Goal: Task Accomplishment & Management: Use online tool/utility

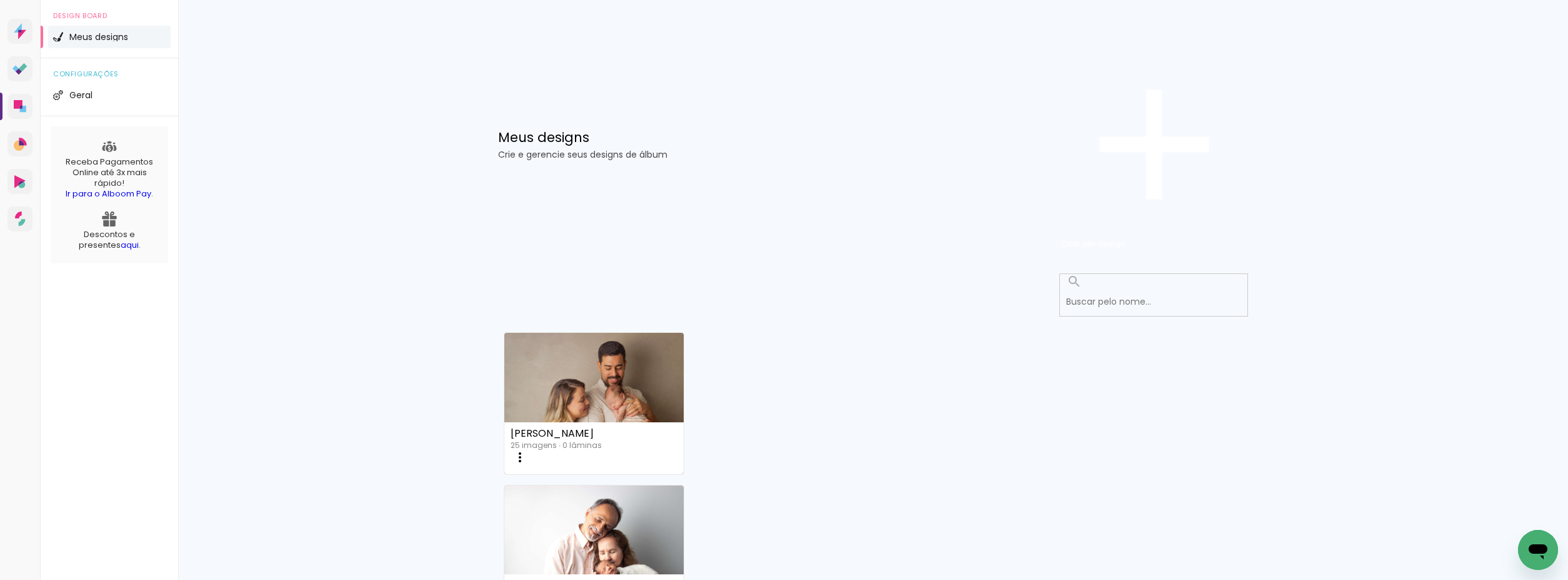
click at [581, 337] on link "Criado em [DATE]" at bounding box center [594, 372] width 179 height 71
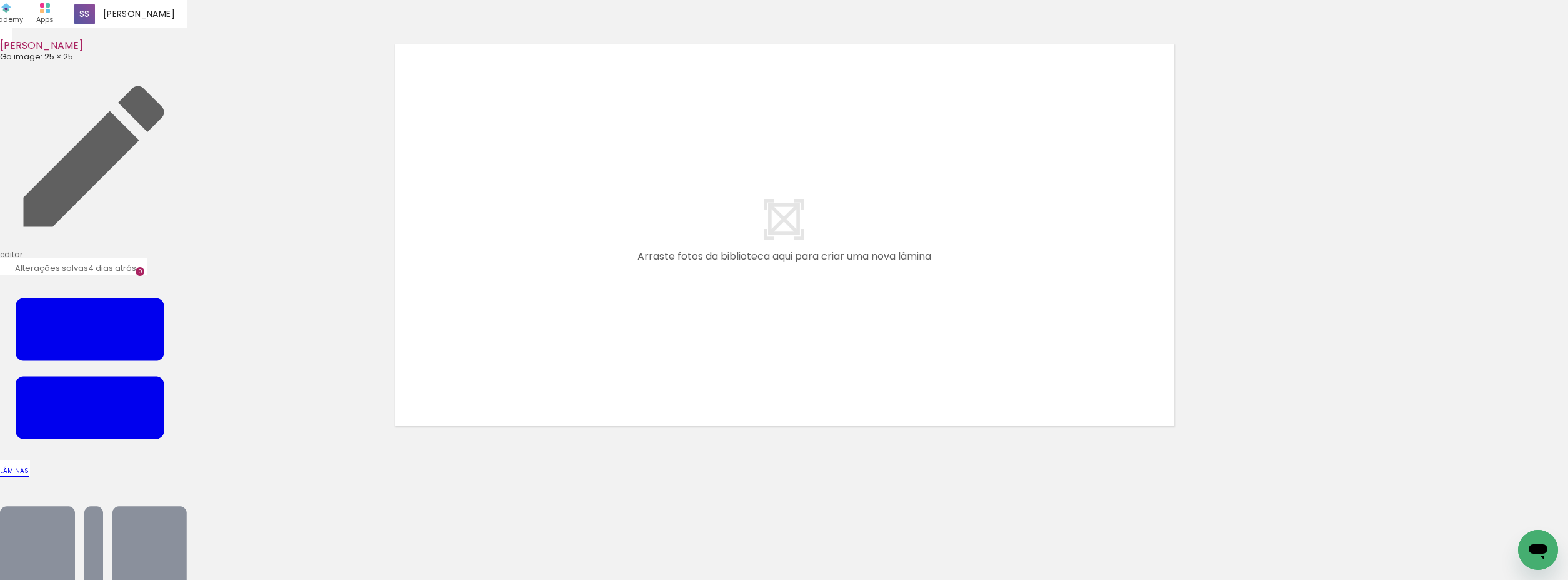
scroll to position [26, 0]
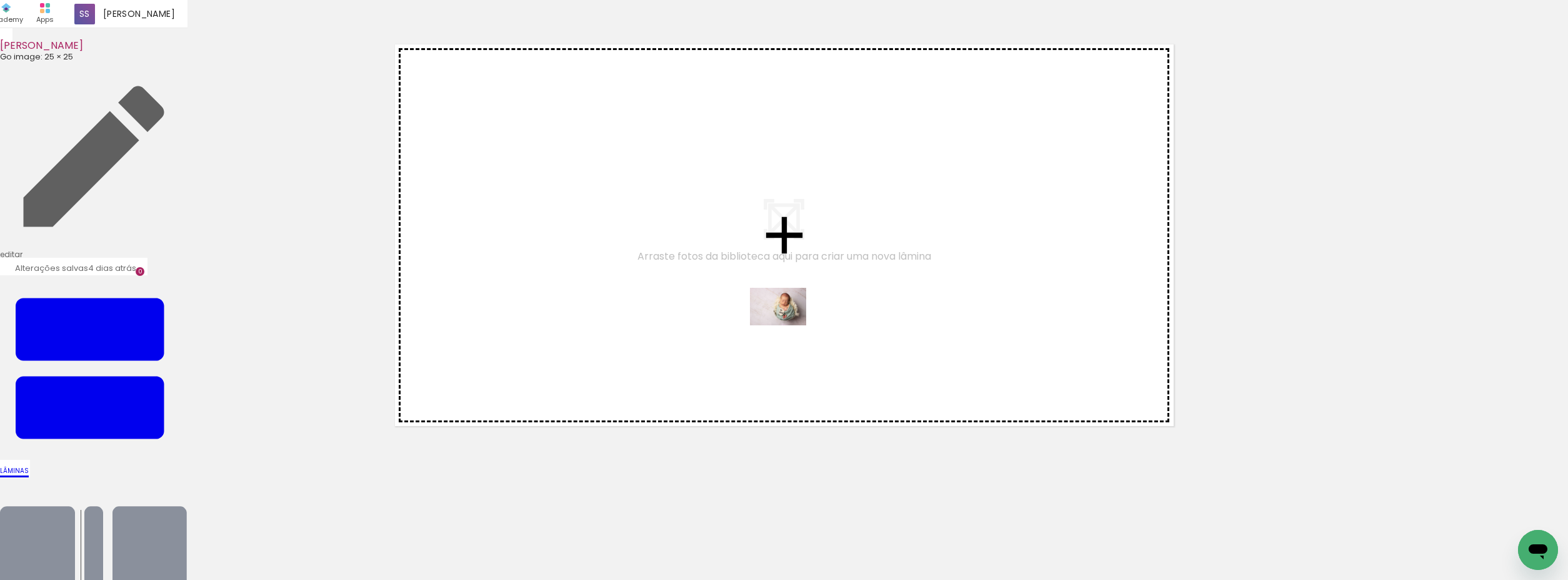
drag, startPoint x: 811, startPoint y: 469, endPoint x: 782, endPoint y: 310, distance: 161.6
click at [786, 319] on quentale-workspace at bounding box center [784, 290] width 1568 height 580
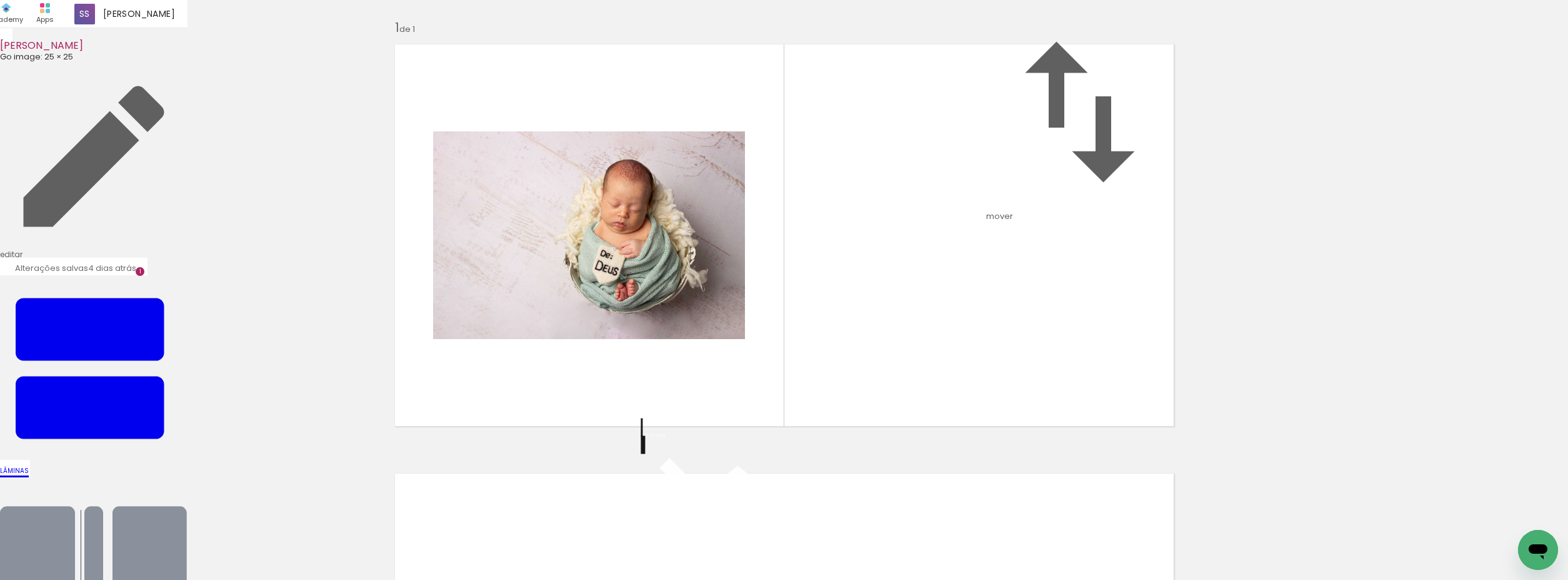
scroll to position [16, 0]
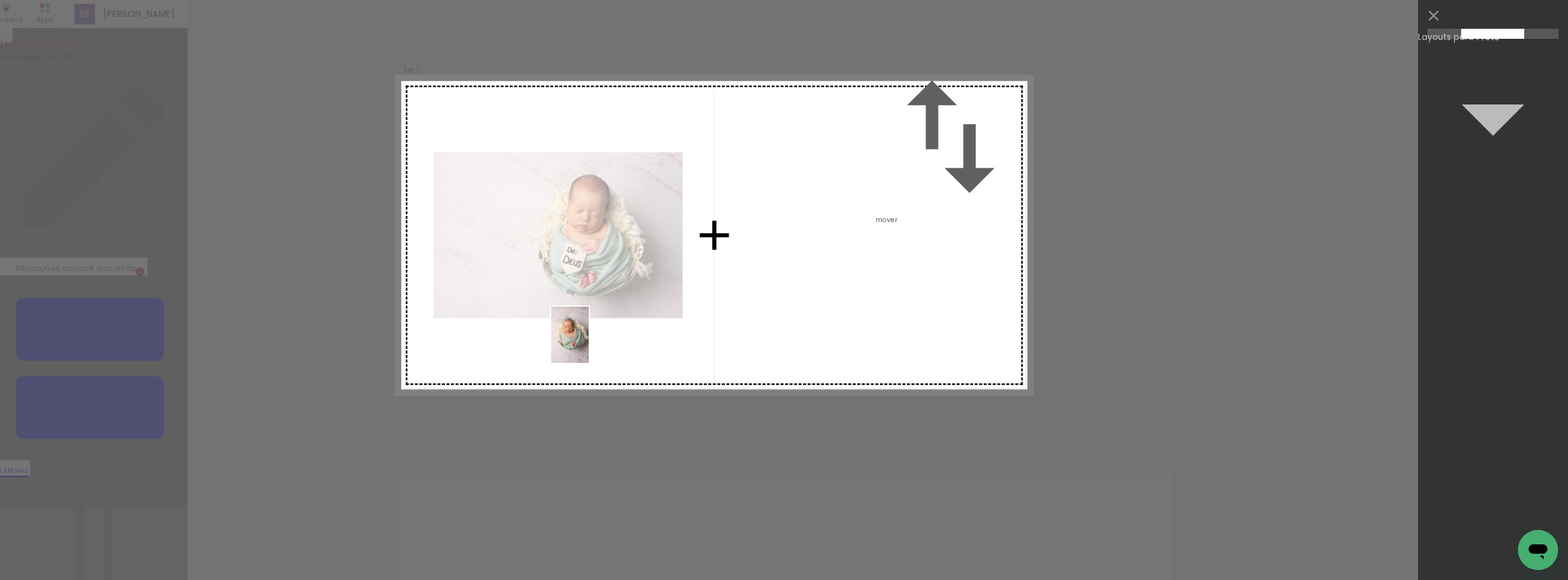
scroll to position [0, 0]
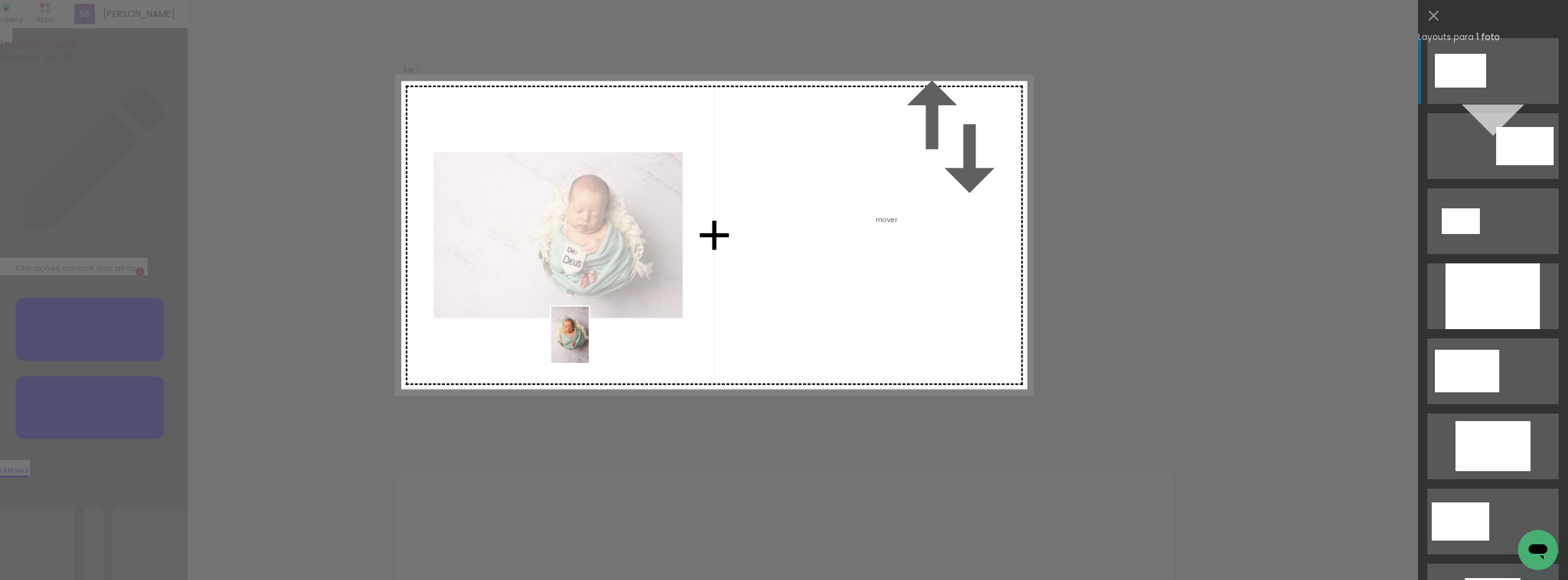
drag, startPoint x: 815, startPoint y: 477, endPoint x: 560, endPoint y: 314, distance: 302.6
click at [565, 326] on quentale-workspace at bounding box center [784, 290] width 1568 height 580
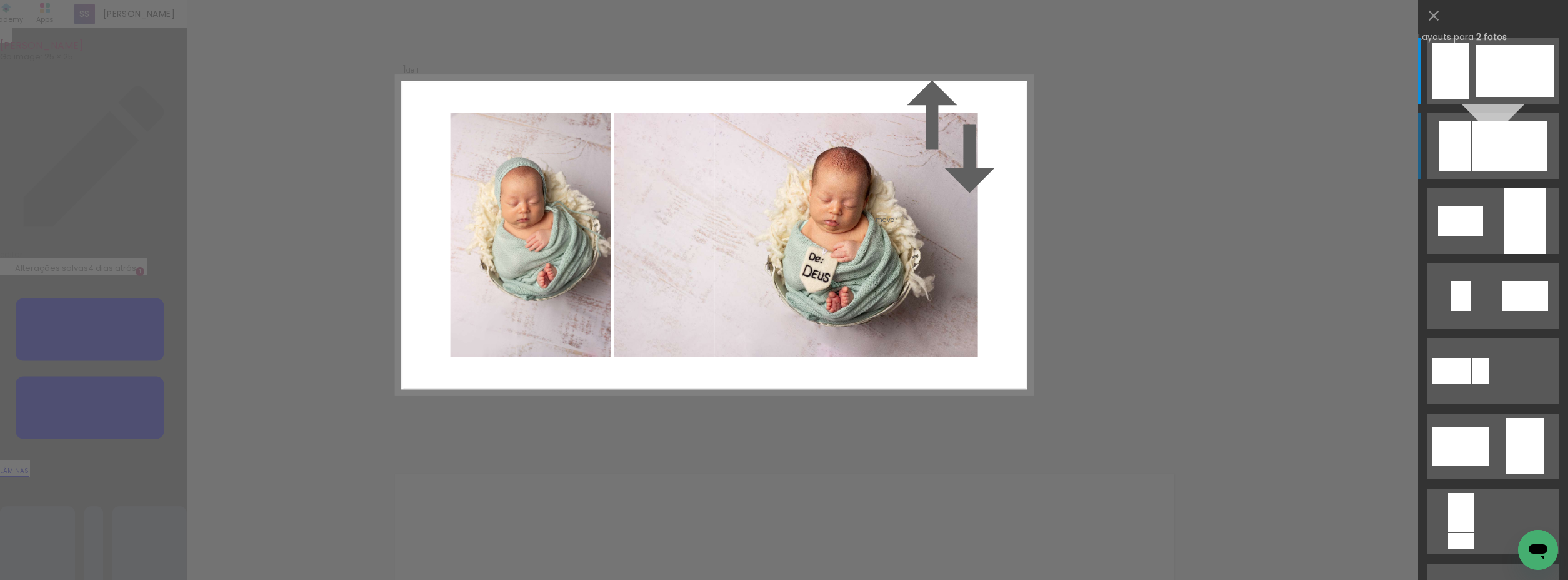
click at [1499, 155] on div at bounding box center [1510, 146] width 76 height 50
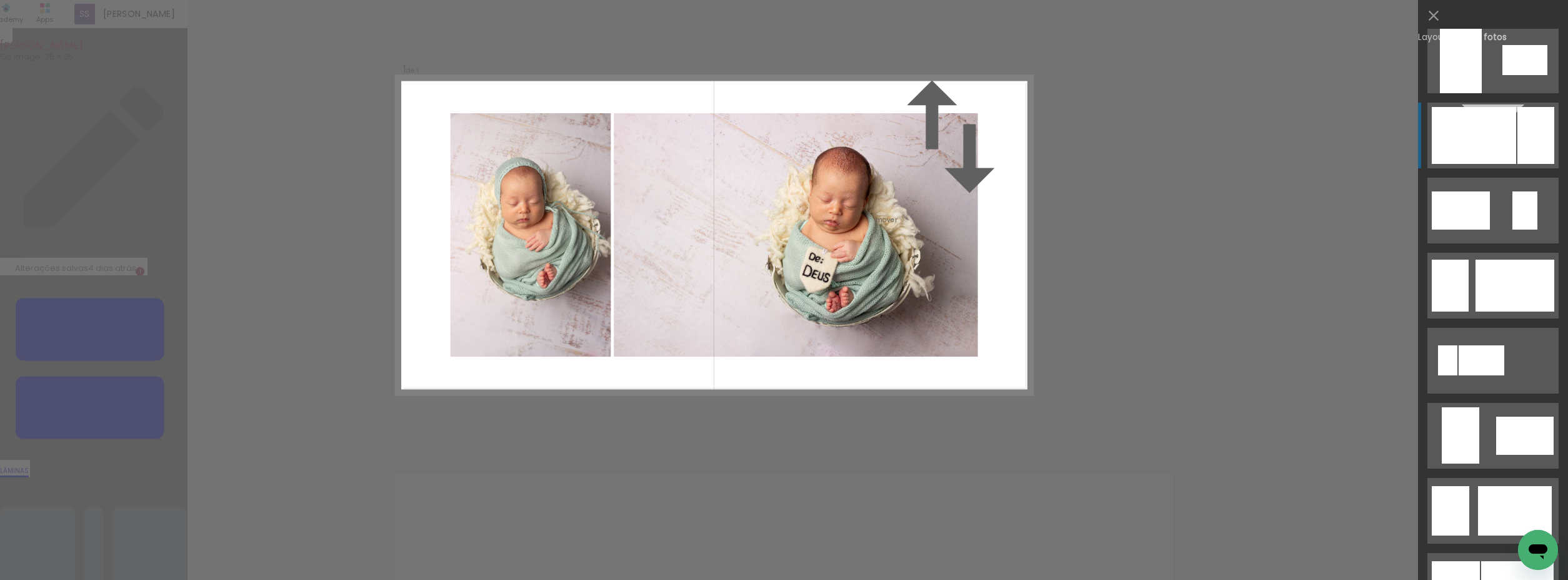
scroll to position [628, 0]
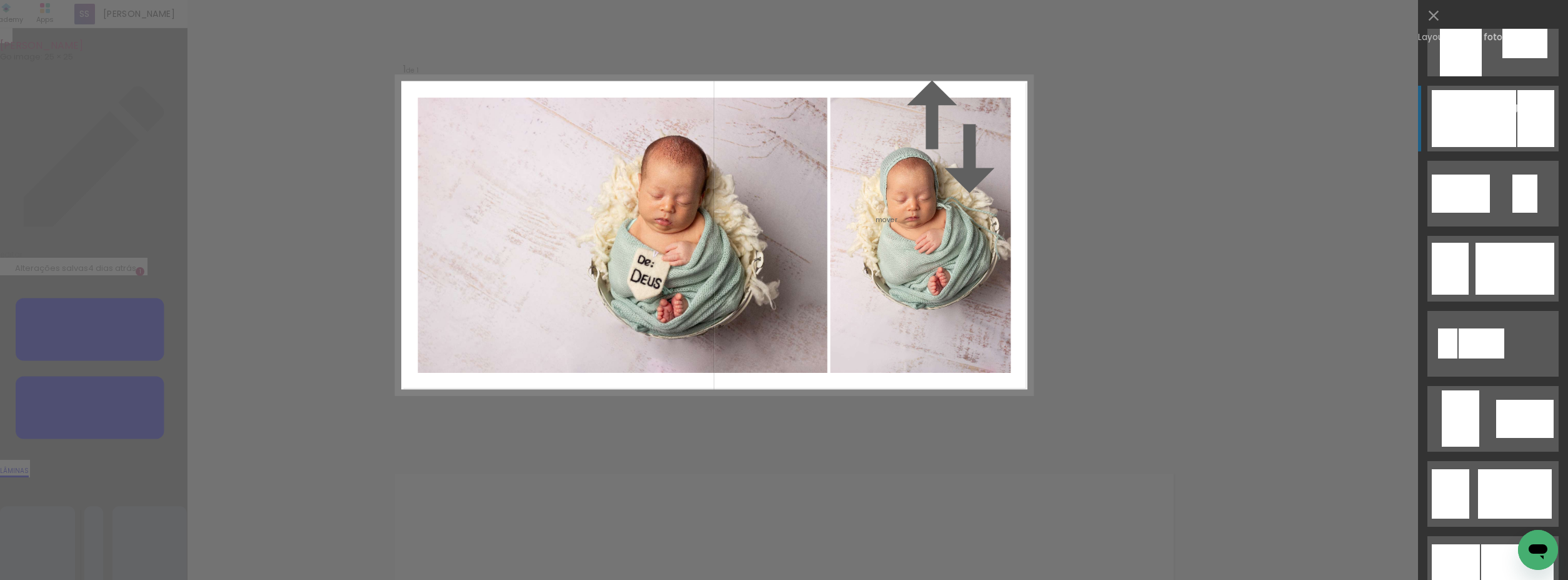
click at [1535, 117] on div at bounding box center [1535, 119] width 37 height 57
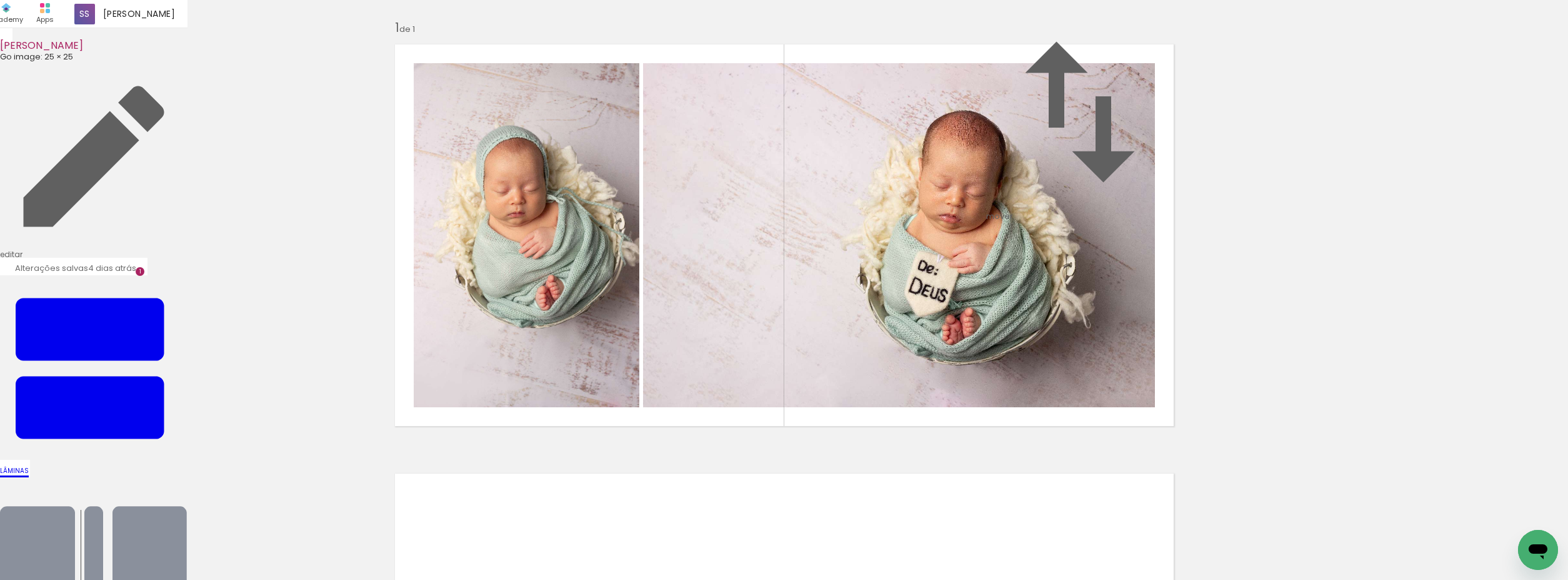
scroll to position [306, 0]
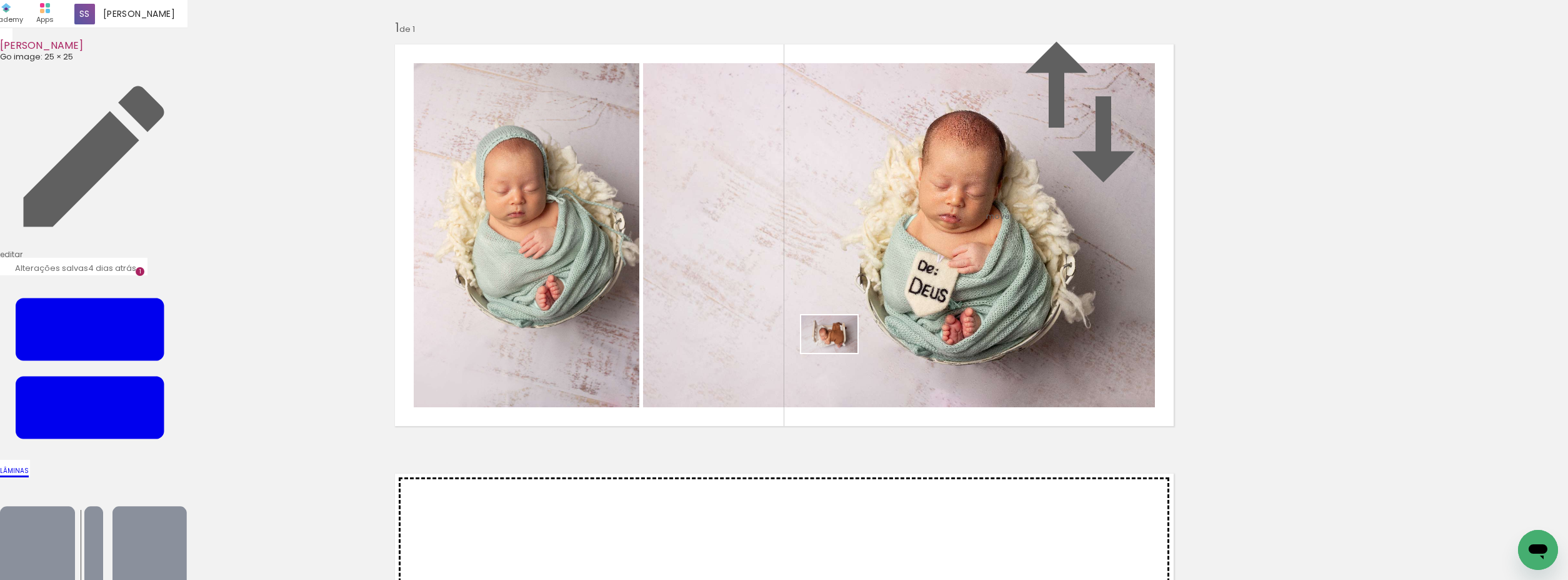
drag, startPoint x: 1004, startPoint y: 517, endPoint x: 838, endPoint y: 353, distance: 233.3
click at [838, 353] on quentale-workspace at bounding box center [784, 290] width 1568 height 580
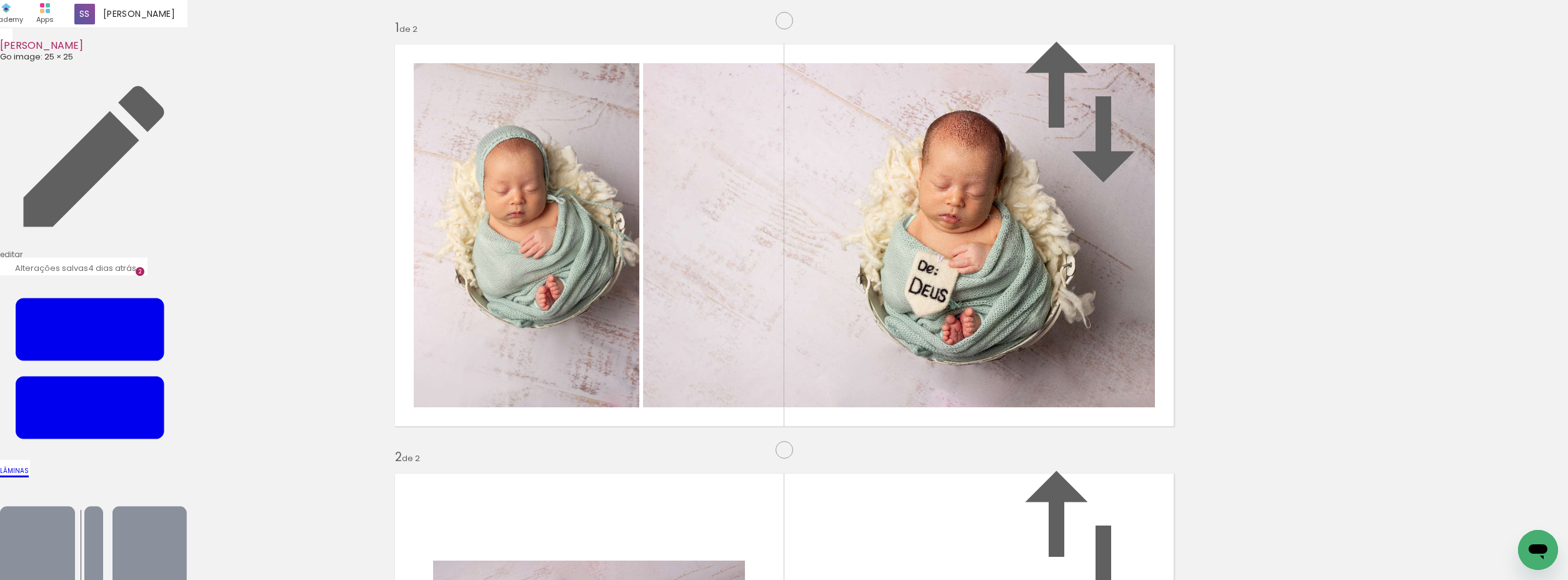
scroll to position [445, 0]
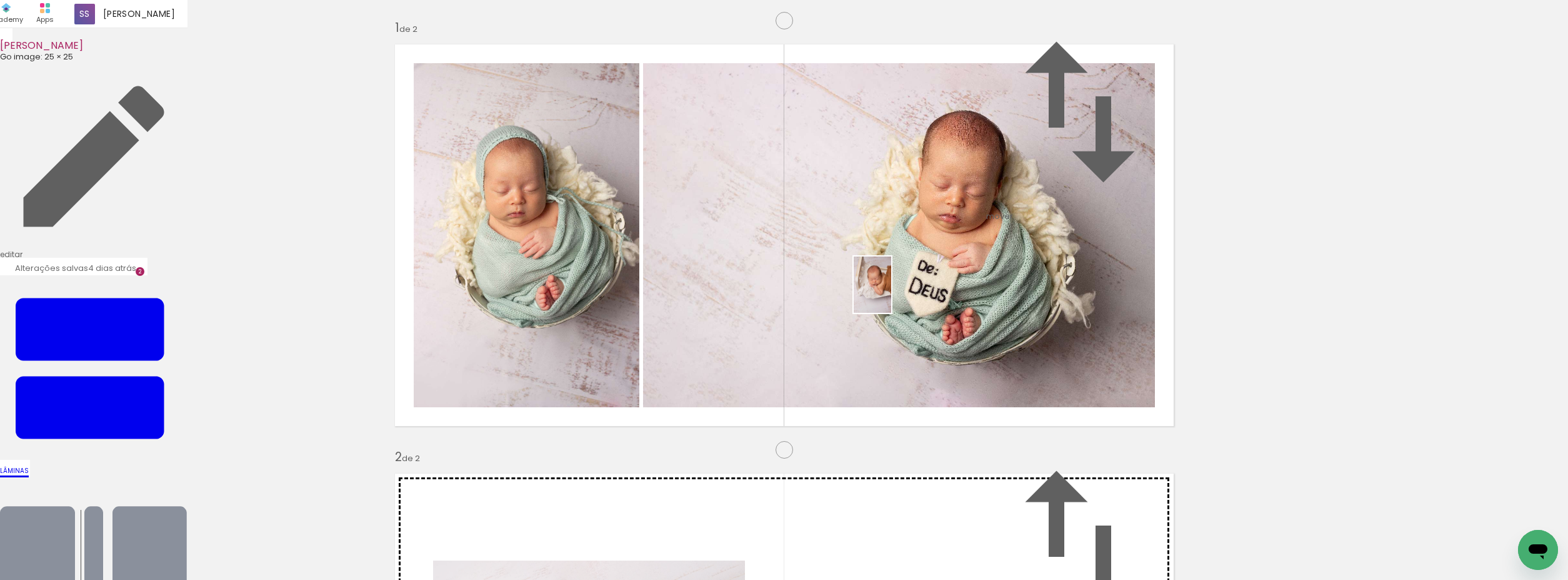
drag, startPoint x: 961, startPoint y: 525, endPoint x: 889, endPoint y: 289, distance: 246.7
click at [890, 292] on quentale-workspace at bounding box center [784, 290] width 1568 height 580
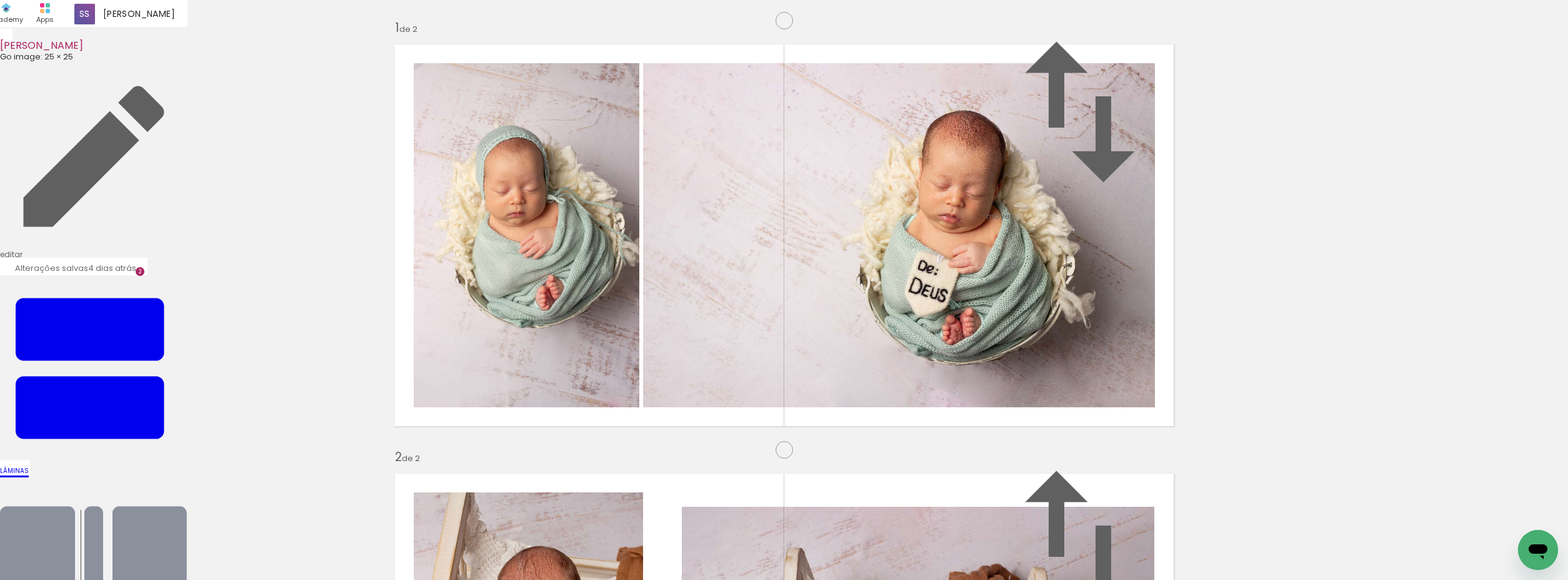
scroll to position [0, 0]
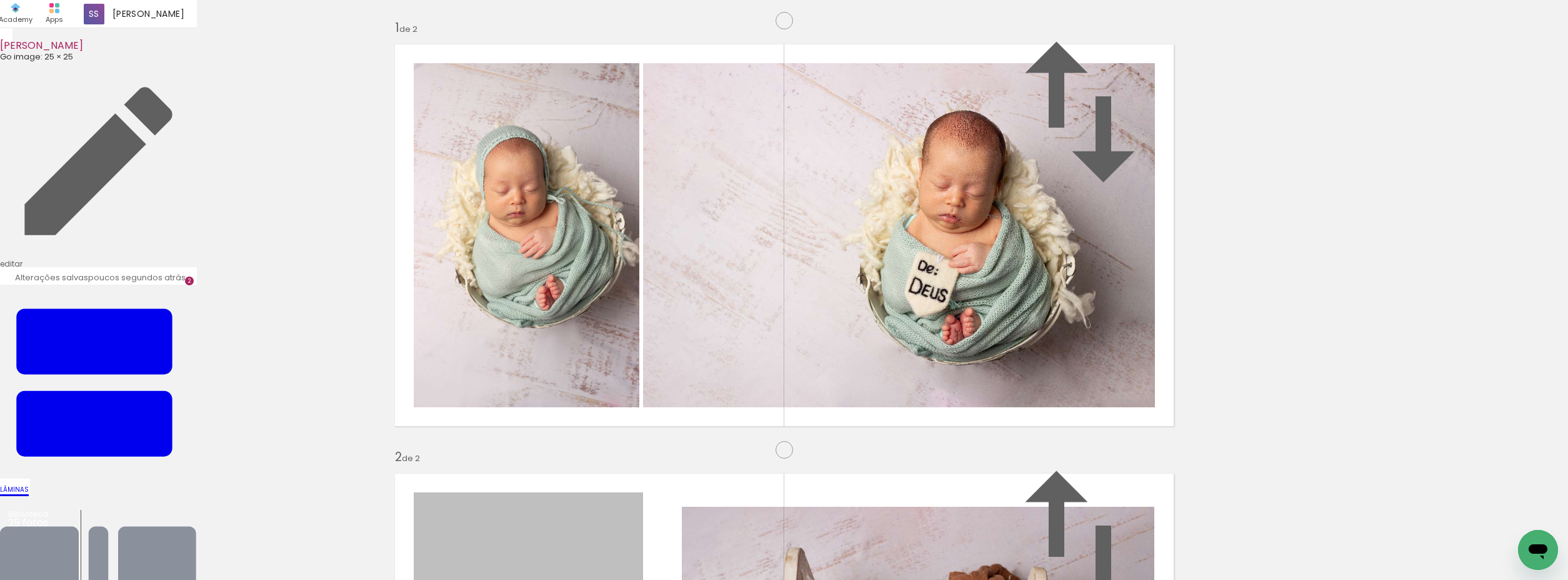
drag, startPoint x: 578, startPoint y: 328, endPoint x: 743, endPoint y: 572, distance: 294.6
click at [746, 578] on quentale-workspace at bounding box center [784, 290] width 1568 height 580
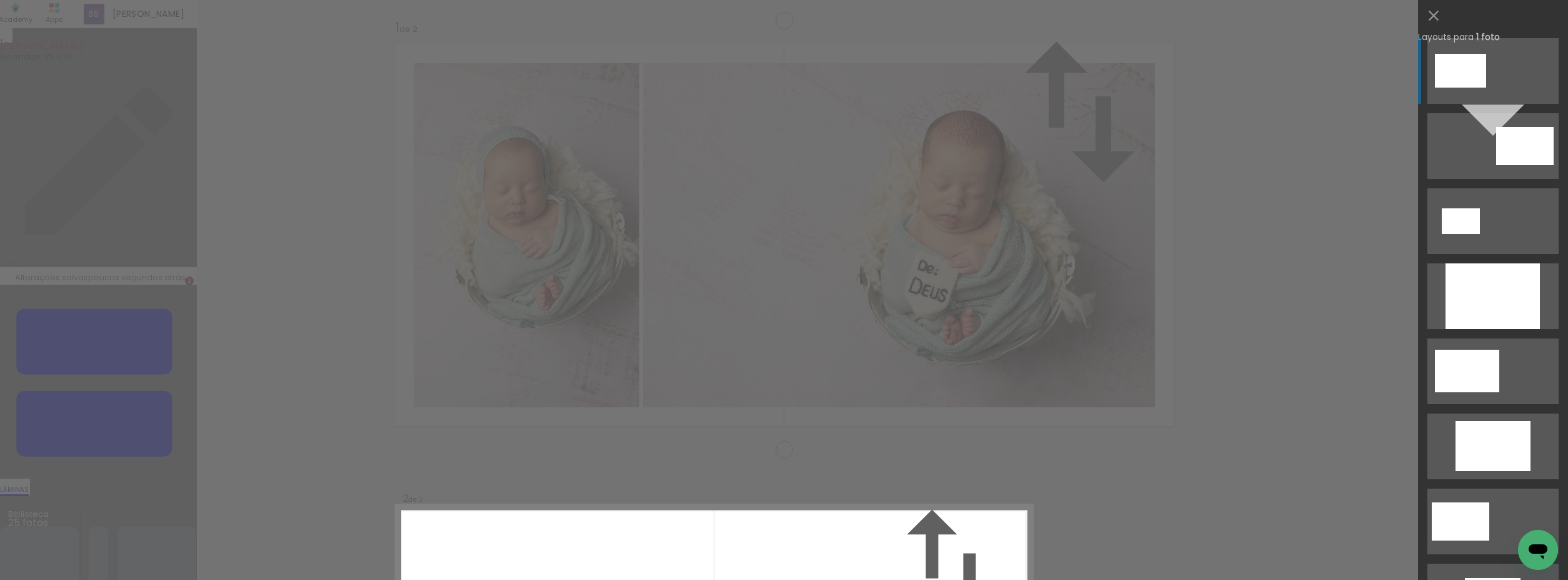
scroll to position [445, 0]
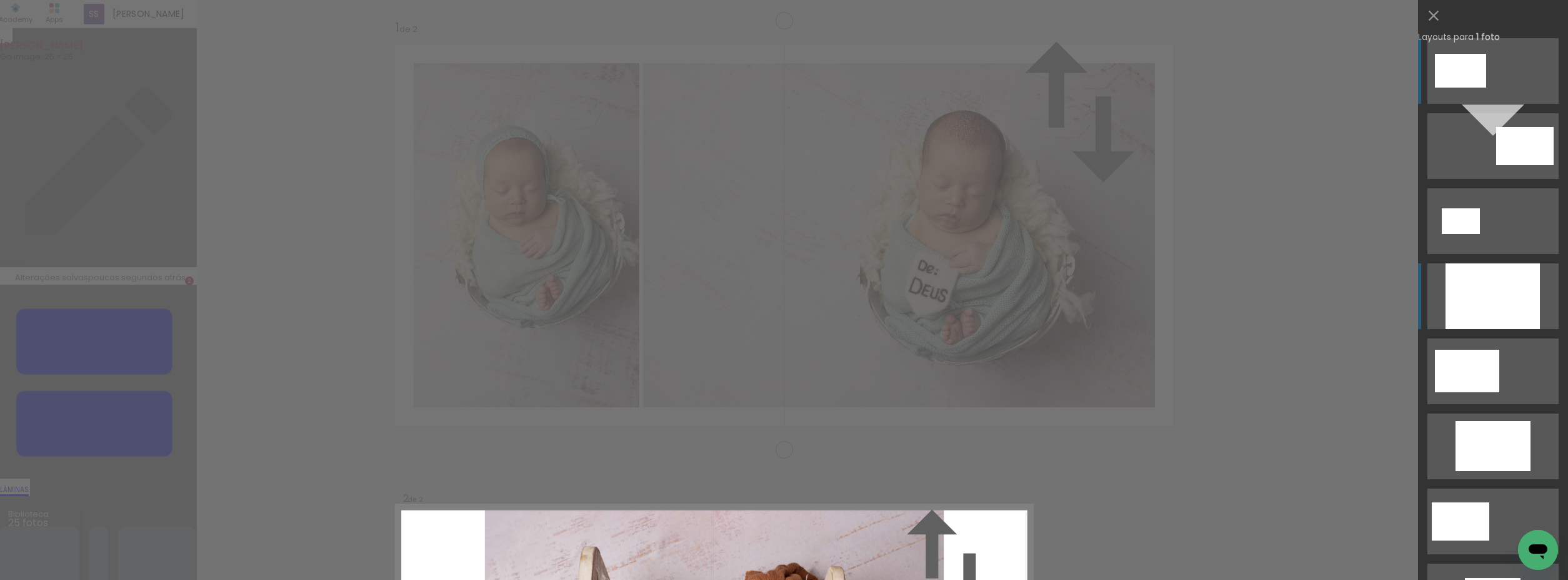
click at [1494, 311] on div at bounding box center [1493, 296] width 94 height 66
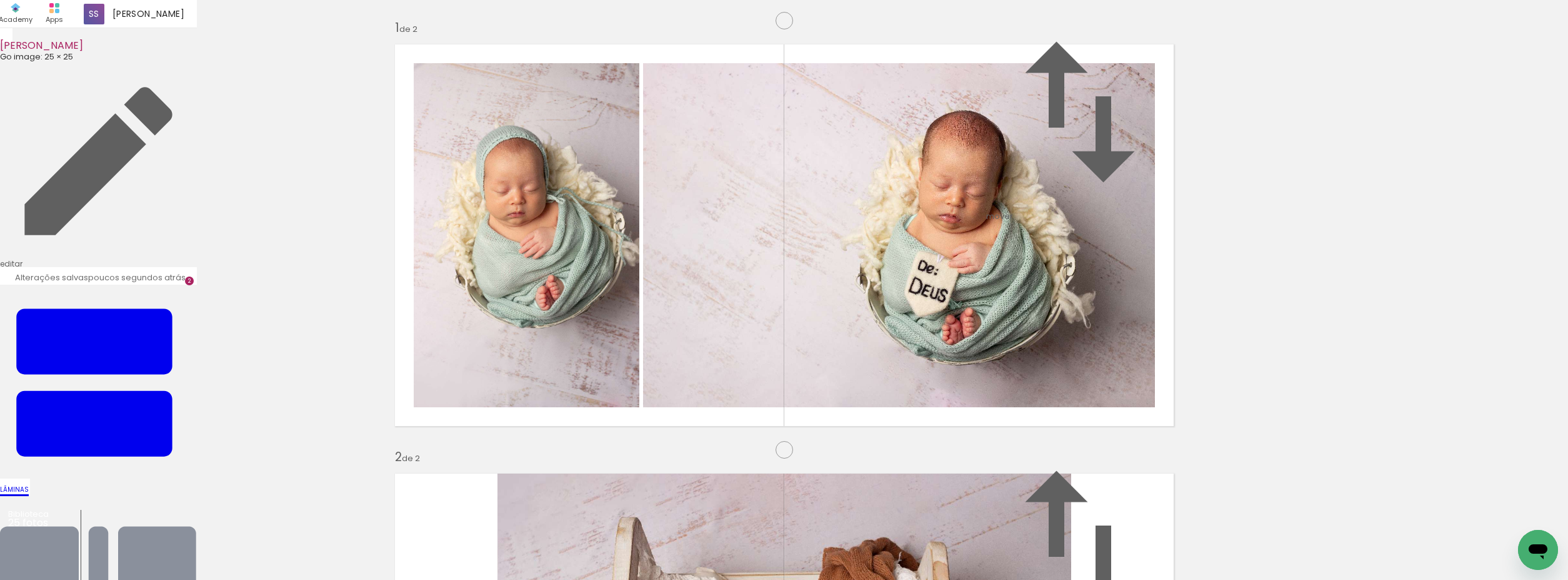
scroll to position [729, 0]
drag, startPoint x: 965, startPoint y: 544, endPoint x: 1025, endPoint y: 384, distance: 170.9
click at [1025, 384] on quentale-workspace at bounding box center [784, 290] width 1568 height 580
drag, startPoint x: 1102, startPoint y: 539, endPoint x: 1088, endPoint y: 524, distance: 20.5
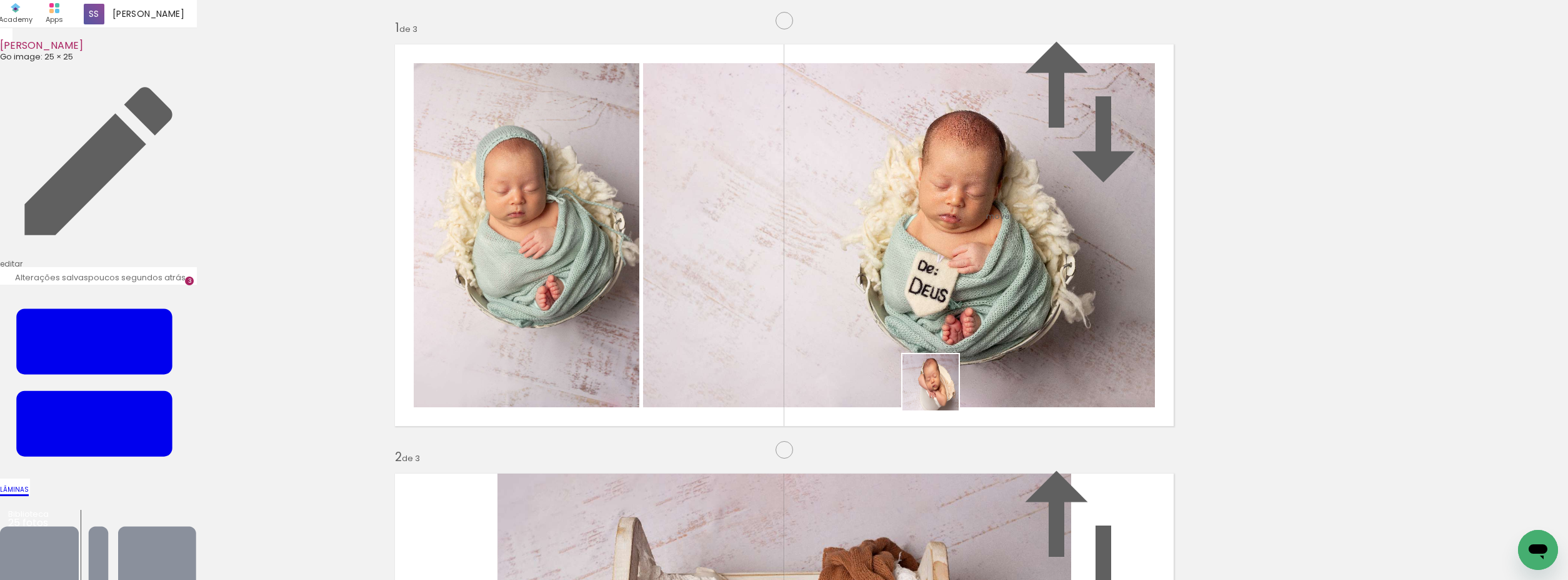
click at [939, 387] on quentale-workspace at bounding box center [784, 290] width 1568 height 580
drag, startPoint x: 1177, startPoint y: 544, endPoint x: 1038, endPoint y: 433, distance: 177.9
click at [1049, 431] on quentale-workspace at bounding box center [784, 290] width 1568 height 580
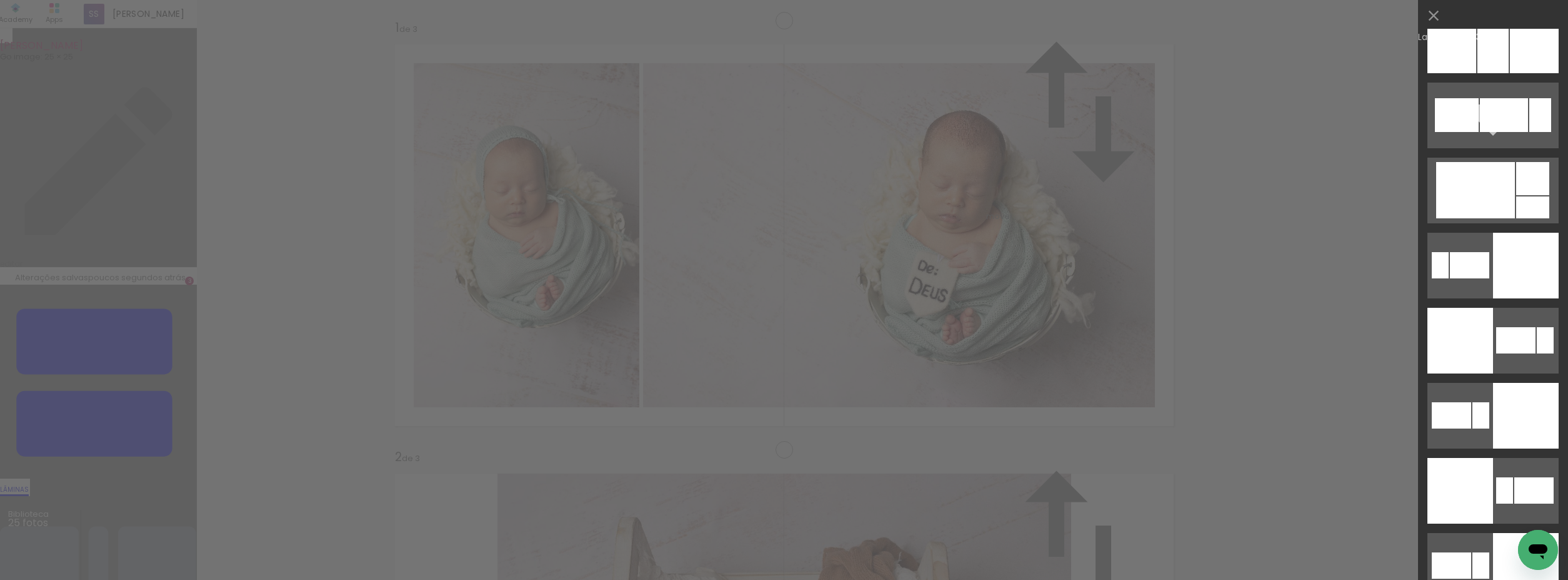
scroll to position [2696, 0]
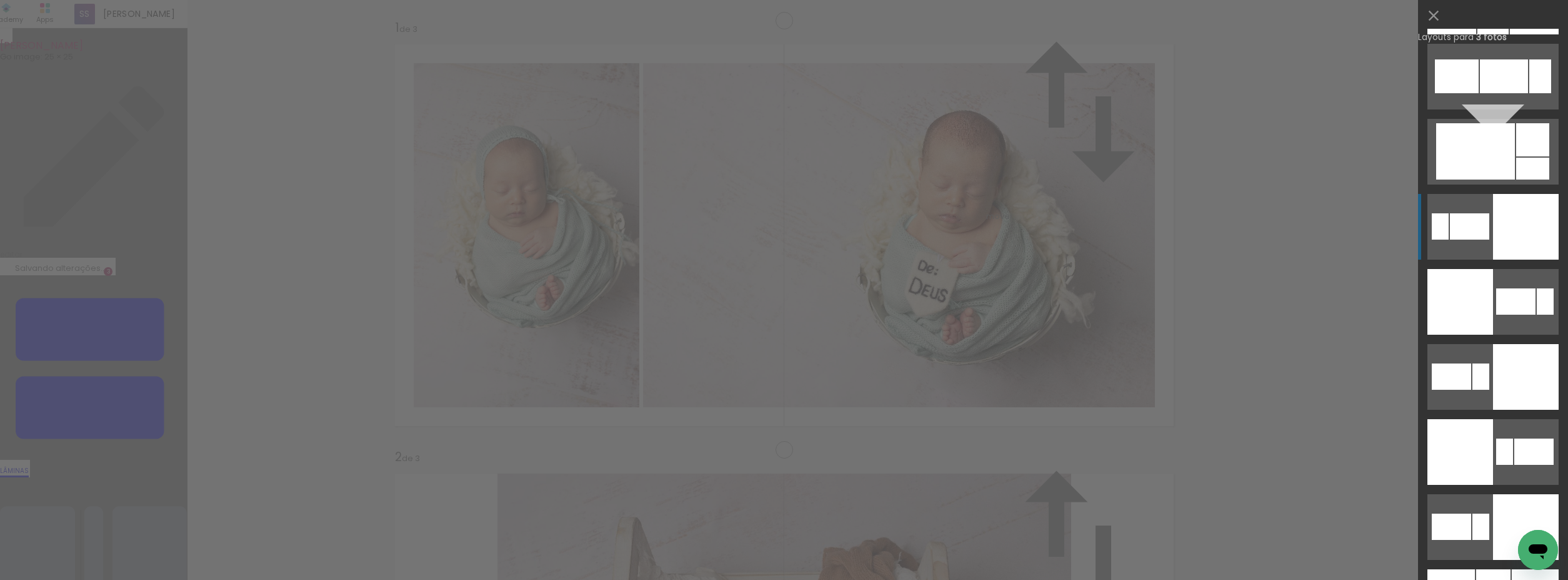
click at [1539, 223] on div at bounding box center [1526, 226] width 66 height 66
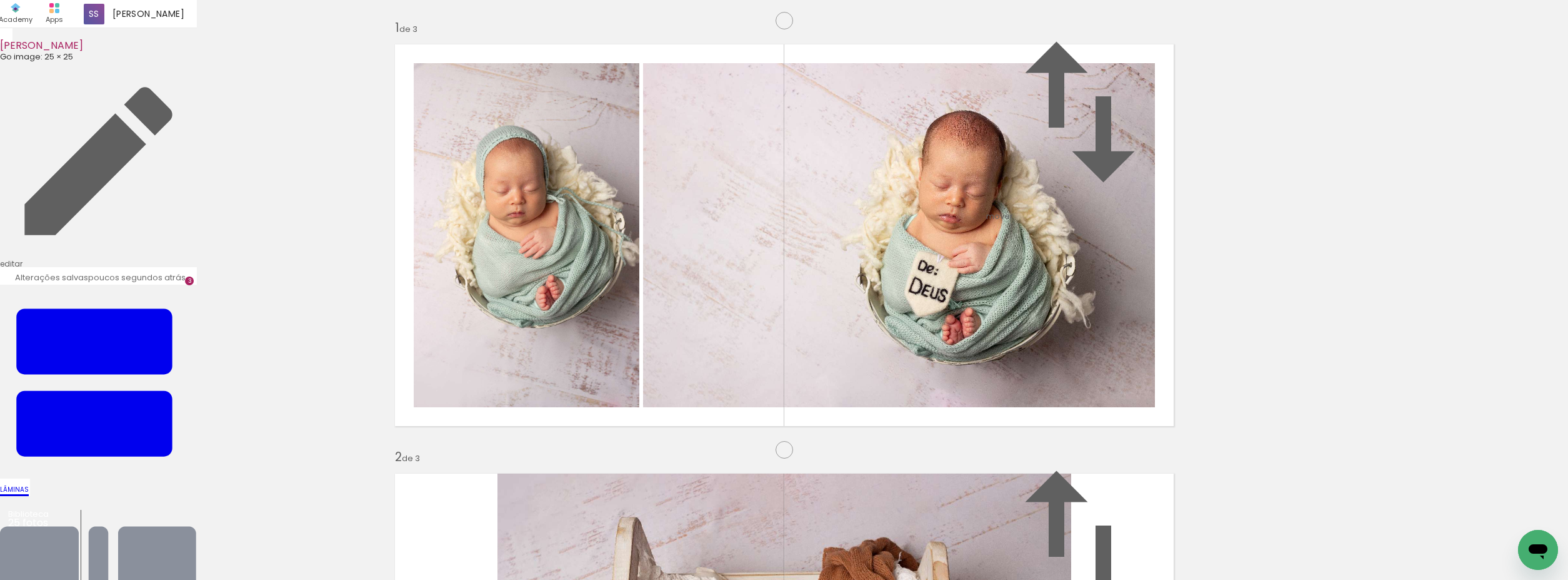
scroll to position [1011, 0]
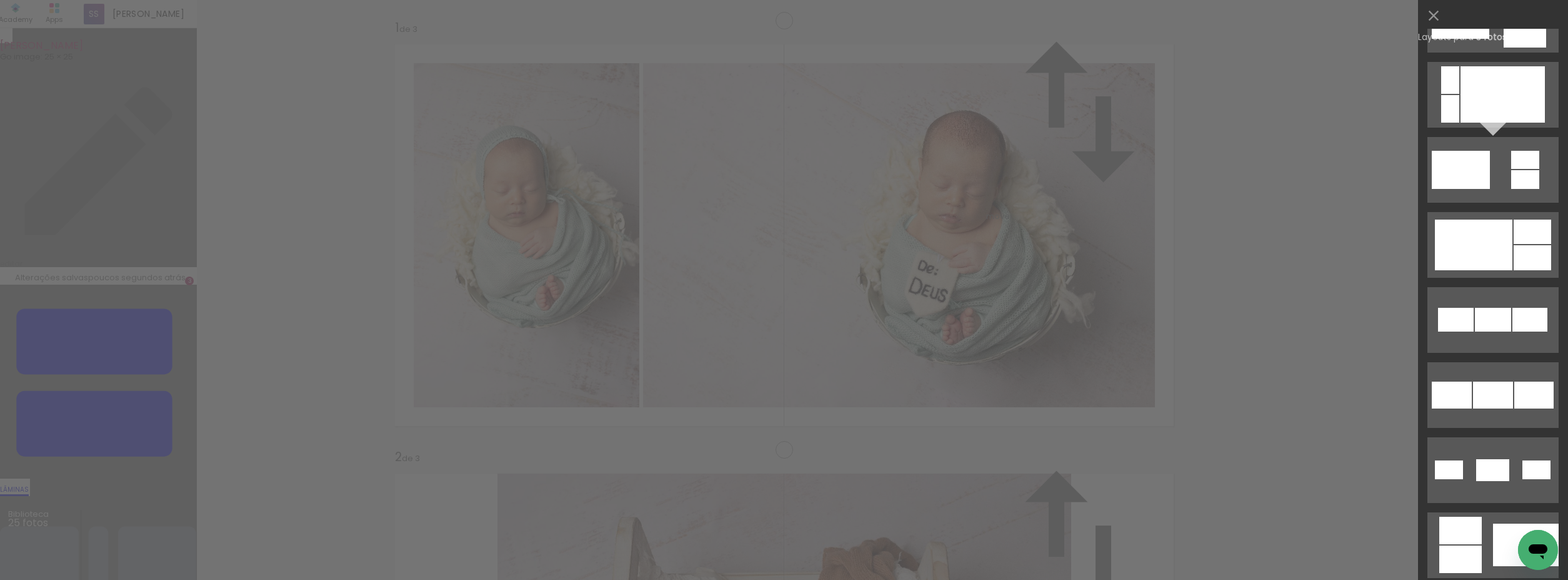
scroll to position [4969, 0]
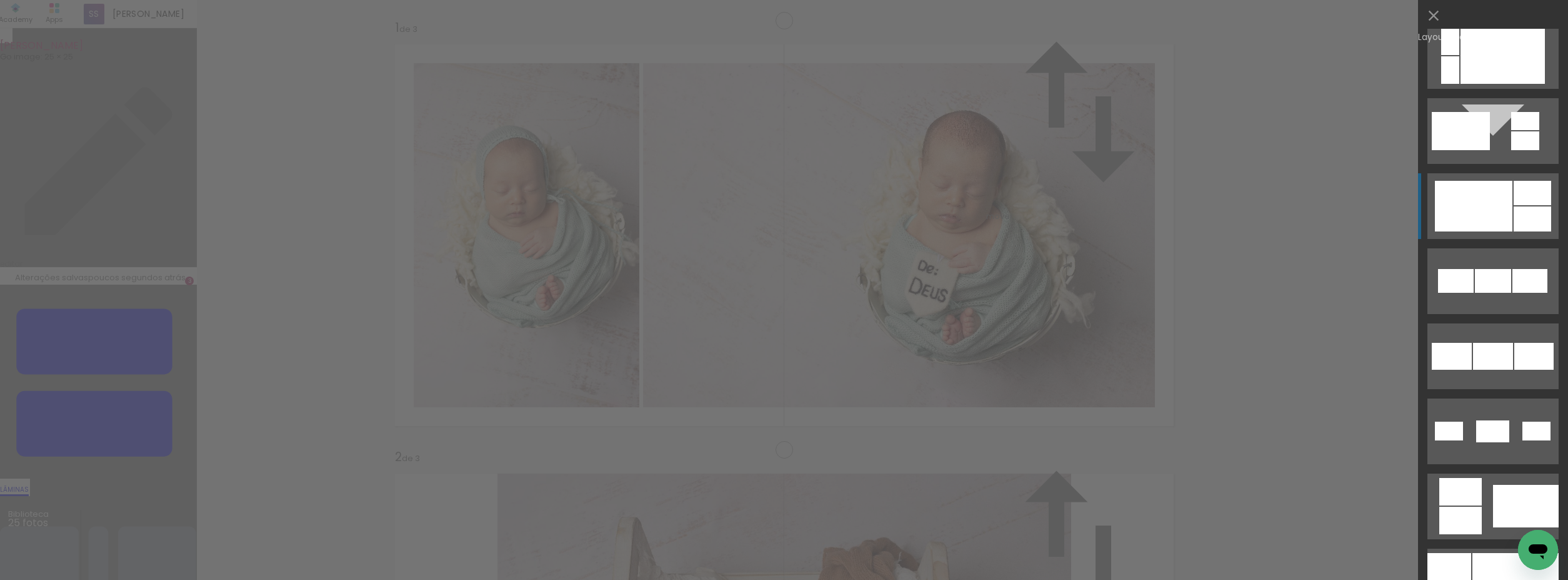
click at [1478, 215] on div at bounding box center [1474, 206] width 78 height 51
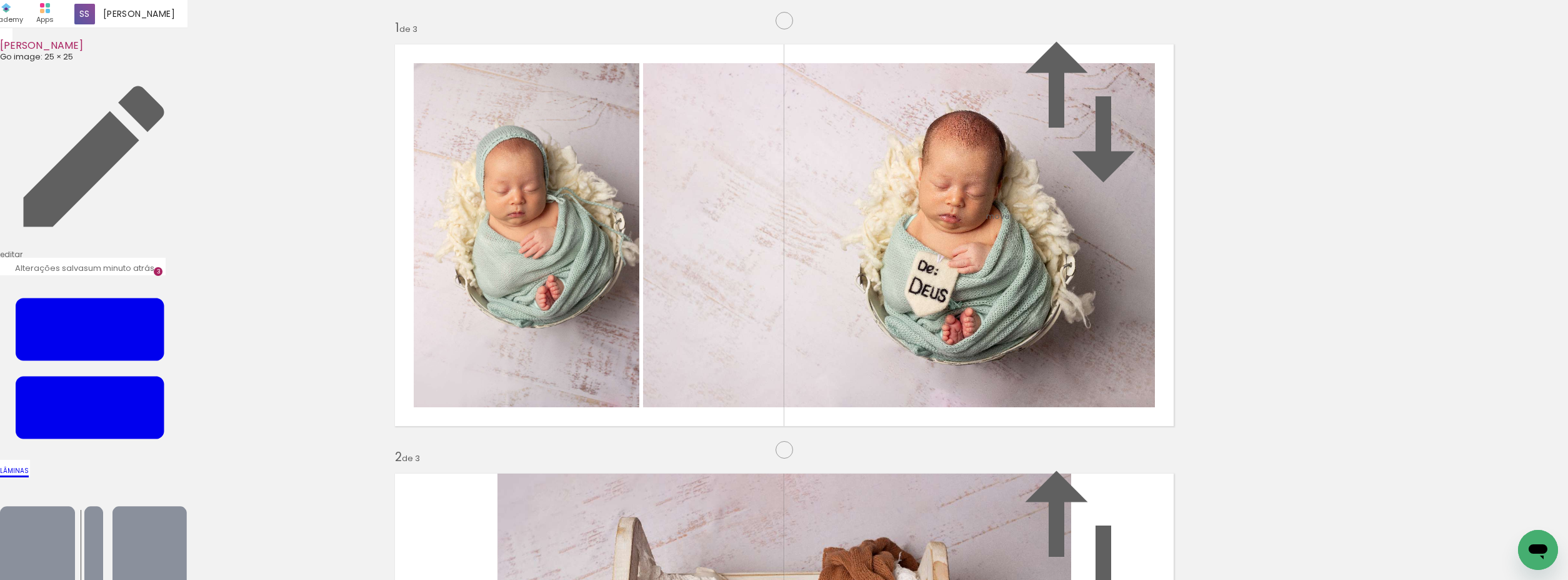
drag, startPoint x: 946, startPoint y: 260, endPoint x: 1008, endPoint y: 220, distance: 73.8
click at [0, 0] on slot at bounding box center [0, 0] width 0 height 0
drag, startPoint x: 757, startPoint y: 563, endPoint x: 897, endPoint y: 361, distance: 245.8
click at [899, 361] on quentale-workspace at bounding box center [784, 290] width 1568 height 580
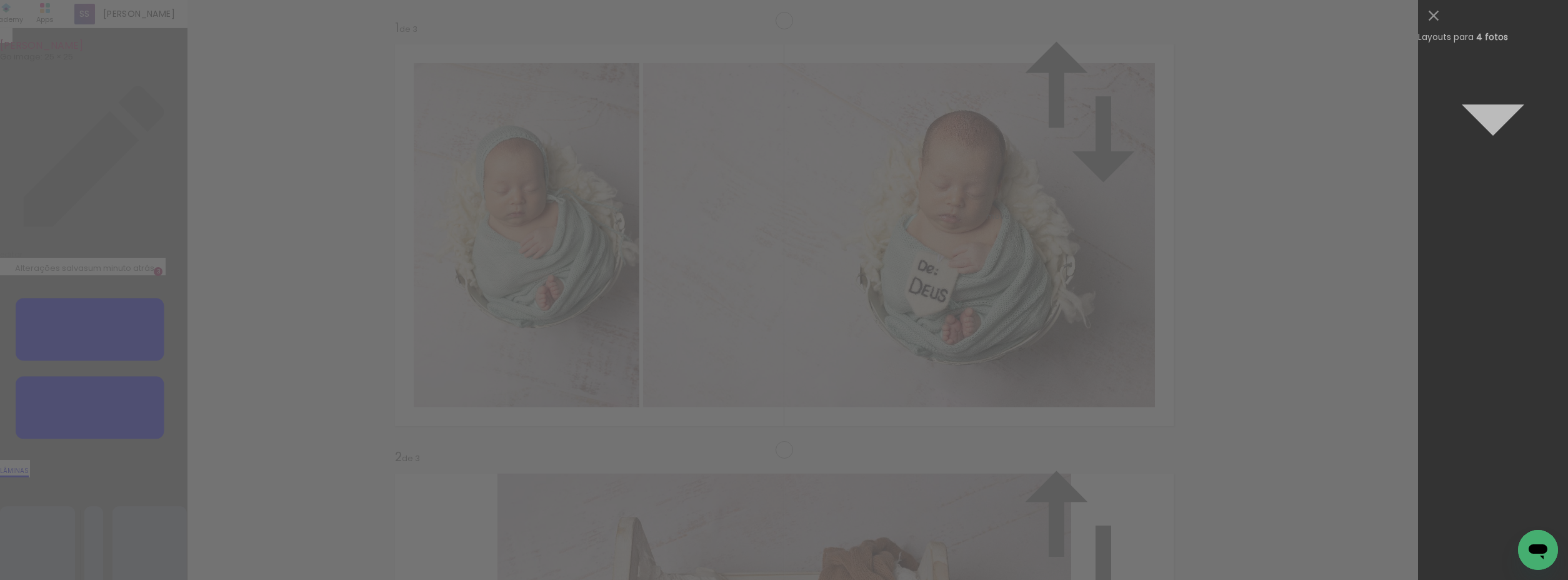
scroll to position [0, 0]
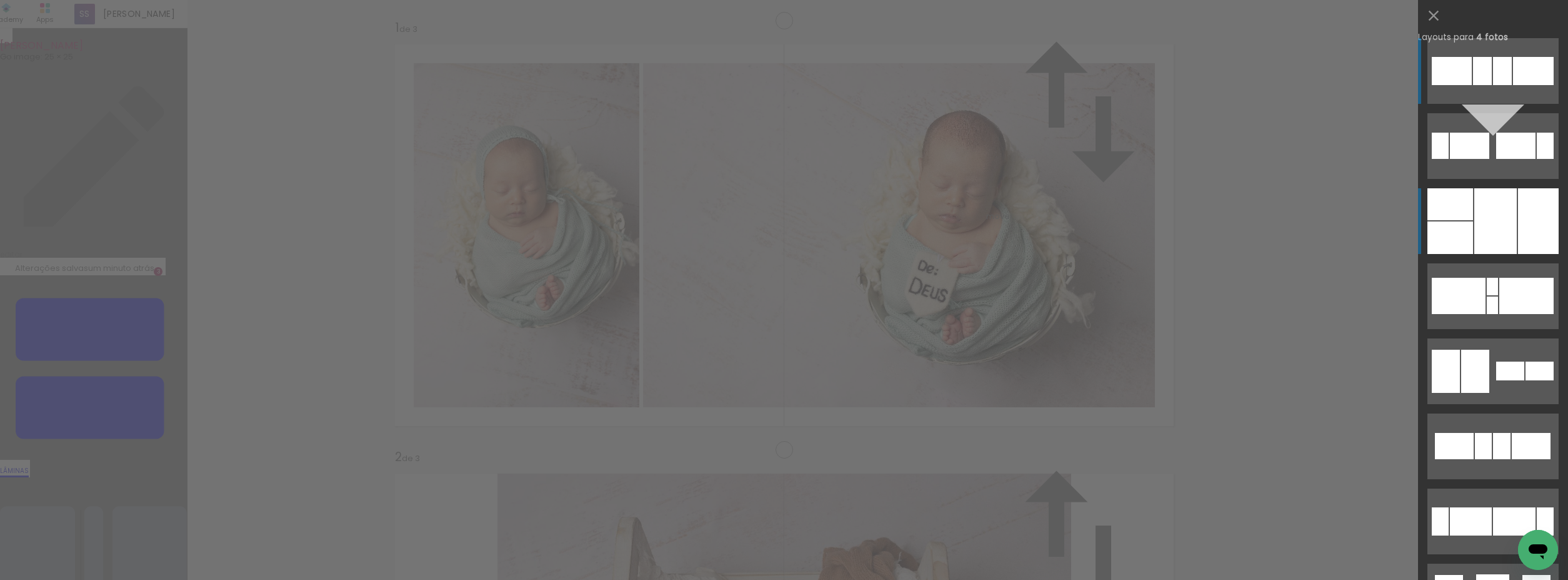
click at [1539, 225] on div at bounding box center [1538, 221] width 41 height 66
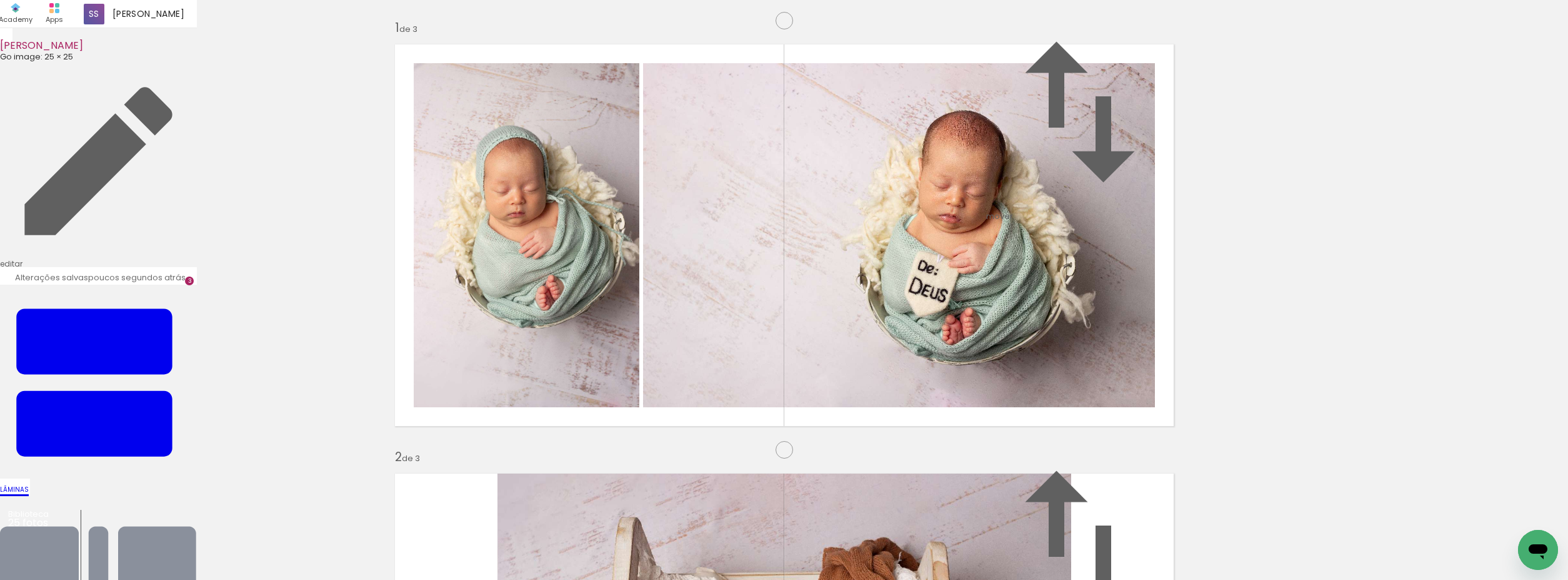
scroll to position [1050, 0]
drag, startPoint x: 1056, startPoint y: 235, endPoint x: 1054, endPoint y: 449, distance: 214.0
drag, startPoint x: 1033, startPoint y: 330, endPoint x: 1081, endPoint y: 429, distance: 110.0
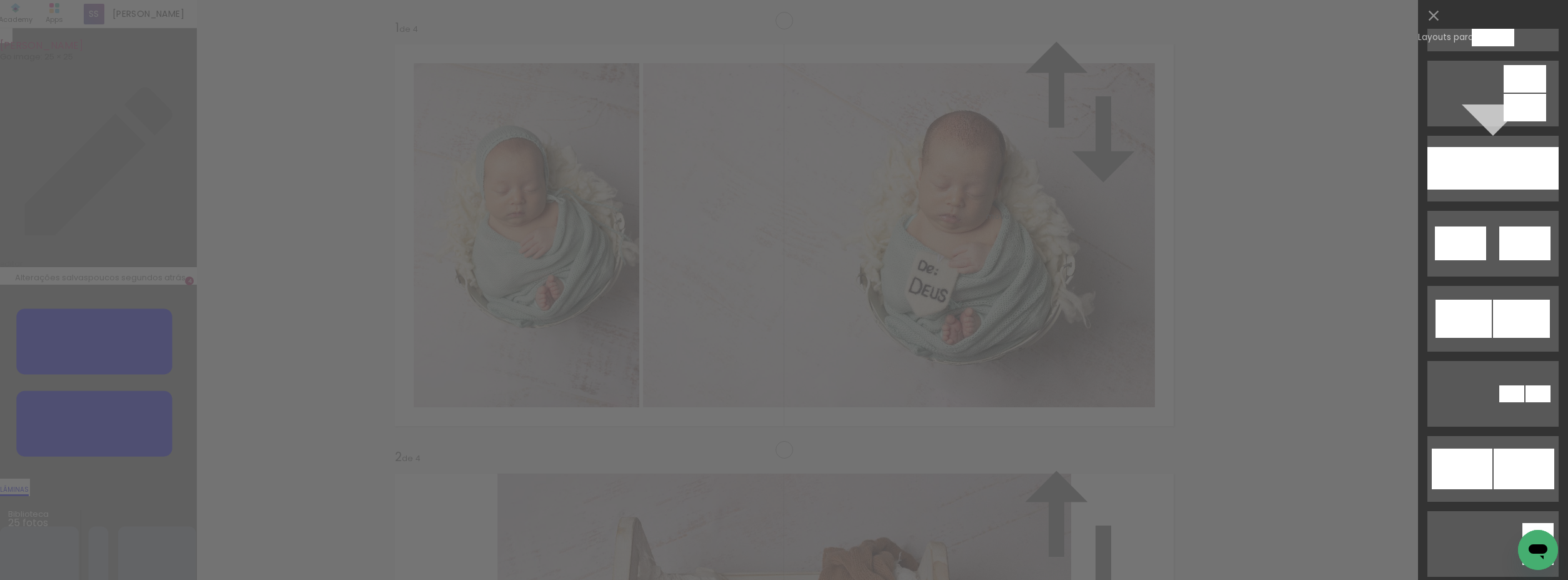
scroll to position [670, 0]
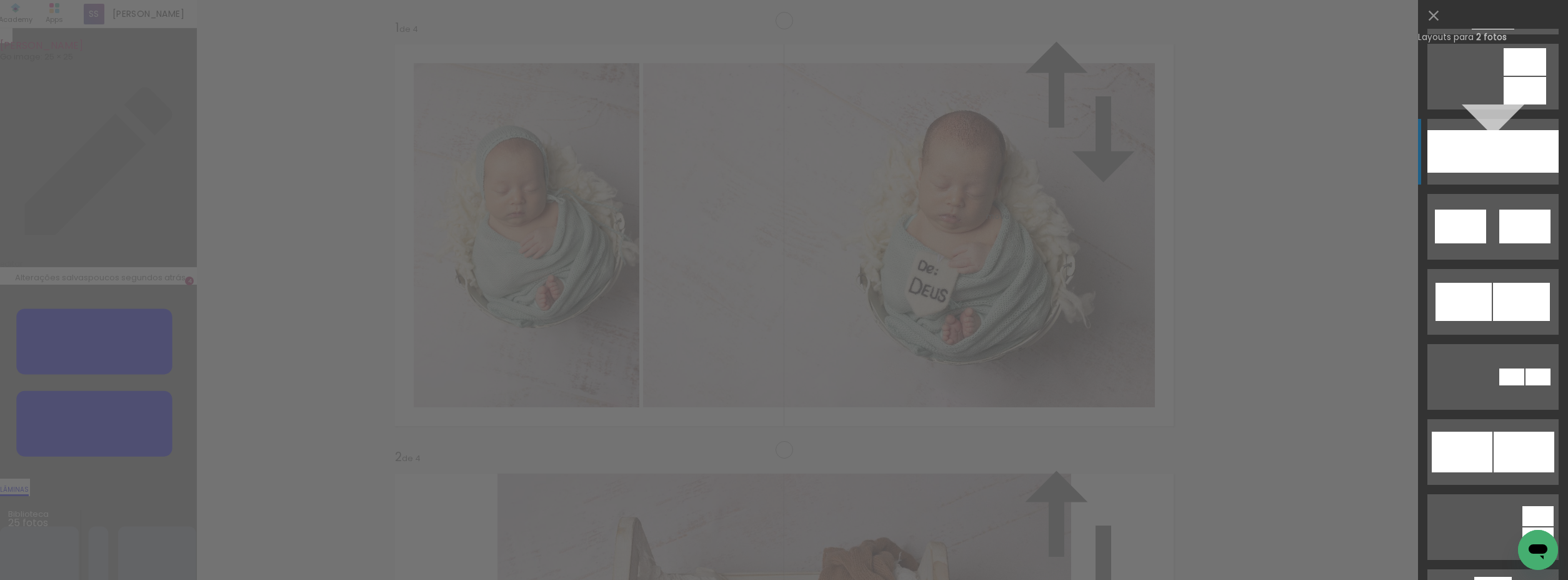
click at [1542, 163] on div at bounding box center [1526, 151] width 66 height 42
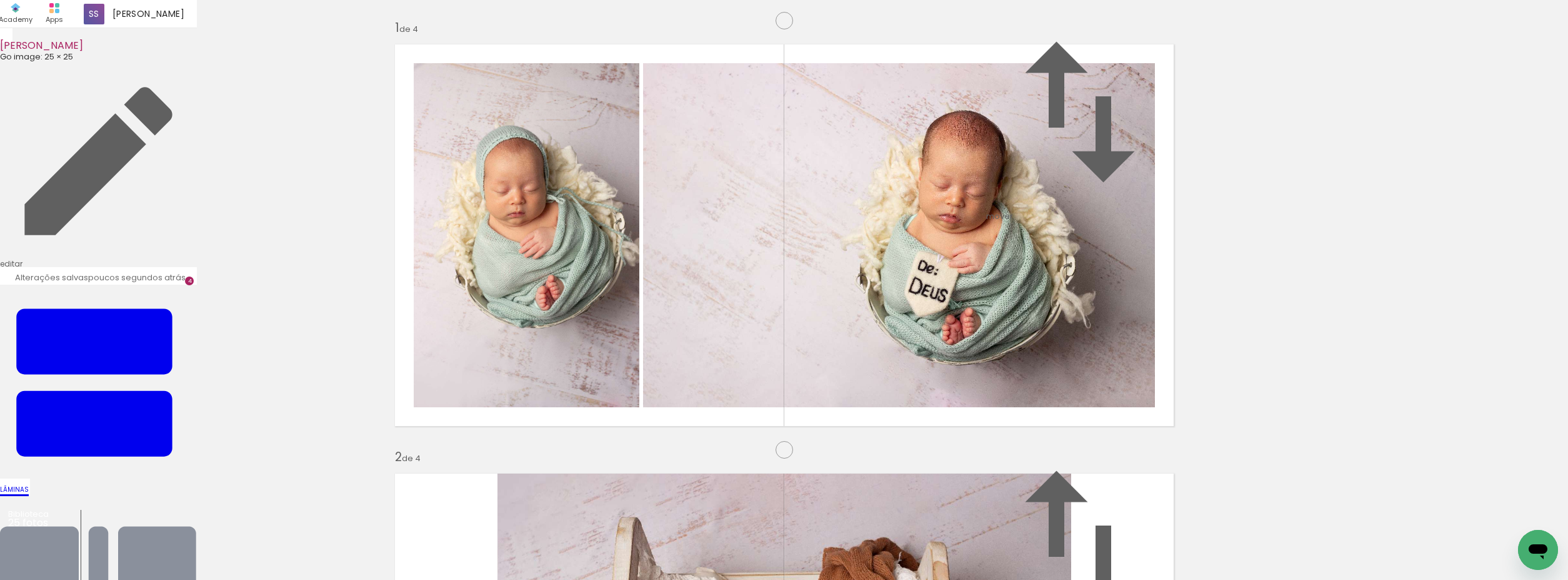
scroll to position [1376, 0]
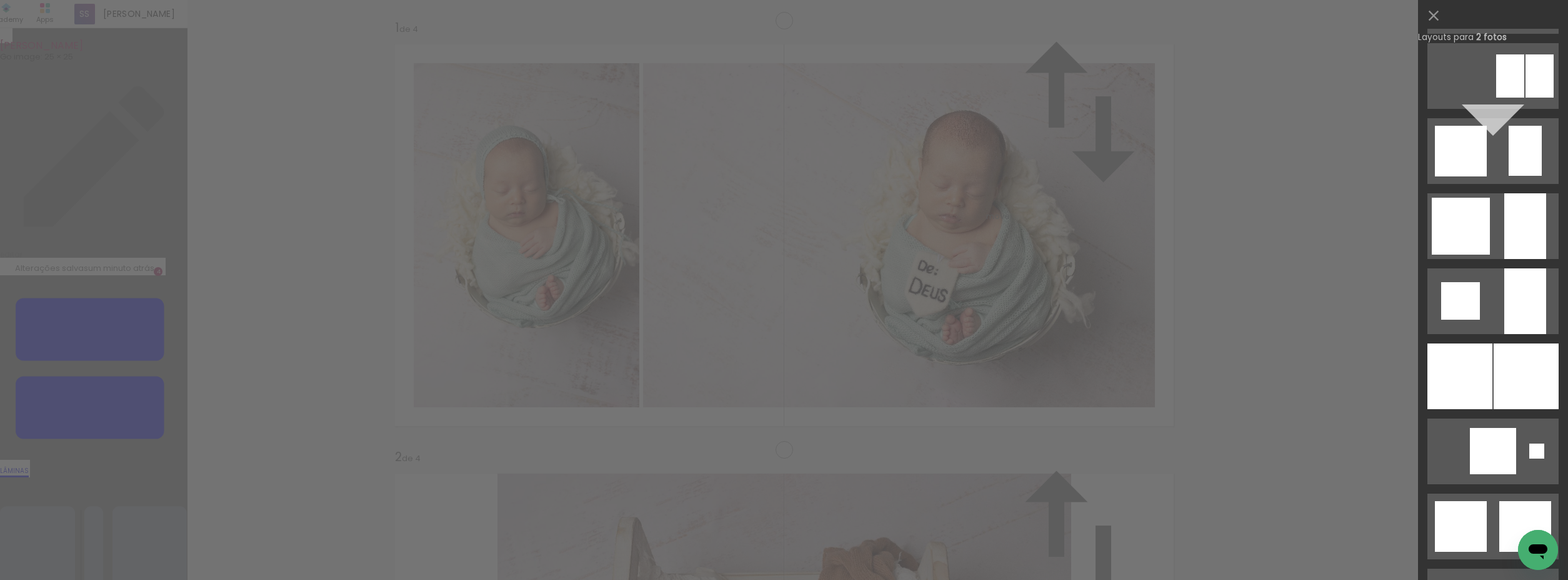
scroll to position [988, 0]
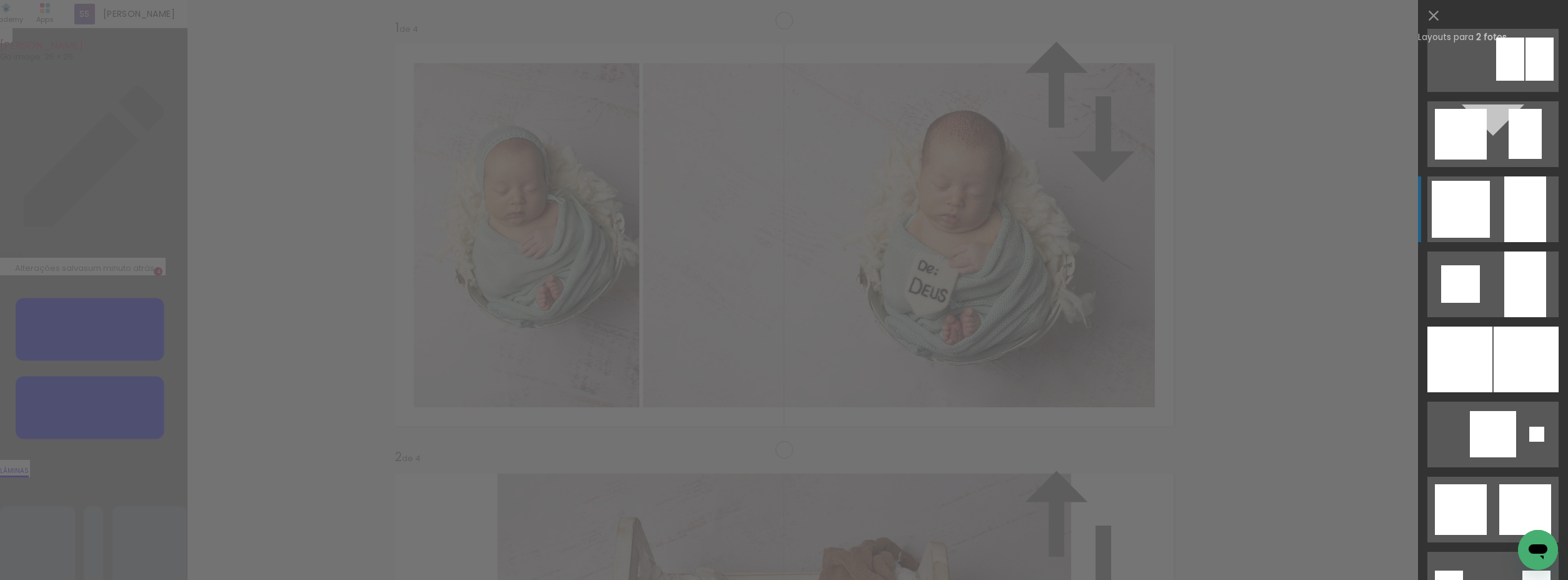
click at [1459, 223] on div at bounding box center [1461, 209] width 58 height 57
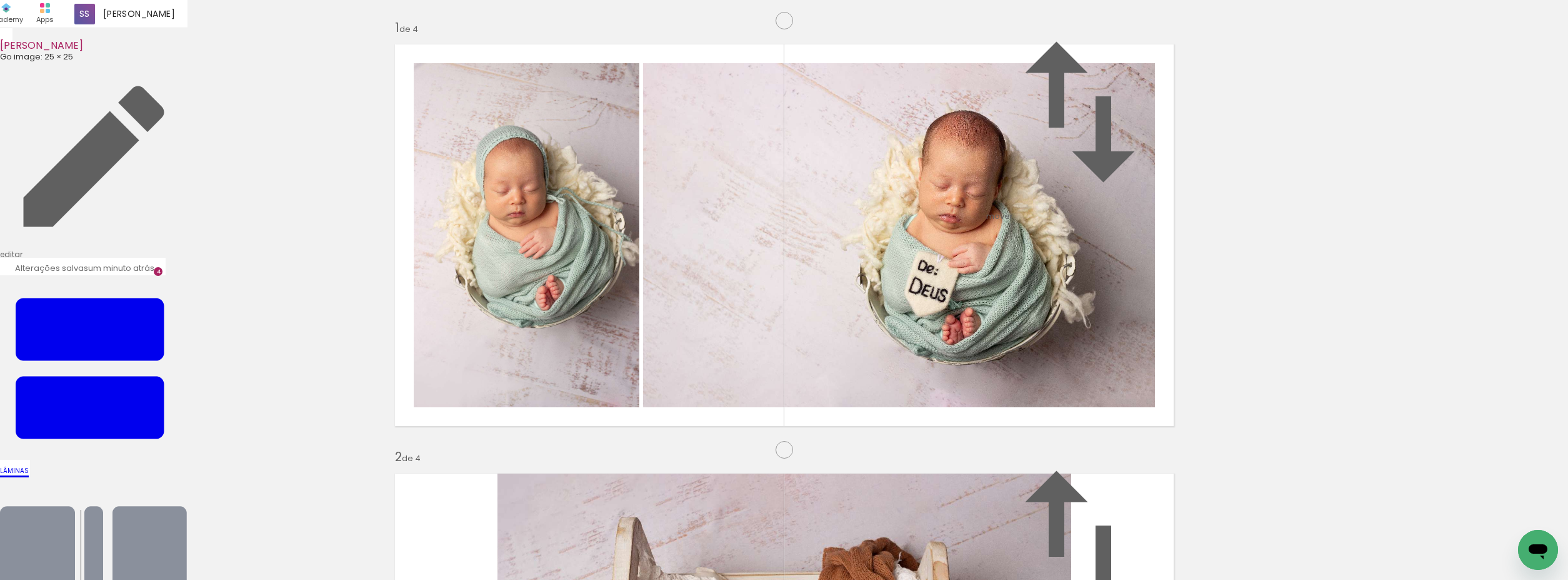
drag, startPoint x: 755, startPoint y: 492, endPoint x: 748, endPoint y: 492, distance: 7.0
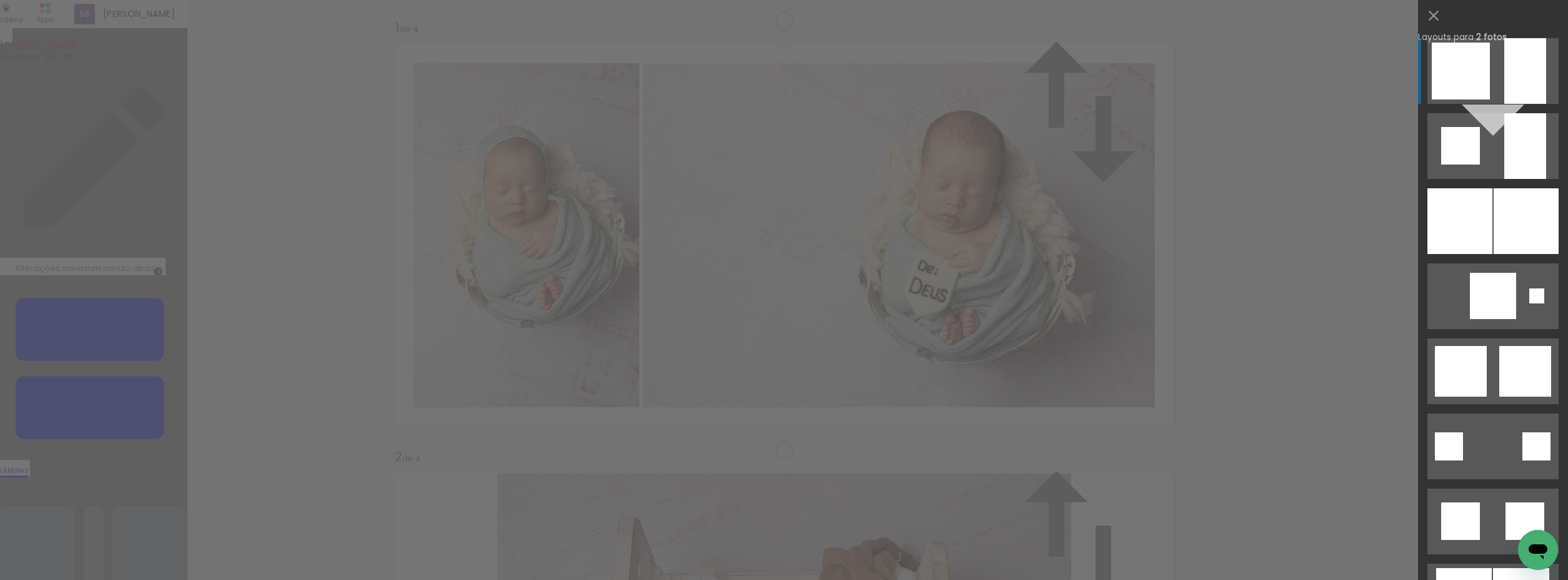
scroll to position [1303, 0]
click at [1510, 379] on div at bounding box center [1525, 371] width 52 height 51
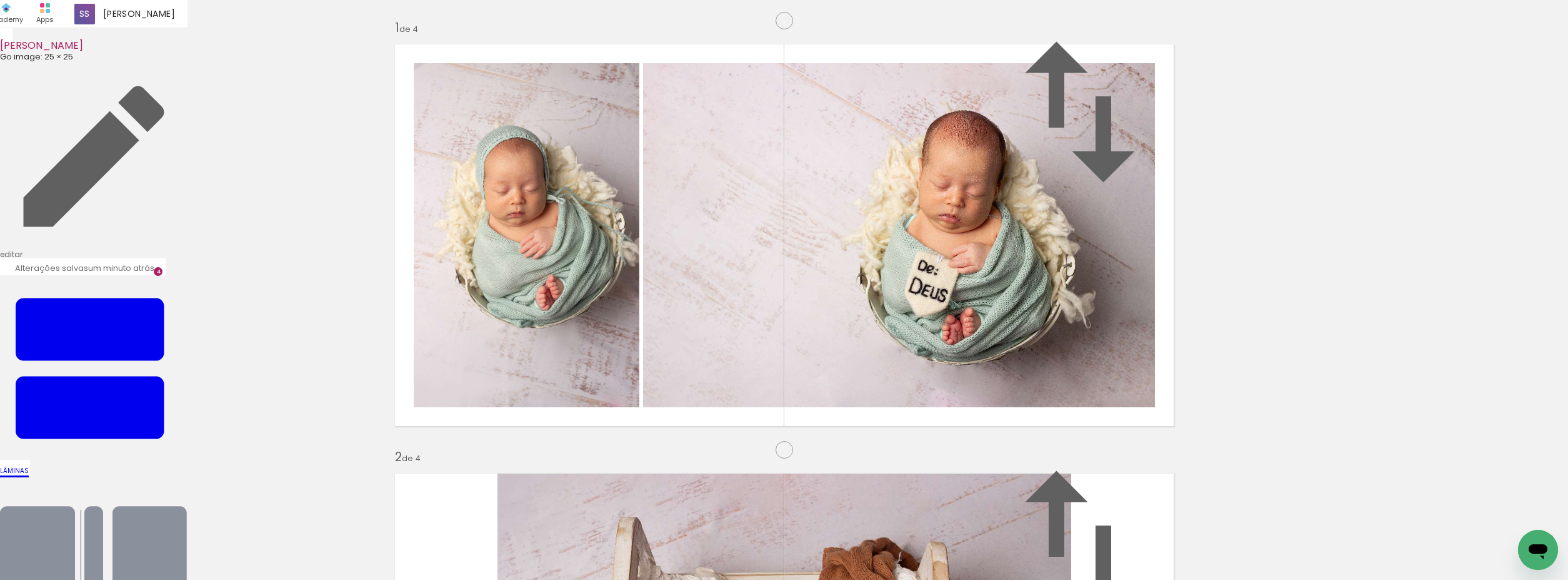
drag, startPoint x: 589, startPoint y: 305, endPoint x: 591, endPoint y: 331, distance: 26.1
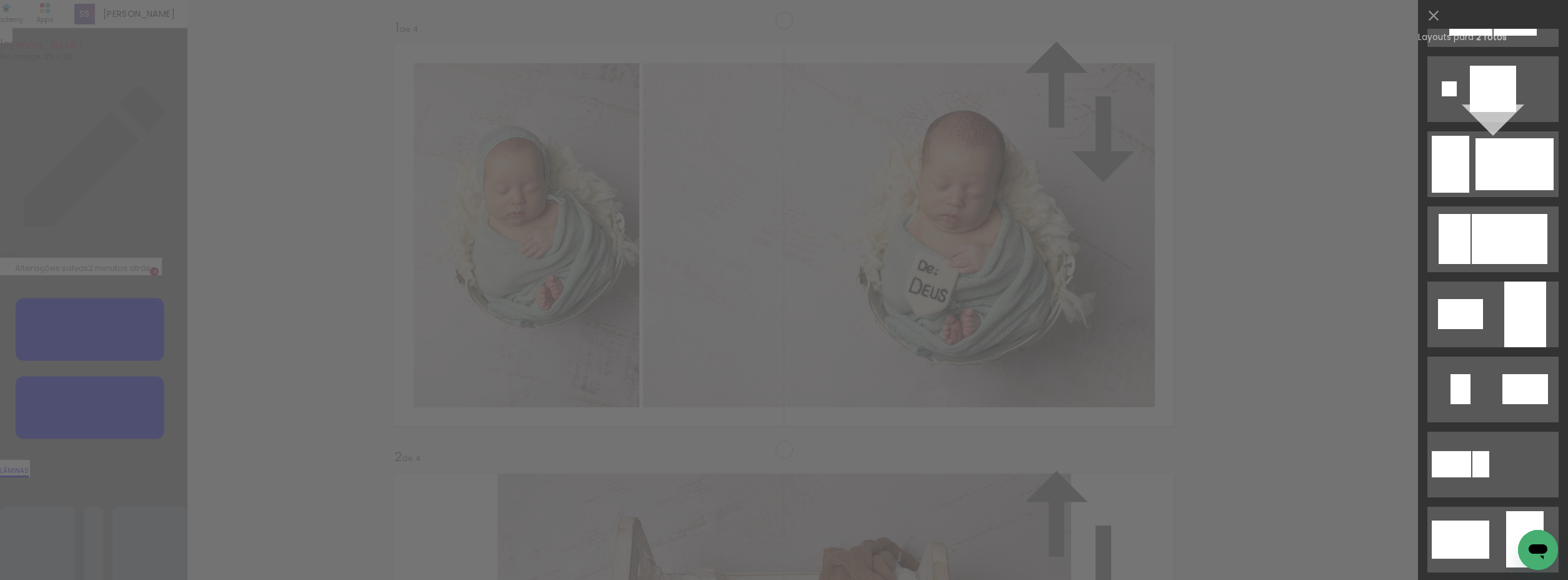
scroll to position [1841, 0]
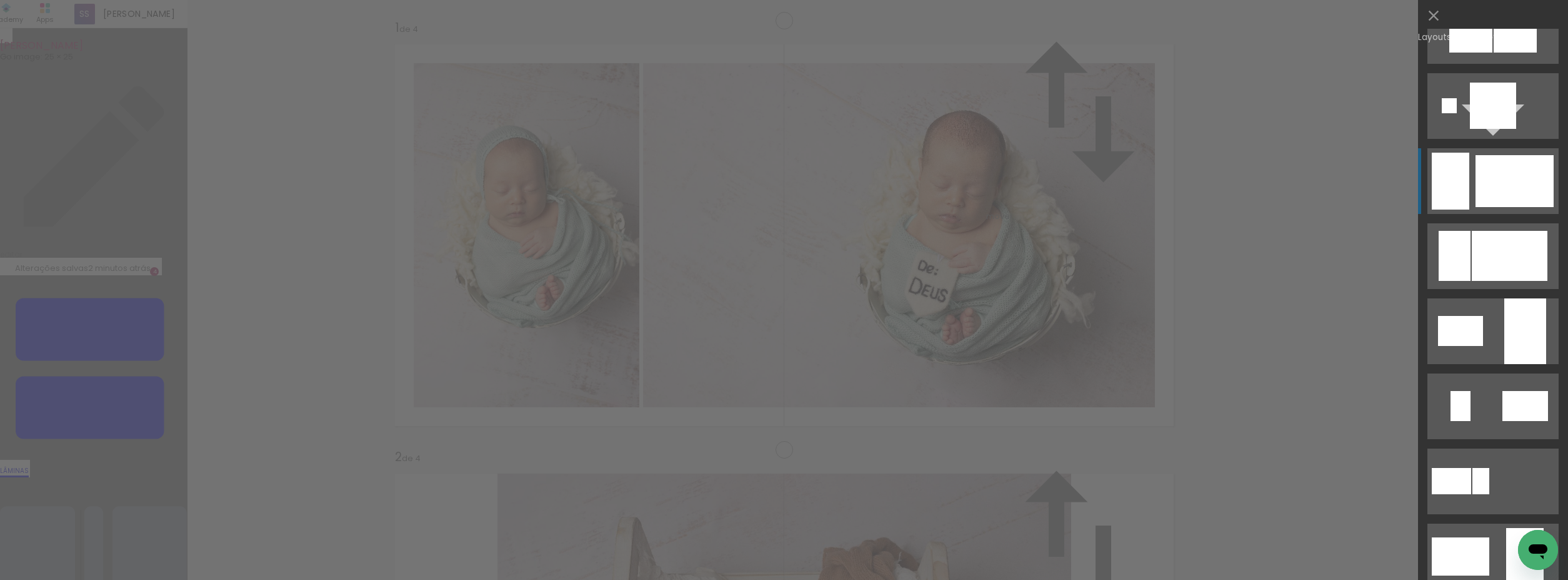
click at [1524, 192] on div at bounding box center [1515, 181] width 78 height 52
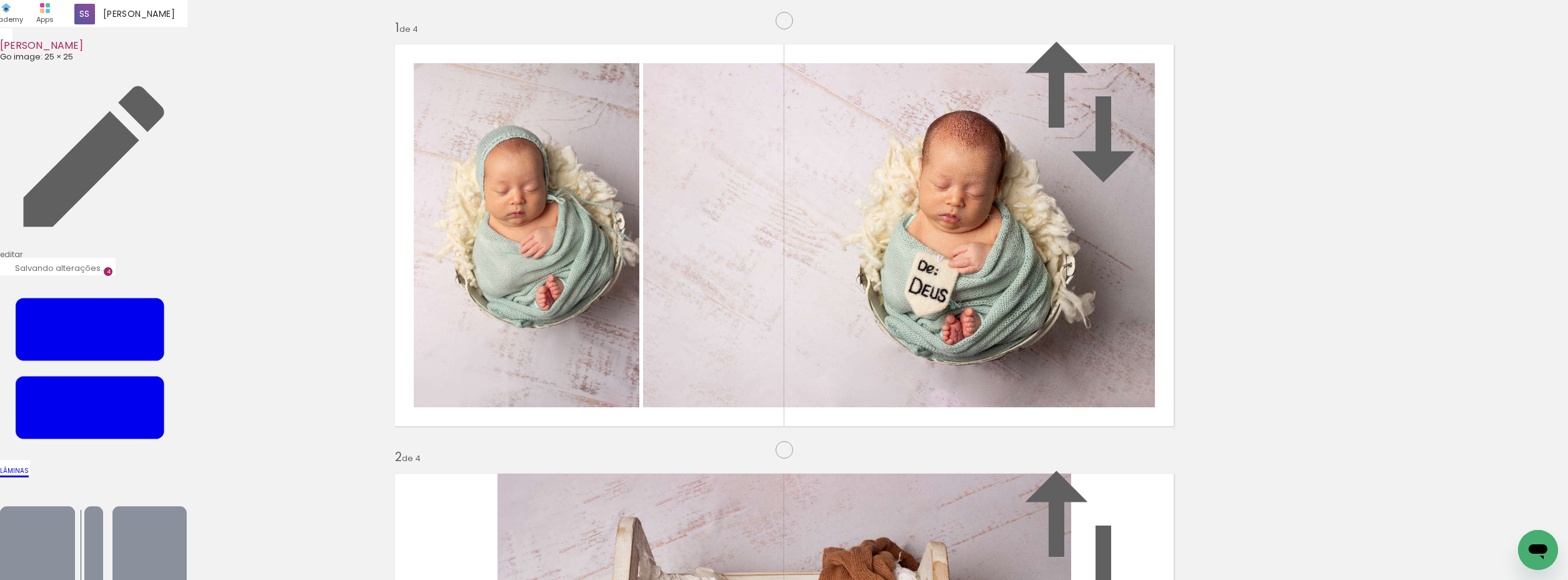
drag, startPoint x: 974, startPoint y: 297, endPoint x: 981, endPoint y: 344, distance: 47.5
drag, startPoint x: 584, startPoint y: 335, endPoint x: 877, endPoint y: 317, distance: 293.6
click at [0, 0] on slot at bounding box center [0, 0] width 0 height 0
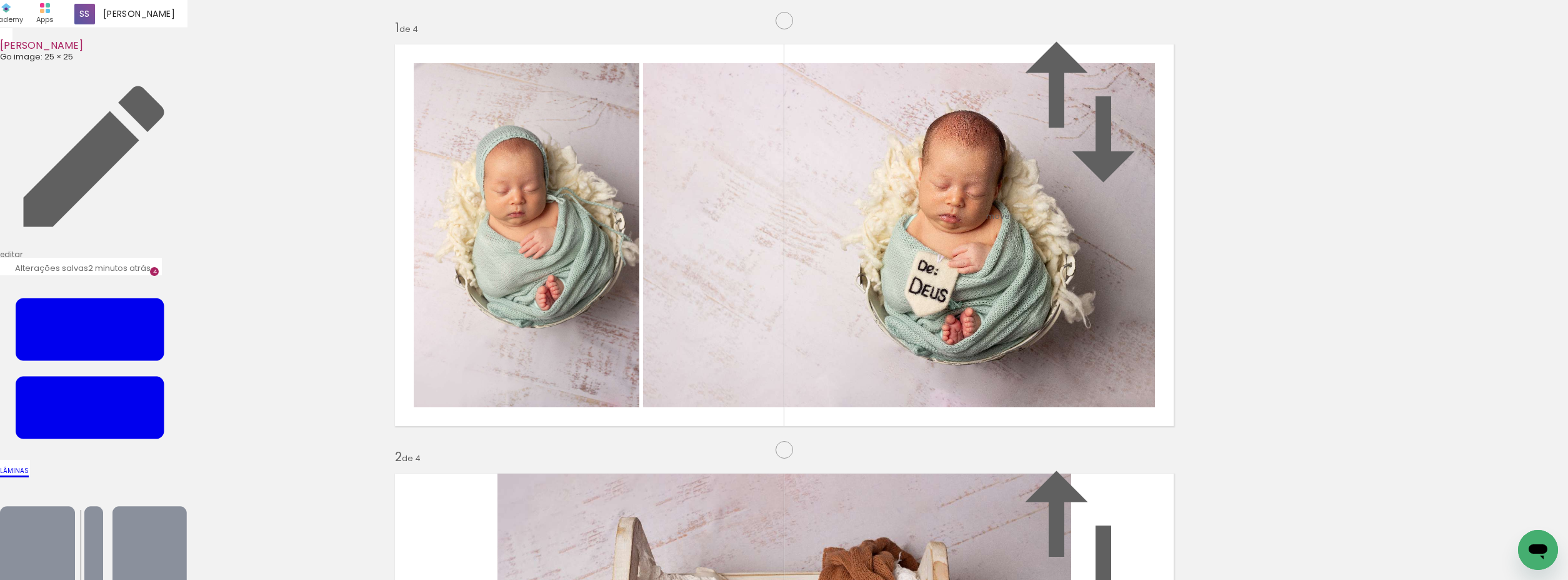
drag, startPoint x: 930, startPoint y: 349, endPoint x: 935, endPoint y: 363, distance: 14.9
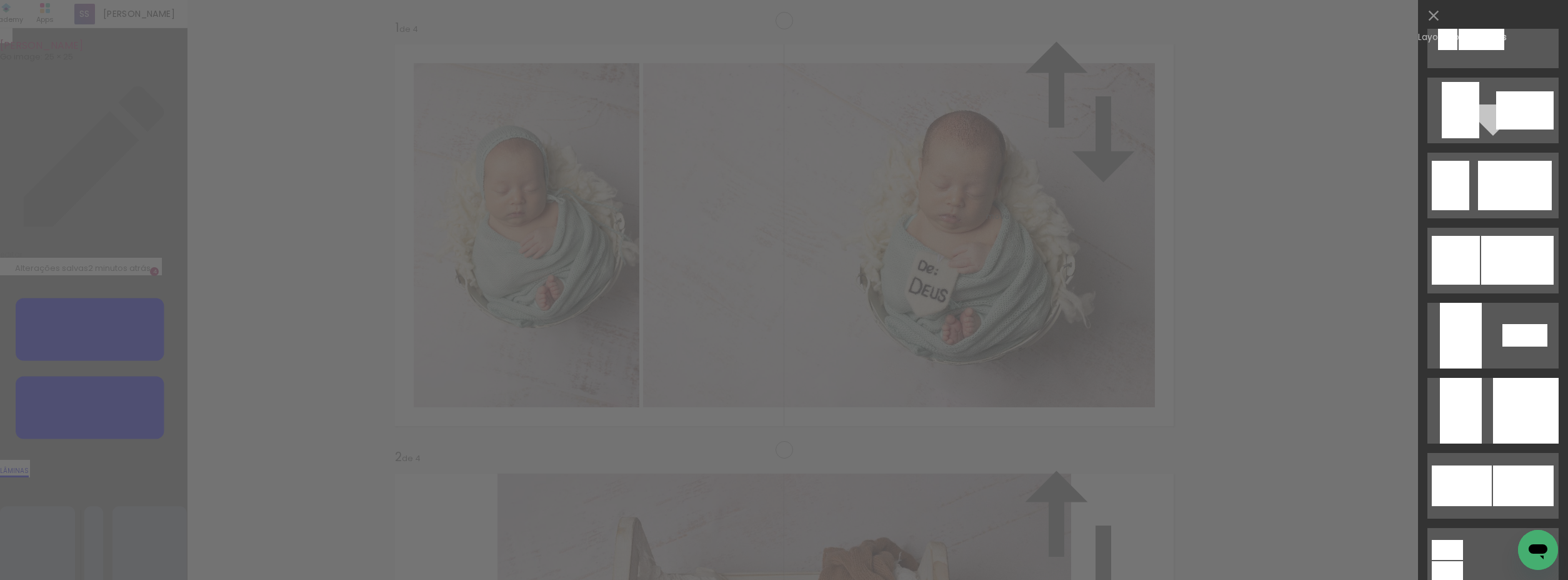
scroll to position [2905, 0]
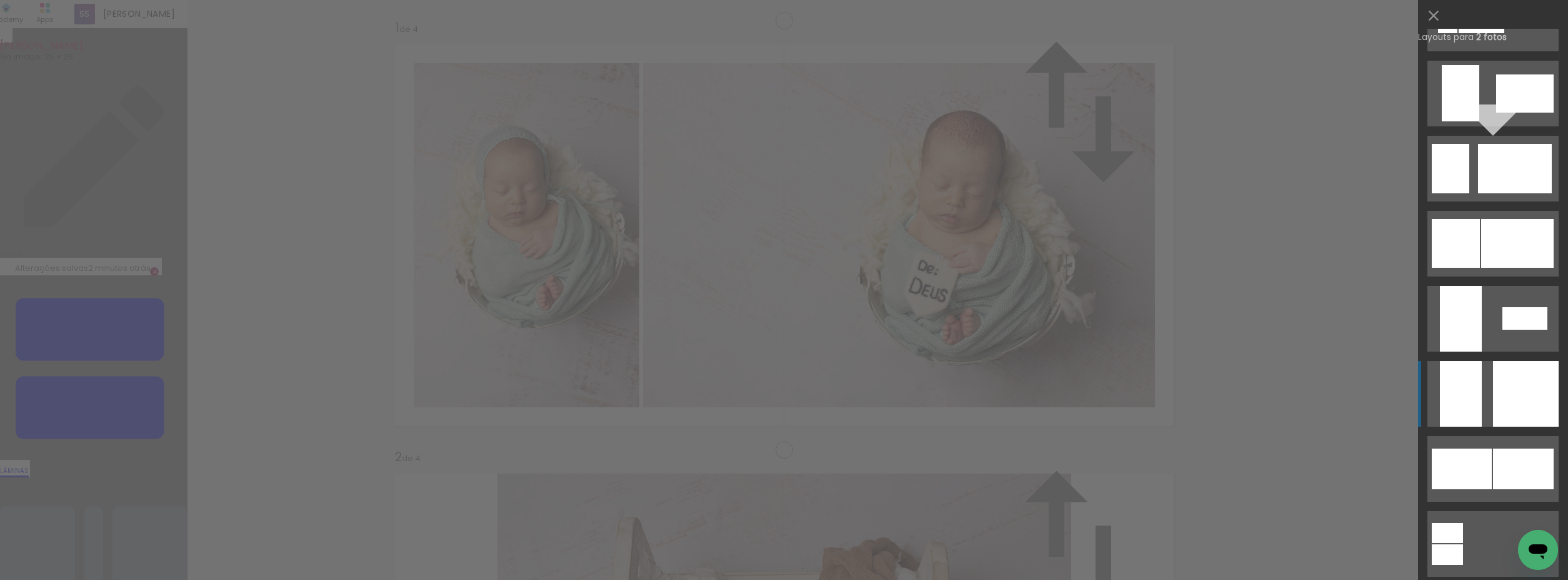
drag, startPoint x: 1526, startPoint y: 397, endPoint x: 1536, endPoint y: 394, distance: 10.4
click at [1526, 398] on div at bounding box center [1526, 394] width 66 height 66
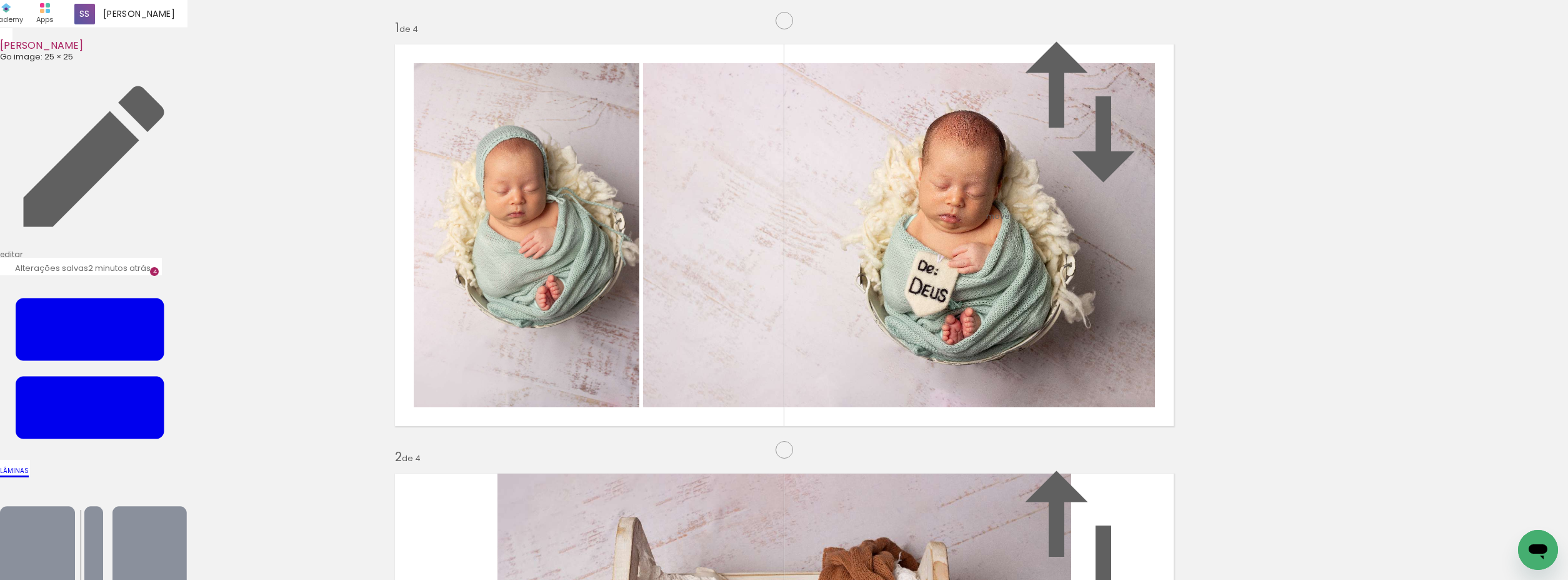
drag, startPoint x: 1004, startPoint y: 373, endPoint x: 1016, endPoint y: 426, distance: 54.3
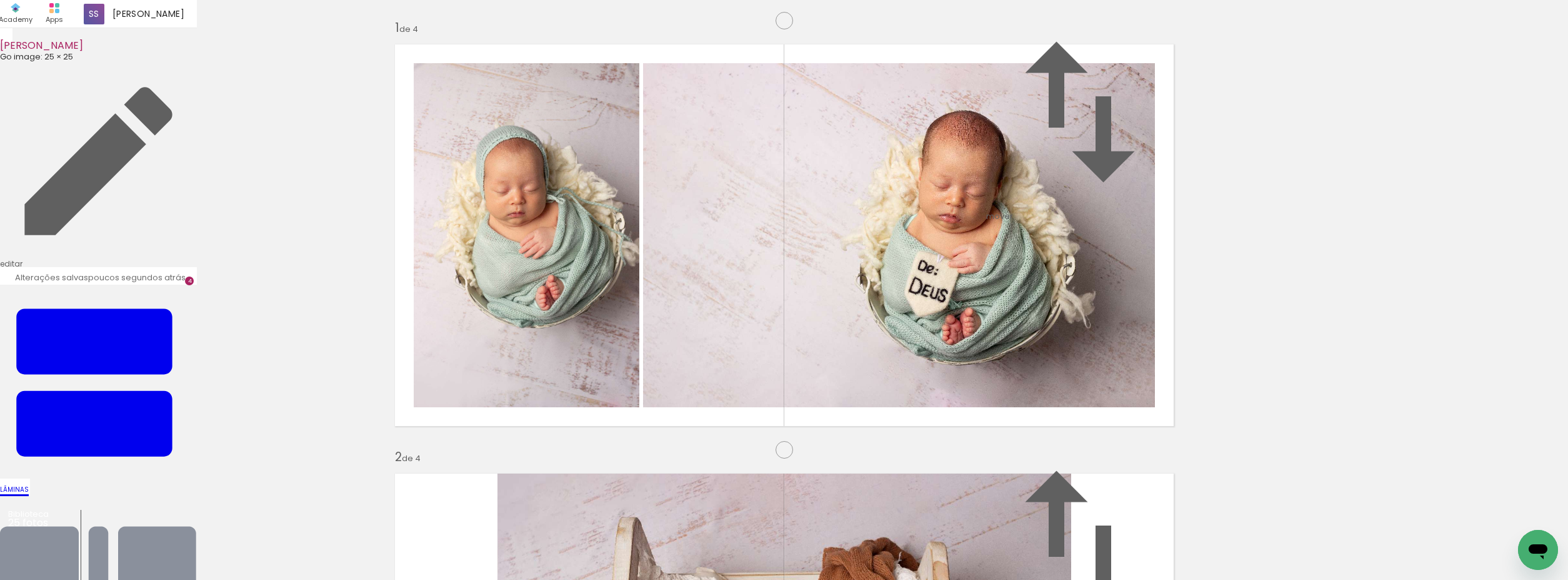
scroll to position [0, 99]
drag, startPoint x: 1191, startPoint y: 533, endPoint x: 802, endPoint y: 369, distance: 422.2
click at [802, 369] on quentale-workspace at bounding box center [784, 290] width 1568 height 580
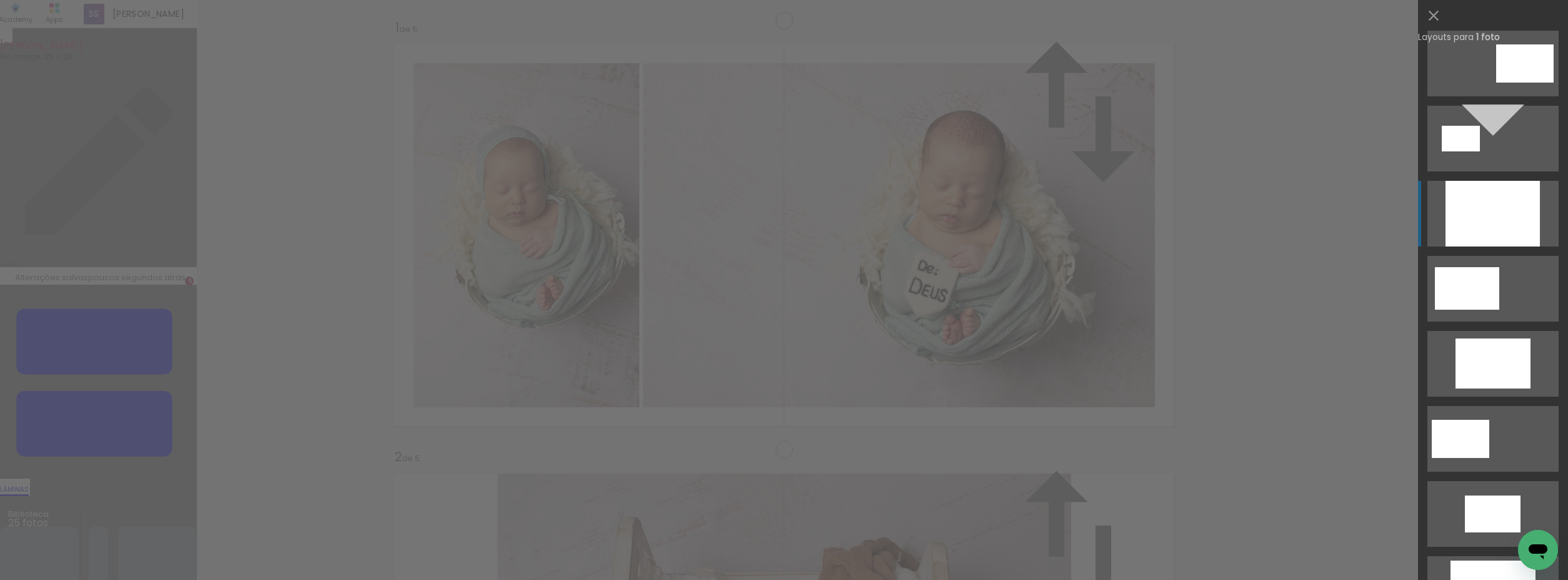
scroll to position [93, 0]
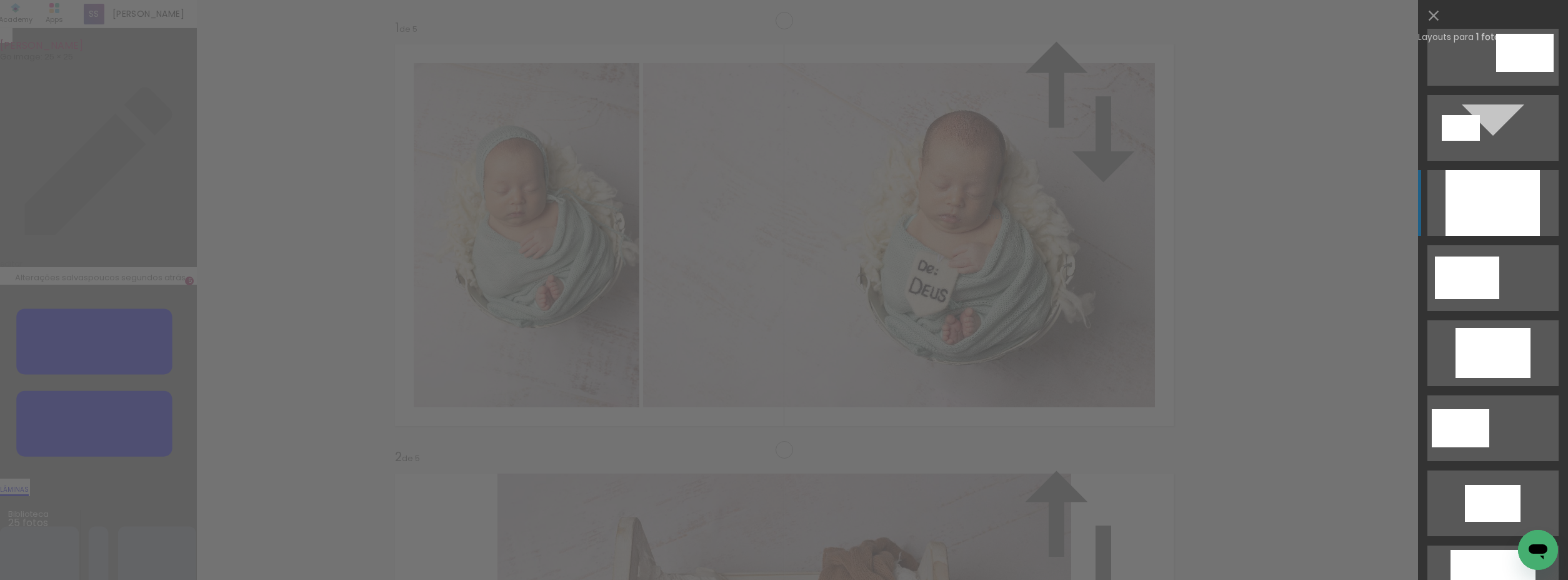
click at [1511, 217] on div at bounding box center [1493, 203] width 94 height 66
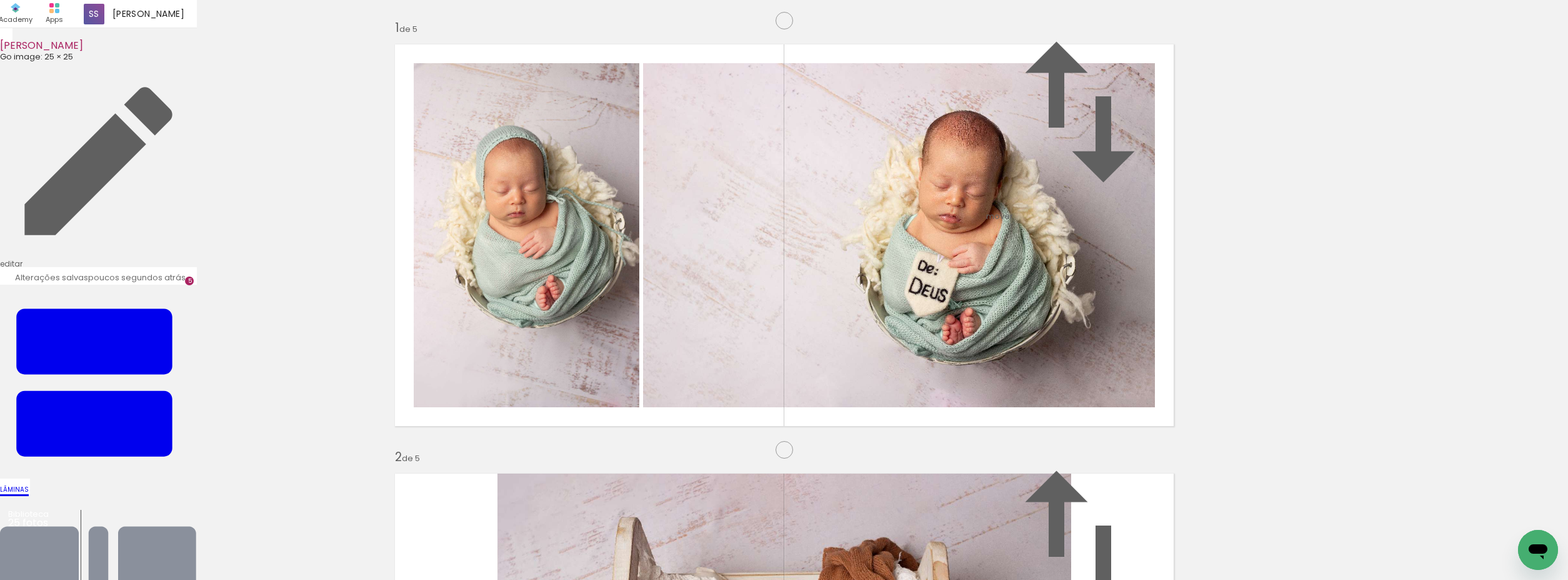
scroll to position [2185, 0]
drag, startPoint x: 1359, startPoint y: 536, endPoint x: 794, endPoint y: 279, distance: 620.7
click at [798, 273] on quentale-workspace at bounding box center [784, 290] width 1568 height 580
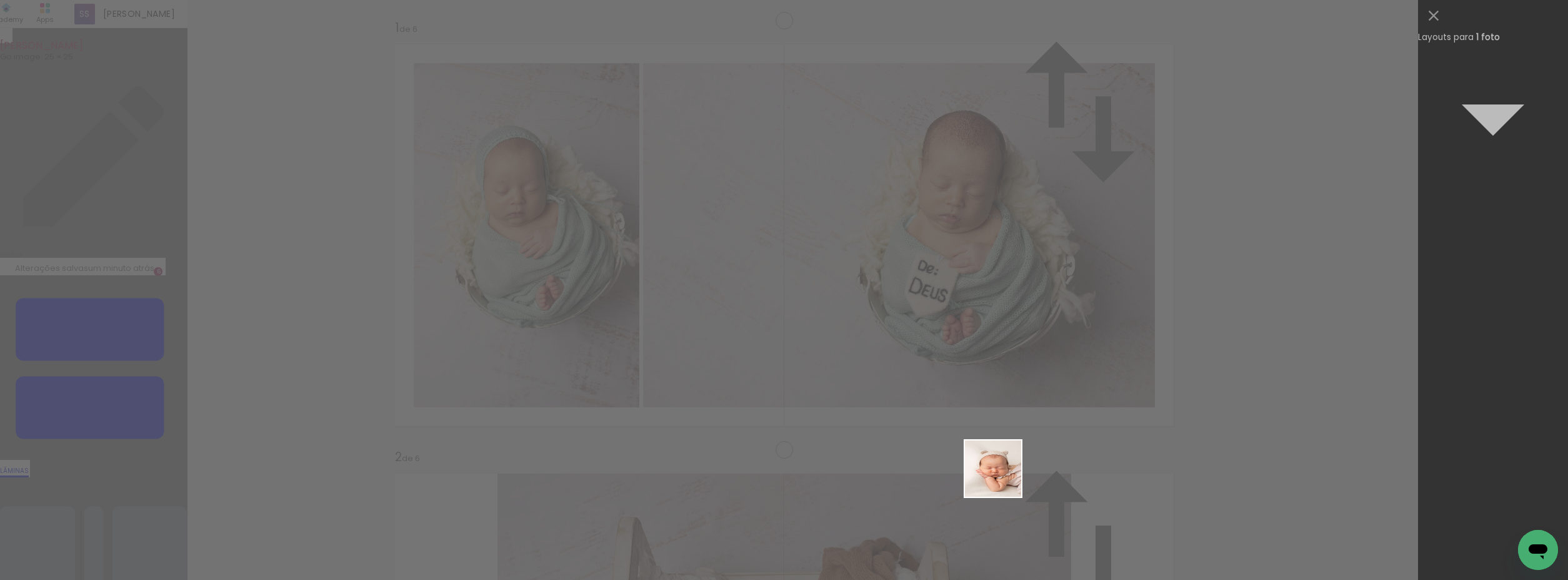
scroll to position [0, 0]
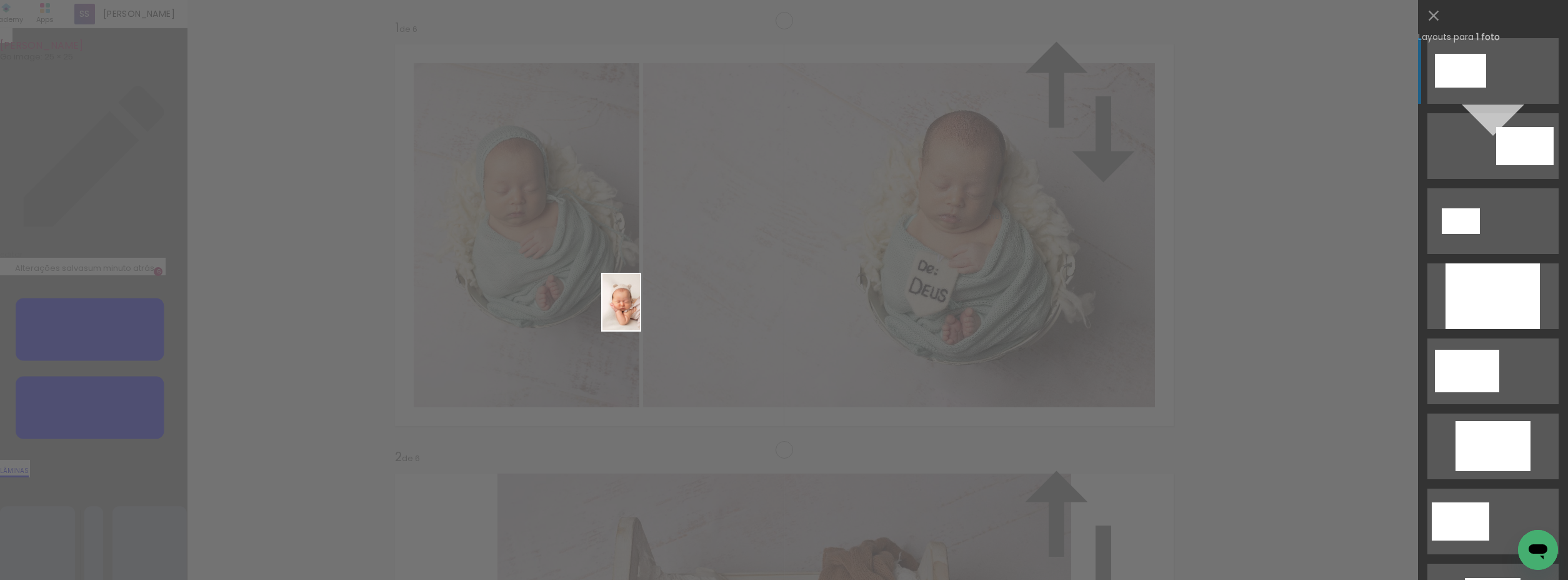
drag, startPoint x: 1294, startPoint y: 550, endPoint x: 640, endPoint y: 311, distance: 696.3
click at [640, 311] on quentale-workspace at bounding box center [784, 290] width 1568 height 580
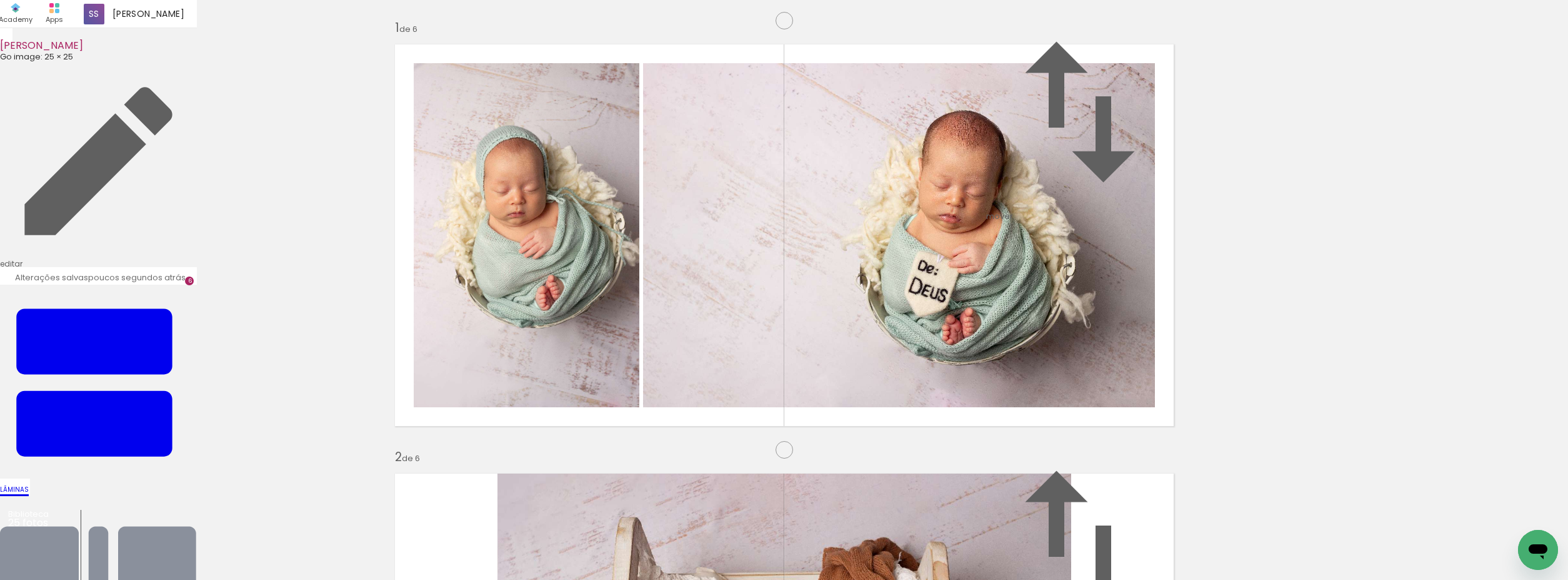
scroll to position [0, 146]
drag, startPoint x: 1315, startPoint y: 553, endPoint x: 1005, endPoint y: 425, distance: 335.4
click at [1005, 425] on quentale-workspace at bounding box center [784, 290] width 1568 height 580
drag, startPoint x: 1068, startPoint y: 443, endPoint x: 1036, endPoint y: 370, distance: 79.7
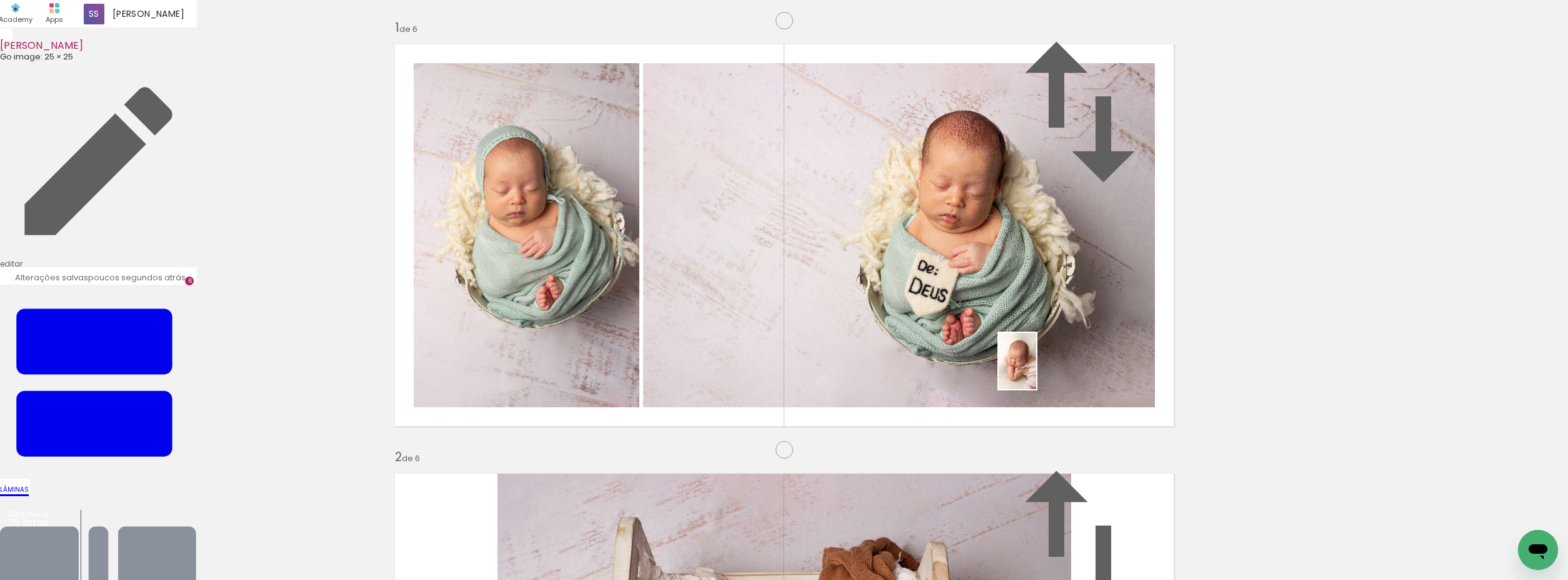
click at [1036, 370] on quentale-workspace at bounding box center [784, 290] width 1568 height 580
drag, startPoint x: 1460, startPoint y: 548, endPoint x: 916, endPoint y: 204, distance: 643.6
click at [916, 204] on quentale-workspace at bounding box center [784, 290] width 1568 height 580
drag, startPoint x: 1202, startPoint y: 514, endPoint x: 902, endPoint y: 140, distance: 479.5
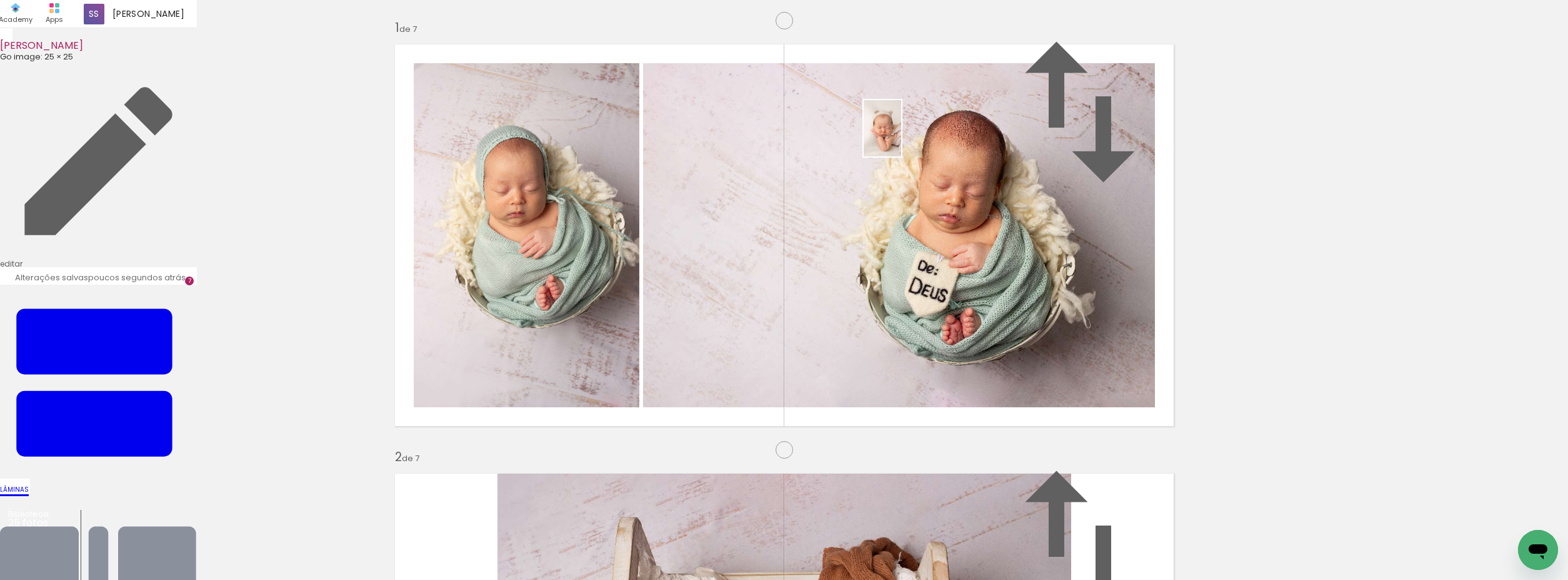
click at [902, 140] on quentale-workspace at bounding box center [784, 290] width 1568 height 580
drag, startPoint x: 1506, startPoint y: 540, endPoint x: 883, endPoint y: 361, distance: 648.2
click at [883, 361] on quentale-workspace at bounding box center [784, 290] width 1568 height 580
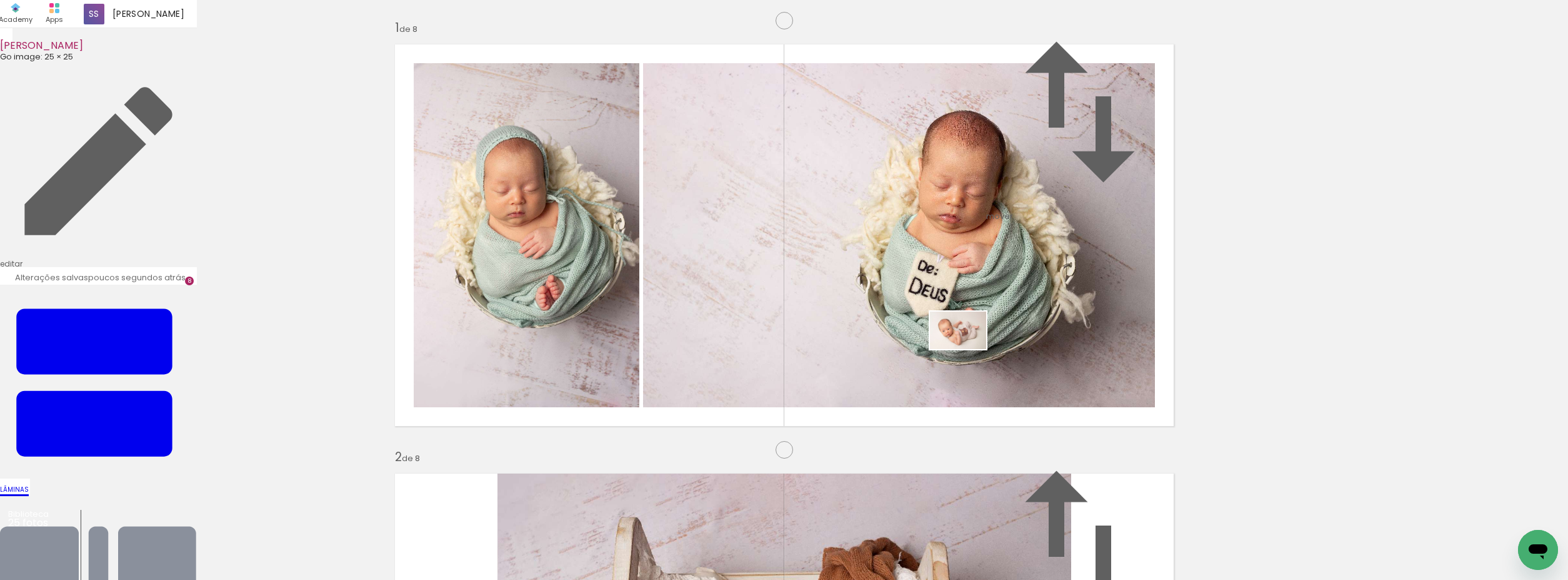
drag, startPoint x: 1341, startPoint y: 554, endPoint x: 966, endPoint y: 348, distance: 427.9
click at [966, 348] on quentale-workspace at bounding box center [784, 290] width 1568 height 580
drag, startPoint x: 1445, startPoint y: 542, endPoint x: 1077, endPoint y: 436, distance: 383.0
click at [1077, 436] on quentale-workspace at bounding box center [784, 290] width 1568 height 580
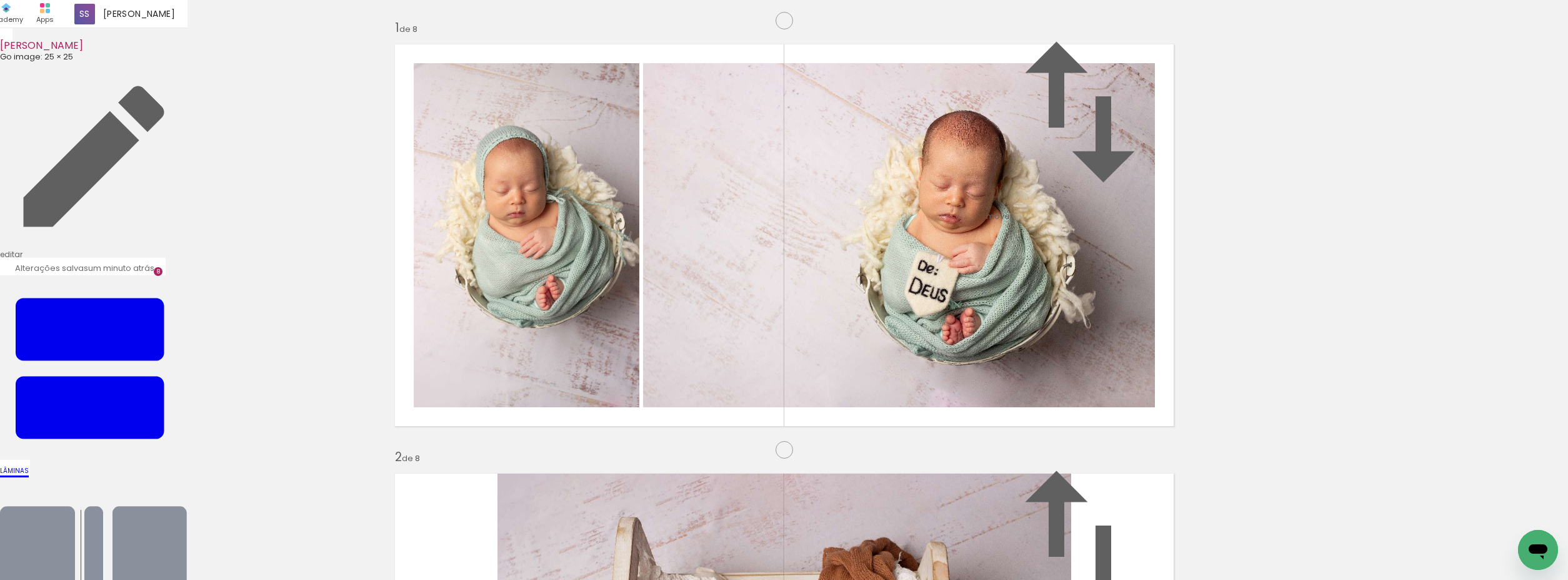
scroll to position [0, 0]
drag, startPoint x: 198, startPoint y: 547, endPoint x: 604, endPoint y: 314, distance: 468.1
click at [604, 314] on quentale-workspace at bounding box center [784, 290] width 1568 height 580
drag, startPoint x: 130, startPoint y: 550, endPoint x: 830, endPoint y: 311, distance: 739.7
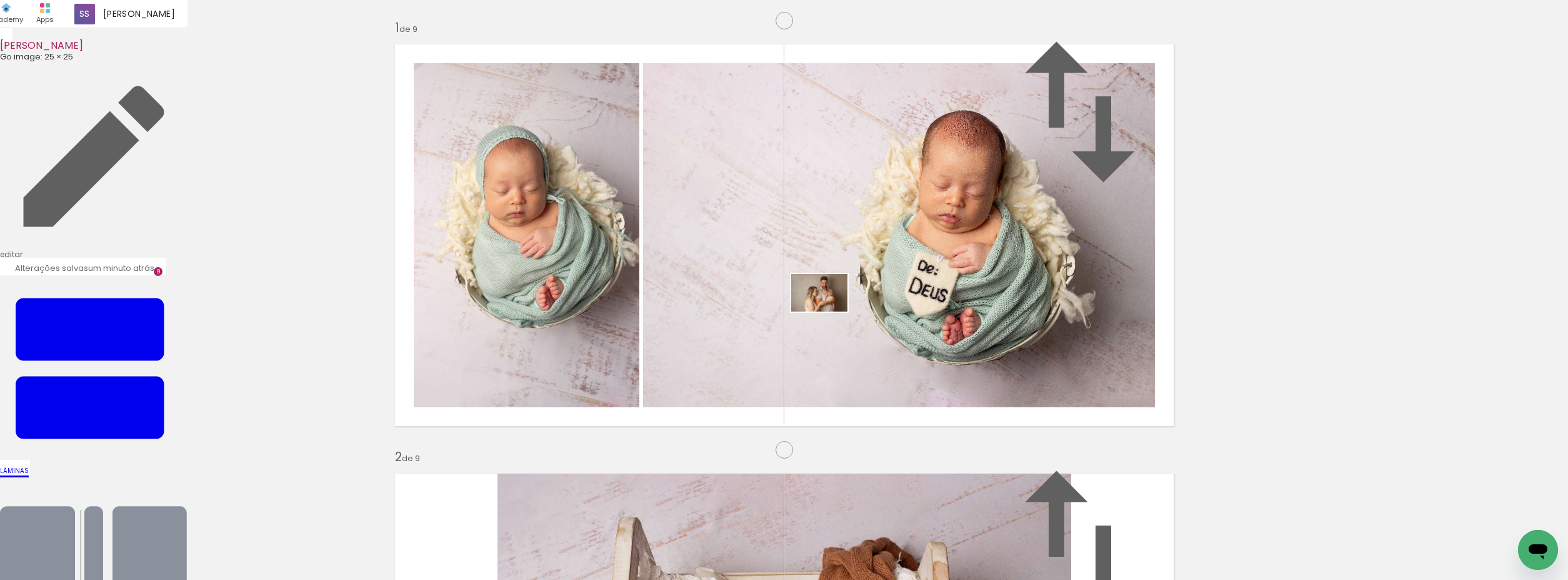
click at [830, 311] on quentale-workspace at bounding box center [784, 290] width 1568 height 580
drag, startPoint x: 659, startPoint y: 513, endPoint x: 745, endPoint y: 422, distance: 125.2
click at [745, 422] on quentale-workspace at bounding box center [784, 290] width 1568 height 580
drag, startPoint x: 478, startPoint y: 549, endPoint x: 450, endPoint y: 349, distance: 202.0
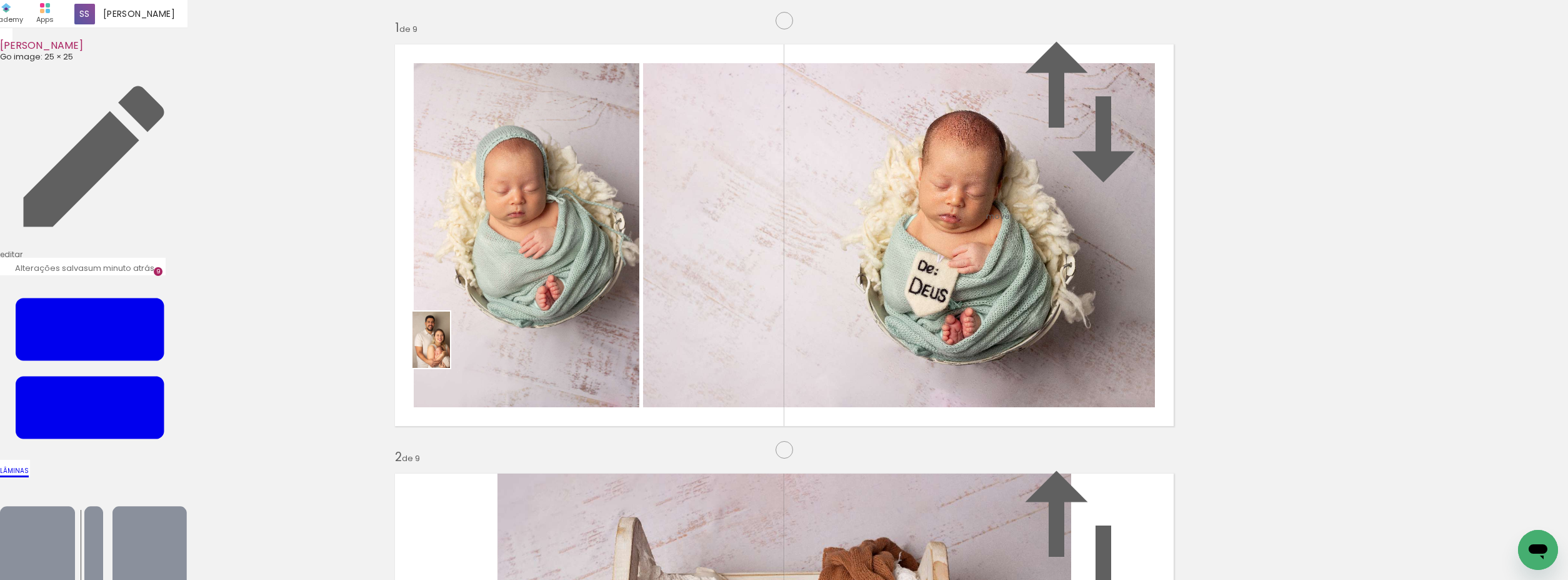
click at [450, 349] on quentale-workspace at bounding box center [784, 290] width 1568 height 580
drag, startPoint x: 280, startPoint y: 539, endPoint x: 694, endPoint y: 328, distance: 464.7
click at [694, 328] on quentale-workspace at bounding box center [784, 290] width 1568 height 580
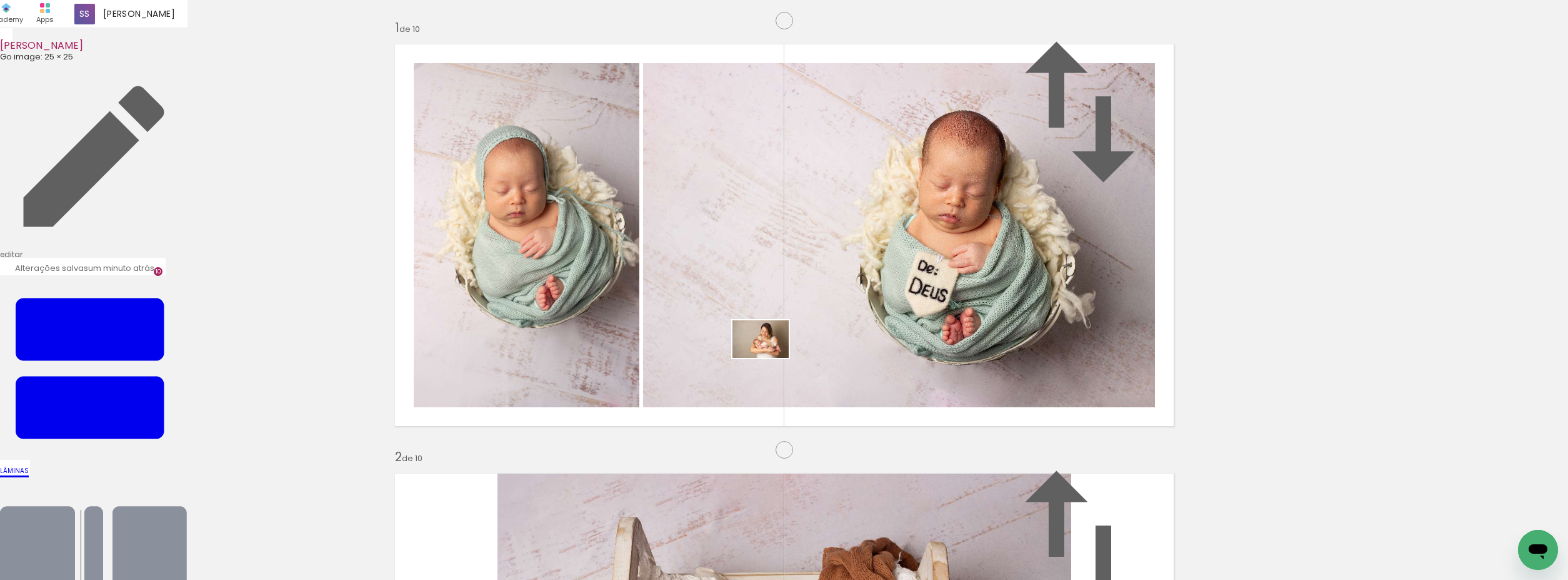
drag, startPoint x: 682, startPoint y: 549, endPoint x: 770, endPoint y: 358, distance: 210.3
click at [770, 358] on quentale-workspace at bounding box center [784, 290] width 1568 height 580
drag, startPoint x: 420, startPoint y: 545, endPoint x: 351, endPoint y: 579, distance: 76.9
click at [844, 278] on quentale-workspace at bounding box center [784, 290] width 1568 height 580
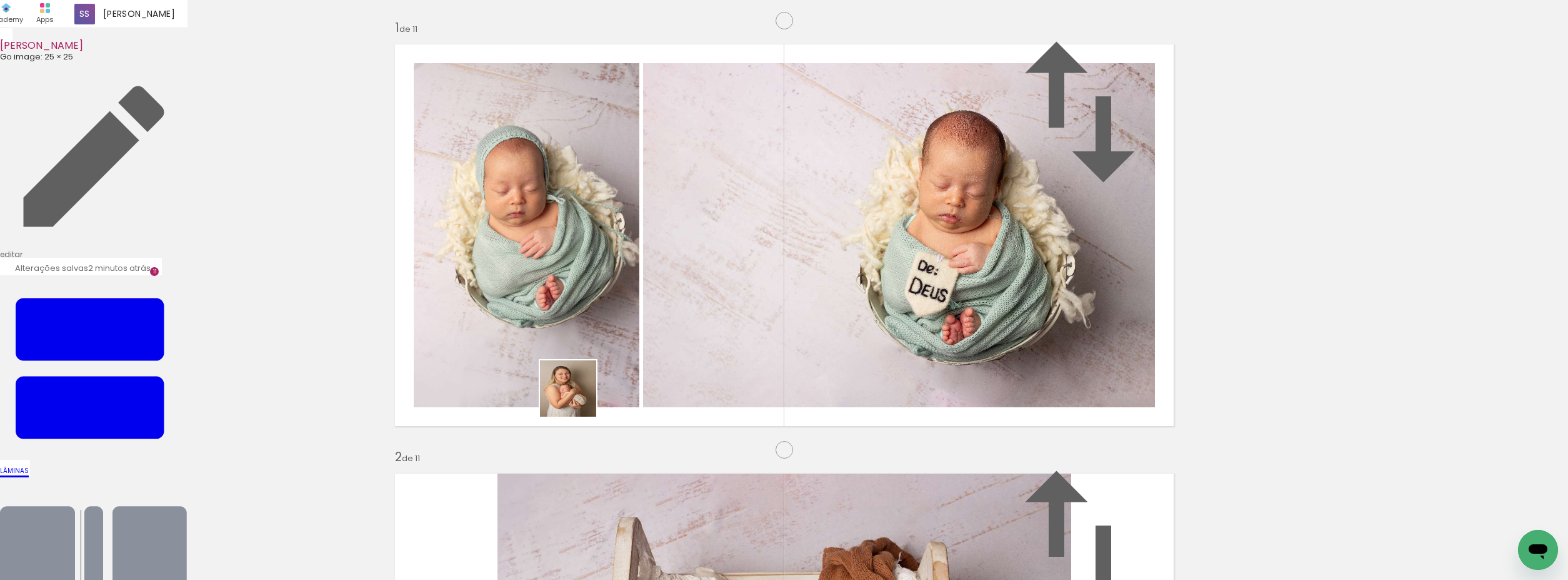
drag, startPoint x: 394, startPoint y: 512, endPoint x: 578, endPoint y: 398, distance: 216.5
click at [578, 398] on quentale-workspace at bounding box center [784, 290] width 1568 height 580
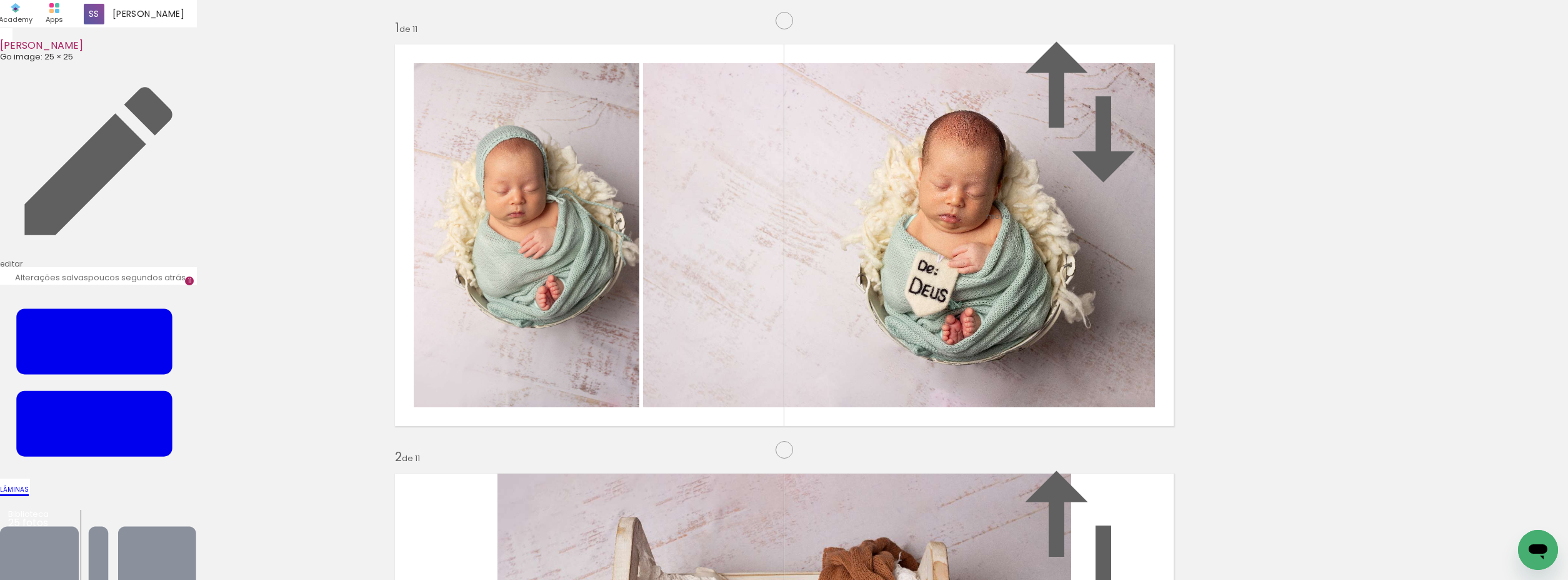
drag, startPoint x: 746, startPoint y: 486, endPoint x: 755, endPoint y: 493, distance: 11.4
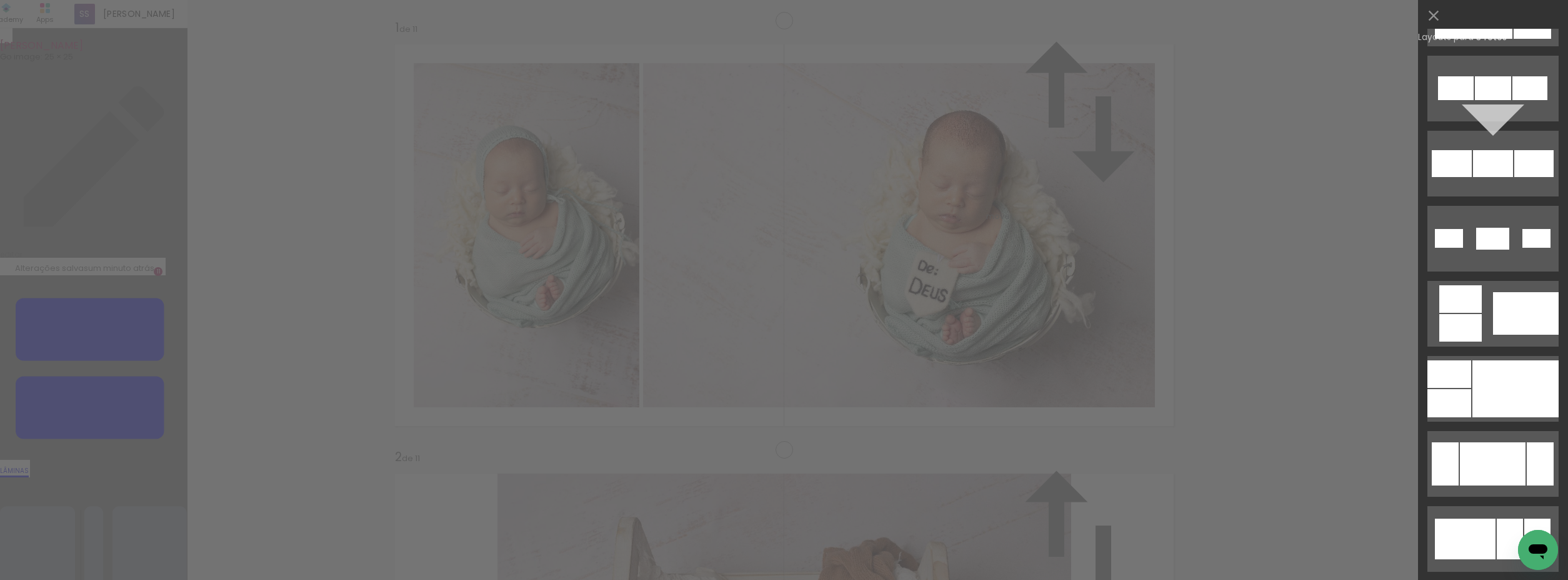
scroll to position [5200, 0]
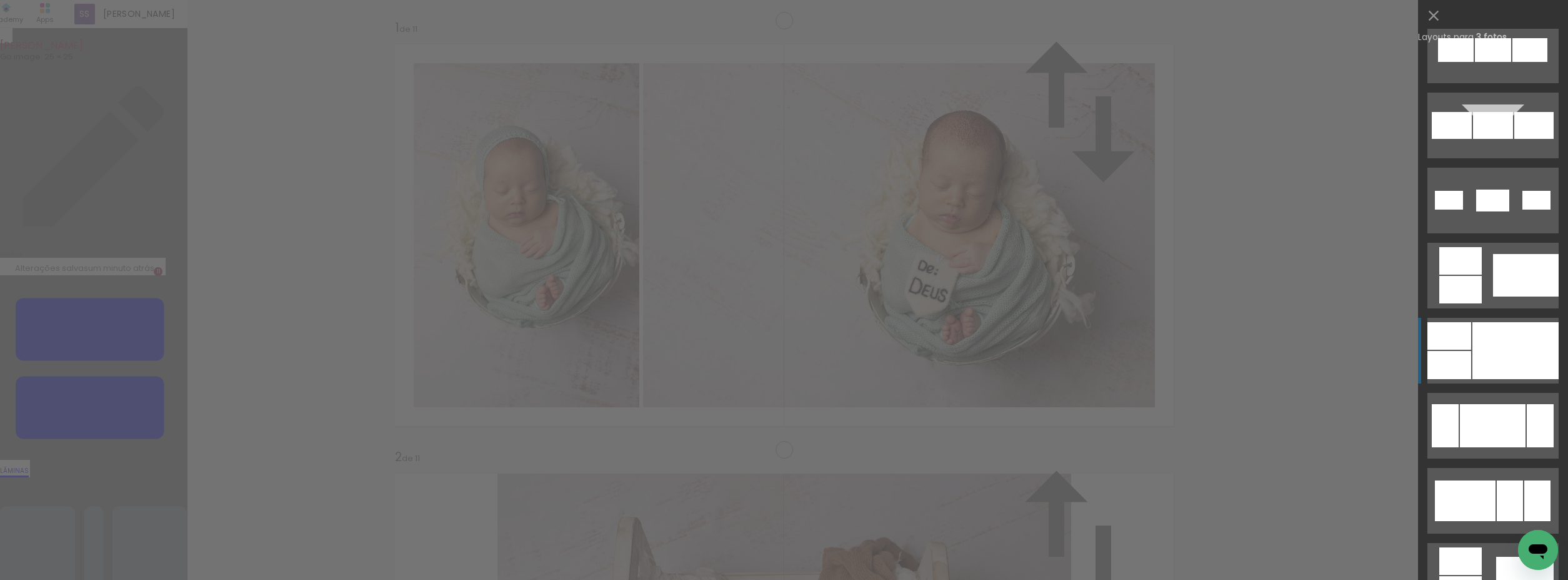
click at [1519, 356] on div at bounding box center [1516, 351] width 86 height 57
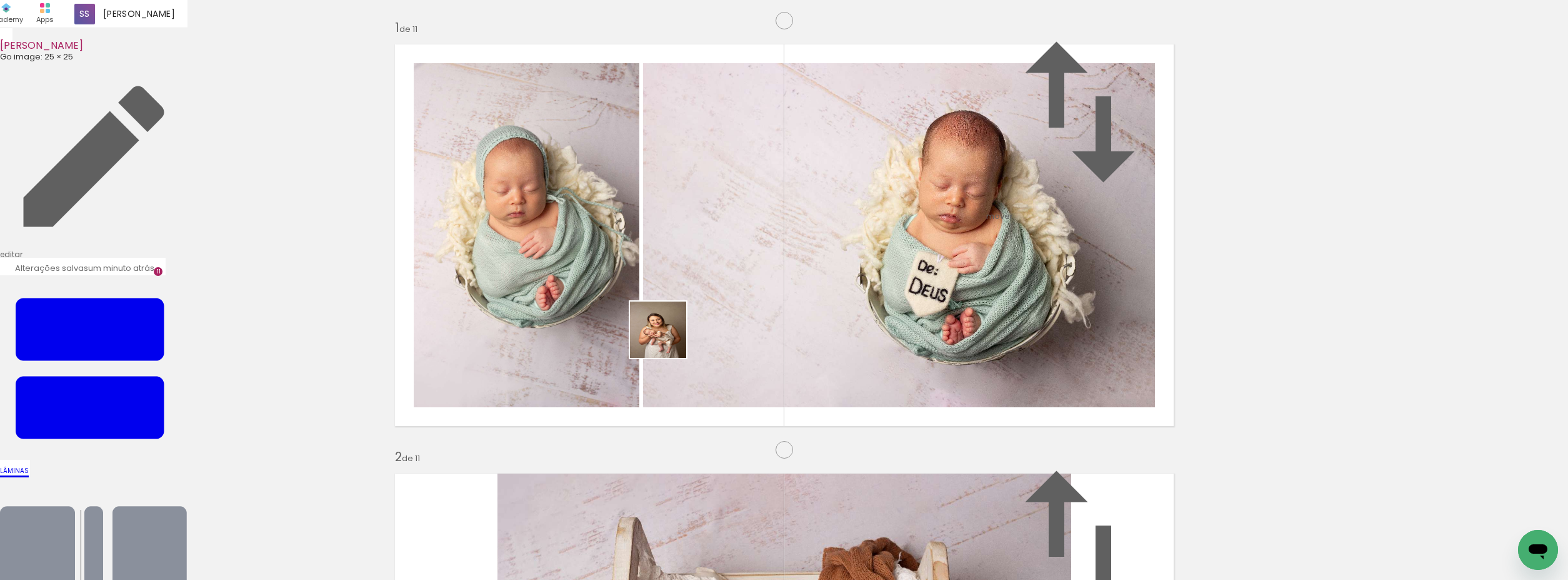
drag, startPoint x: 626, startPoint y: 544, endPoint x: 666, endPoint y: 334, distance: 213.8
click at [666, 334] on quentale-workspace at bounding box center [784, 290] width 1568 height 580
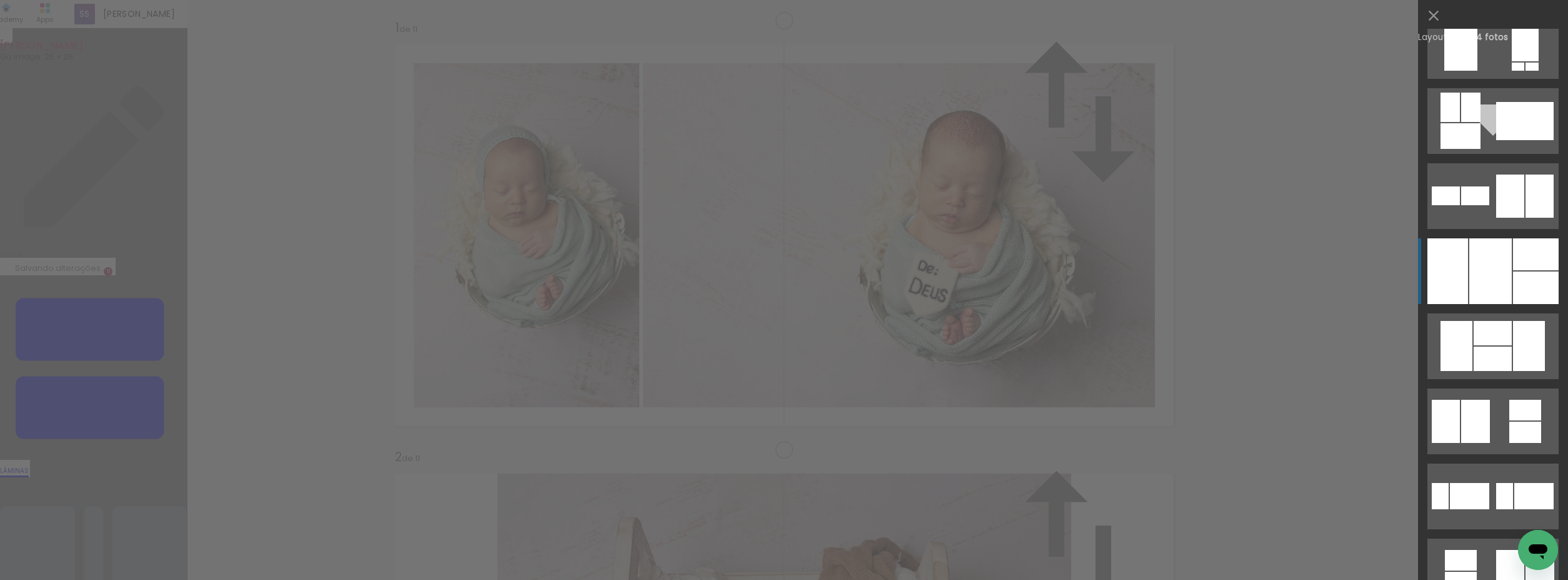
scroll to position [992, 0]
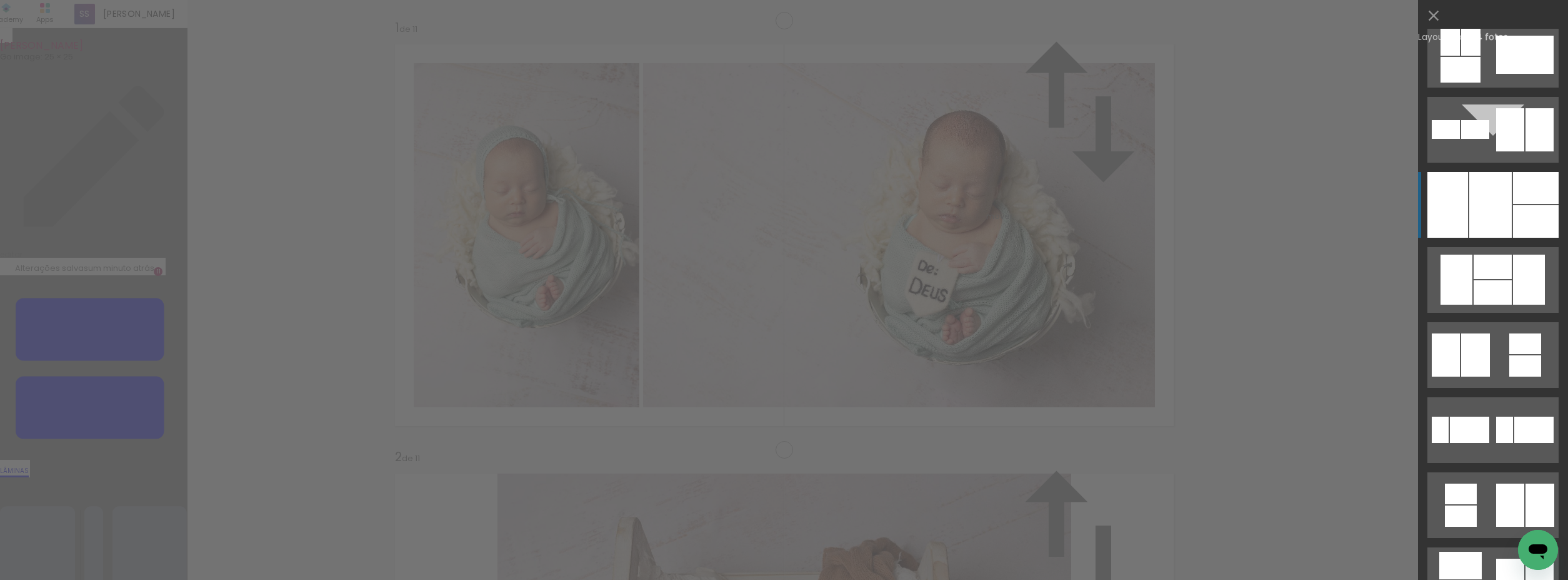
click at [1531, 215] on div at bounding box center [1536, 221] width 46 height 33
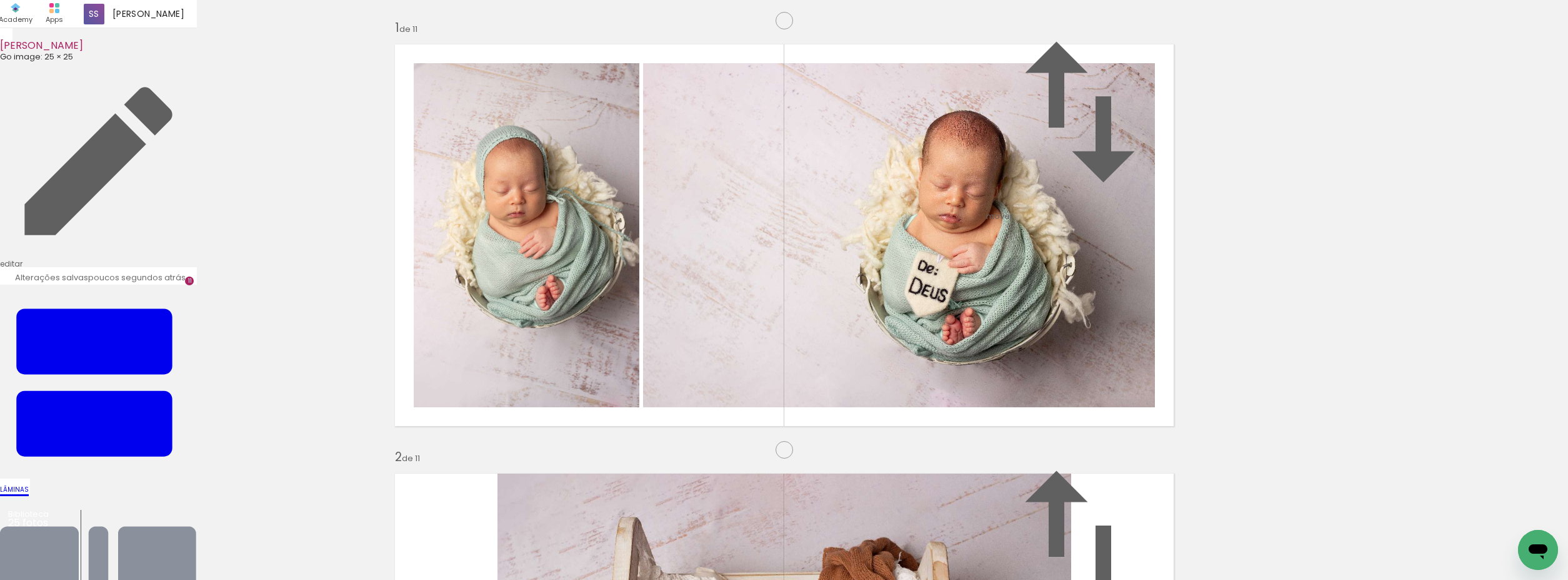
scroll to position [3900, 0]
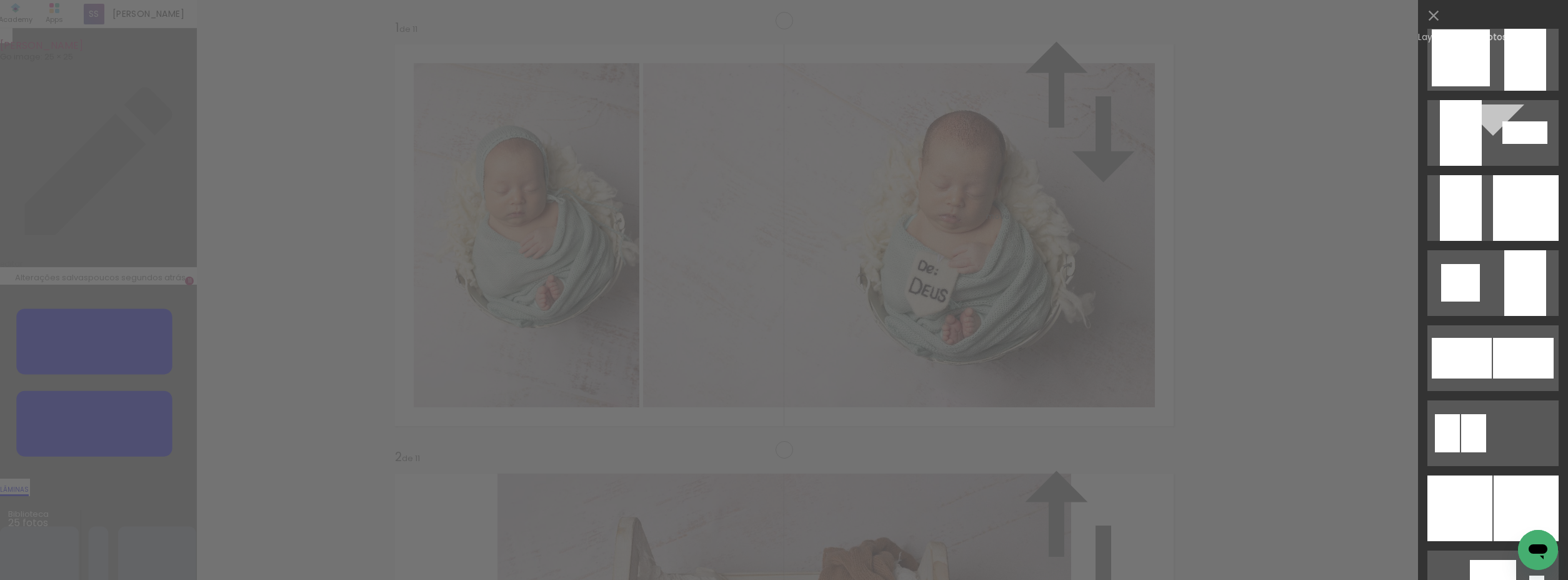
scroll to position [1306, 0]
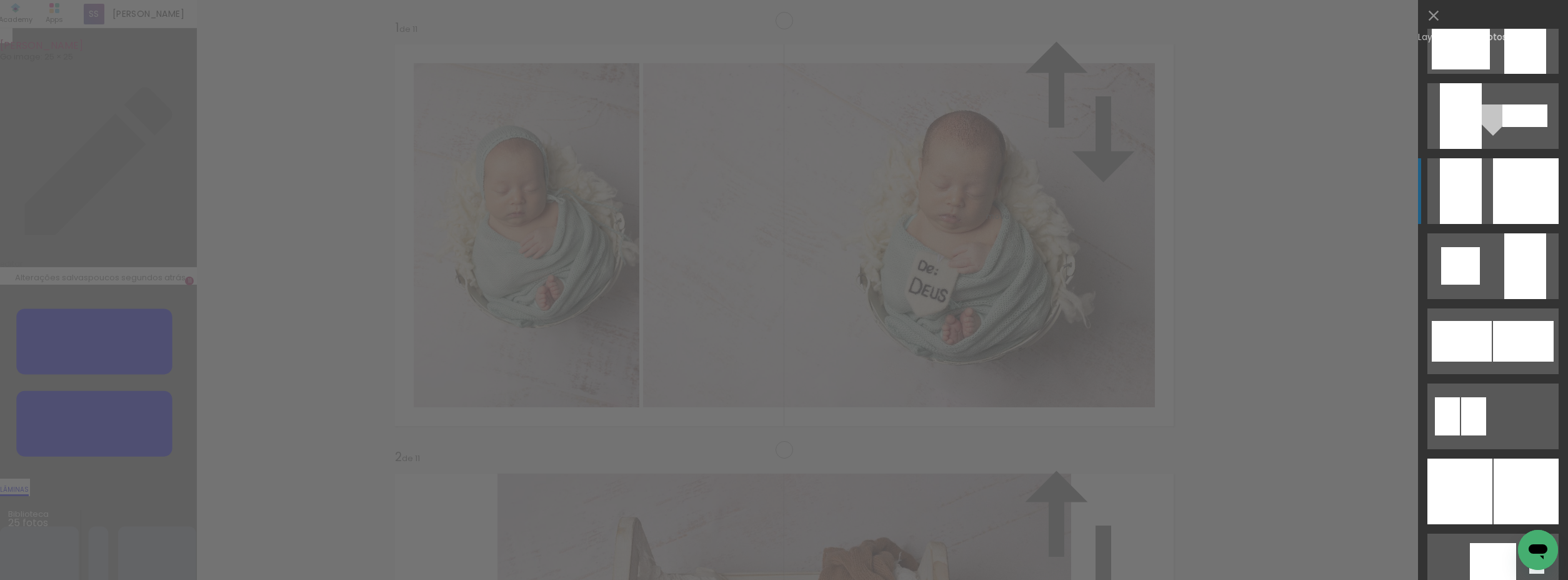
click at [1544, 178] on div at bounding box center [1526, 191] width 66 height 66
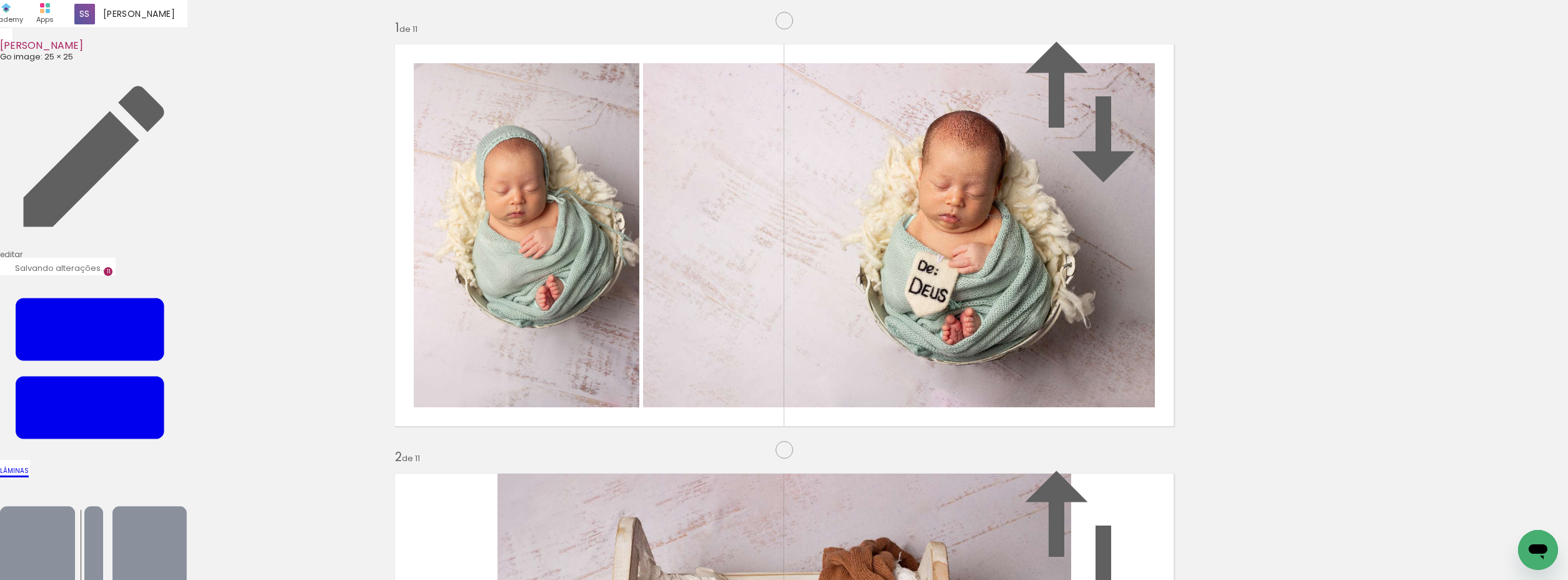
drag, startPoint x: 924, startPoint y: 319, endPoint x: 874, endPoint y: 323, distance: 50.2
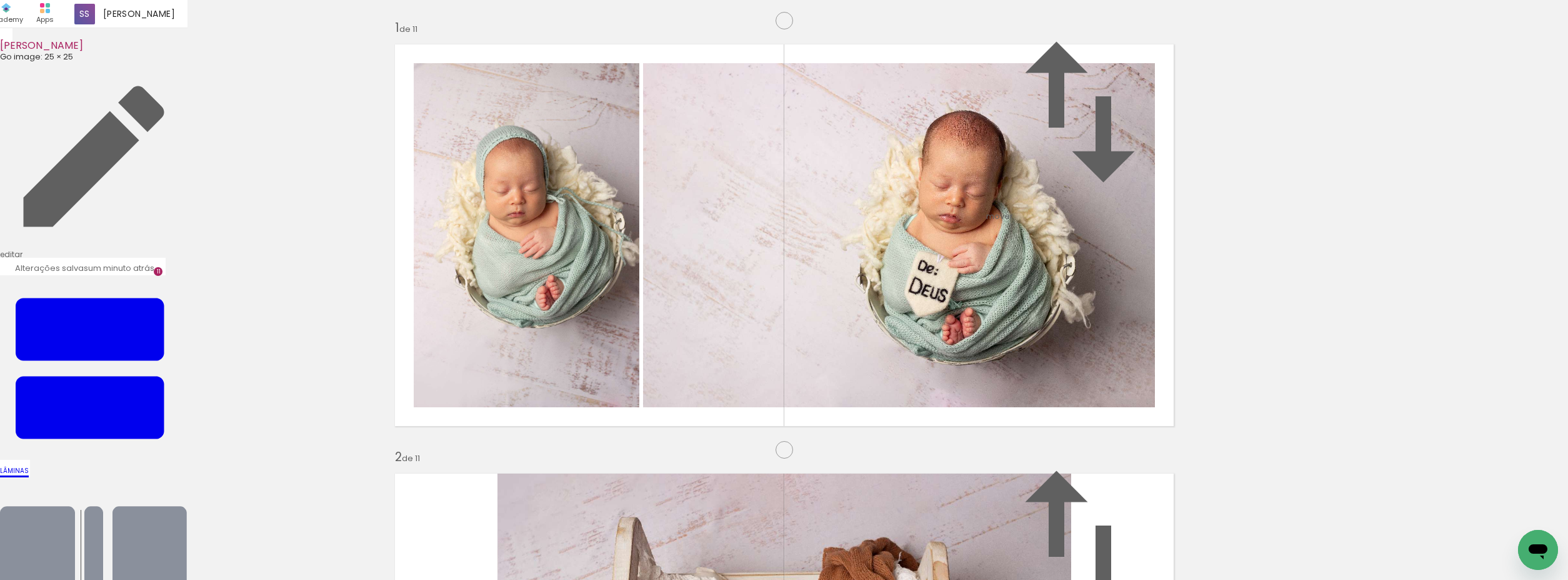
scroll to position [3444, 0]
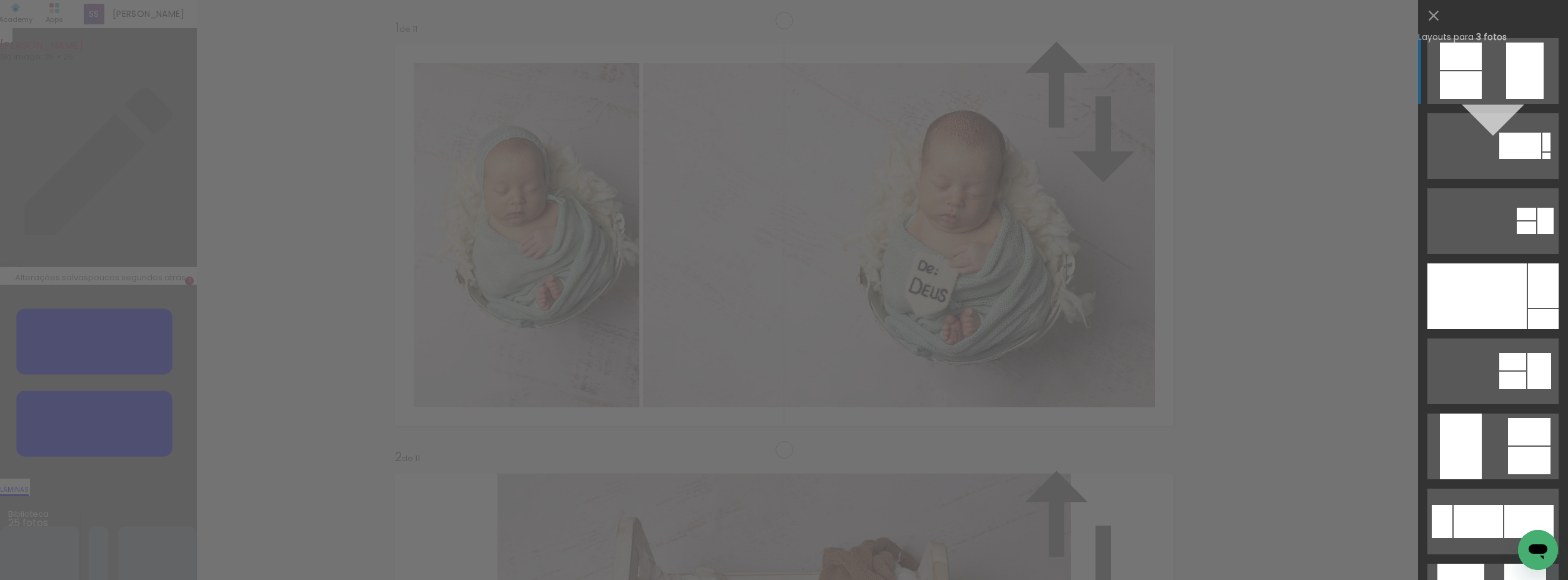
scroll to position [3449, 0]
click at [1470, 313] on div at bounding box center [1477, 296] width 99 height 66
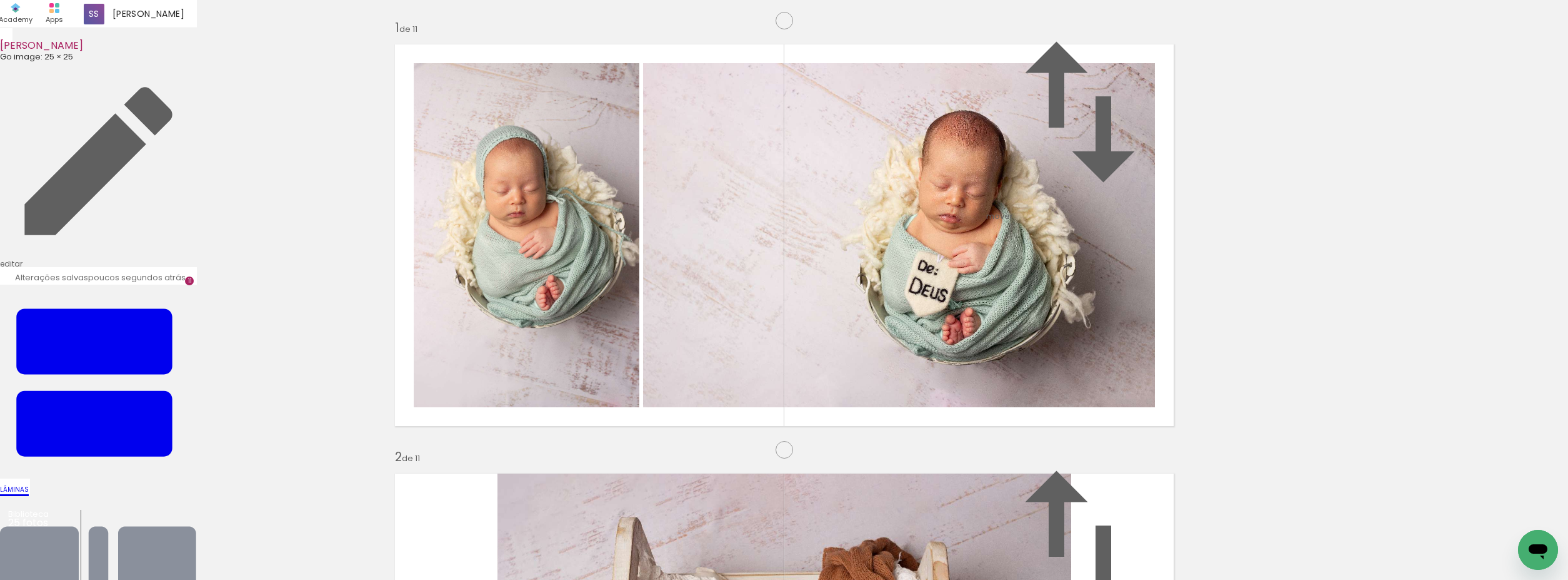
scroll to position [4759, 0]
drag, startPoint x: 1556, startPoint y: 458, endPoint x: 1555, endPoint y: 450, distance: 8.1
drag, startPoint x: 745, startPoint y: 456, endPoint x: 750, endPoint y: 461, distance: 7.1
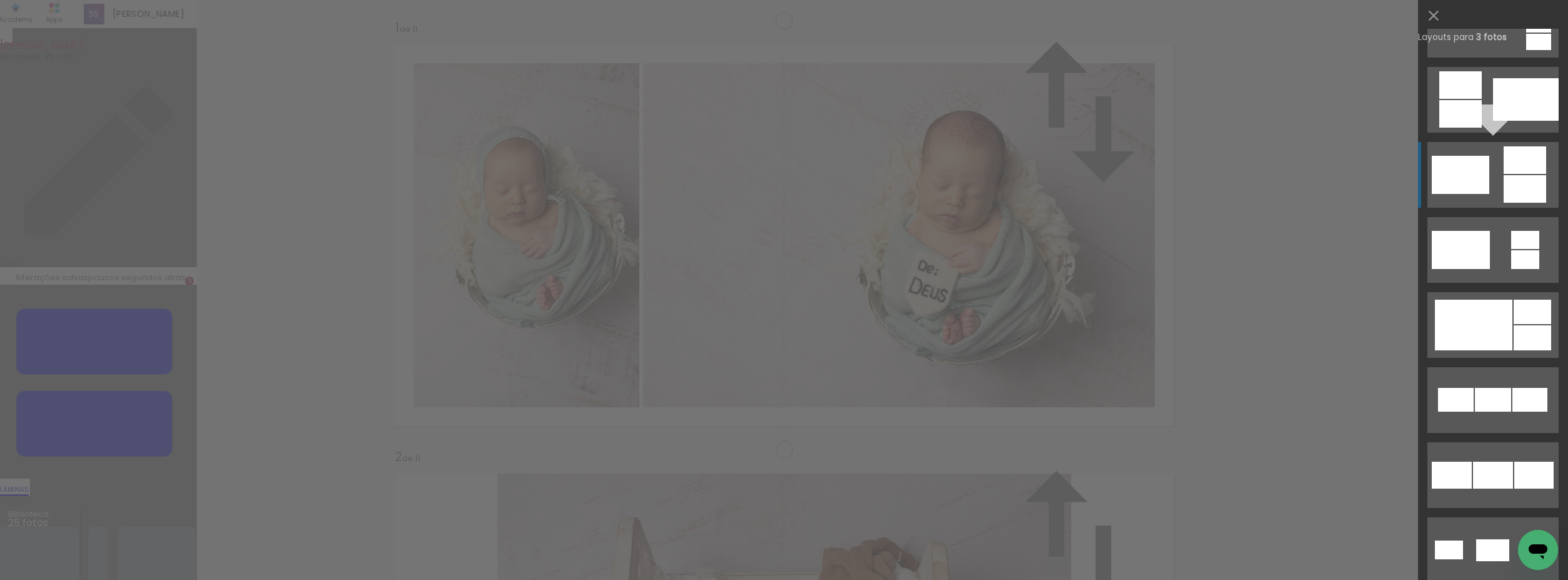
scroll to position [386, 0]
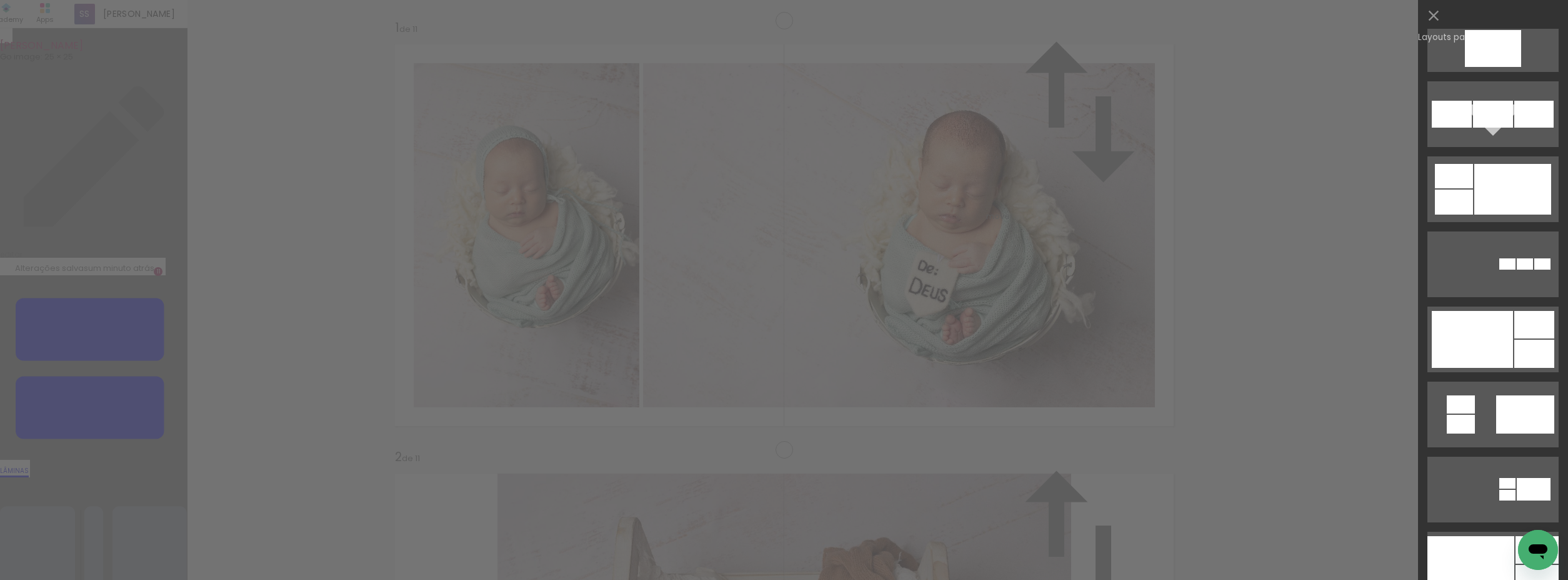
scroll to position [1310, 0]
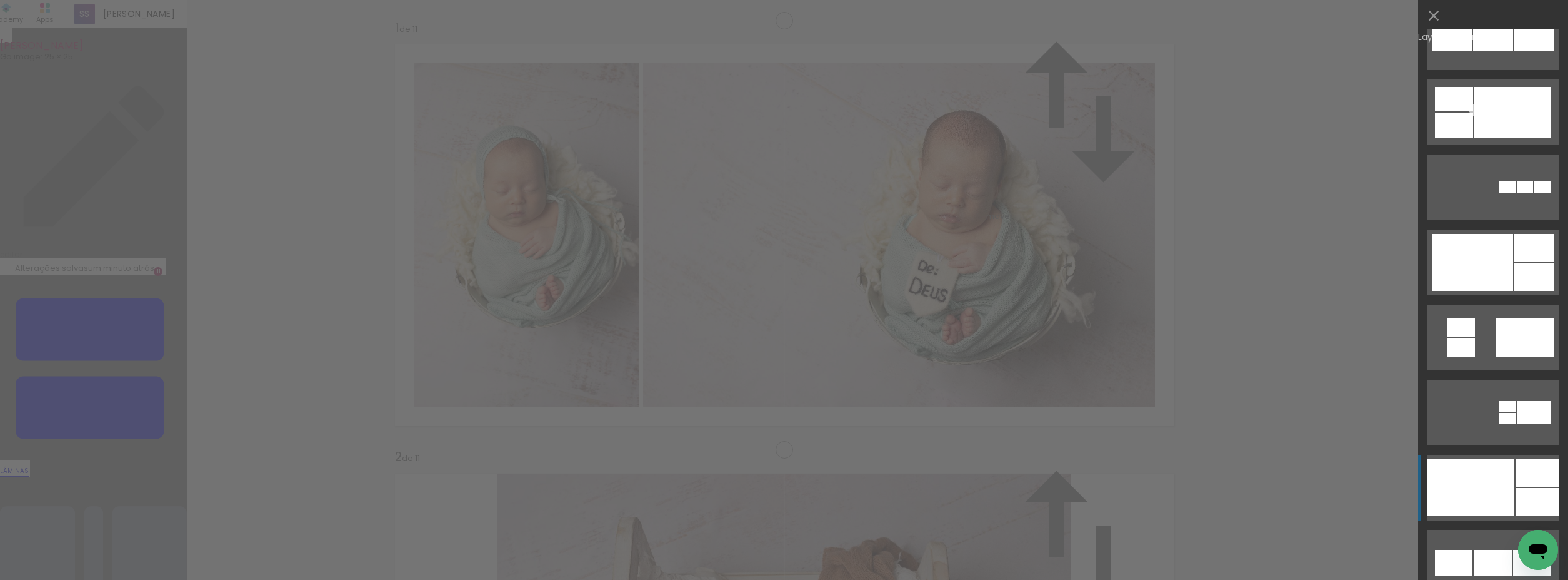
click at [1483, 487] on div at bounding box center [1471, 488] width 87 height 57
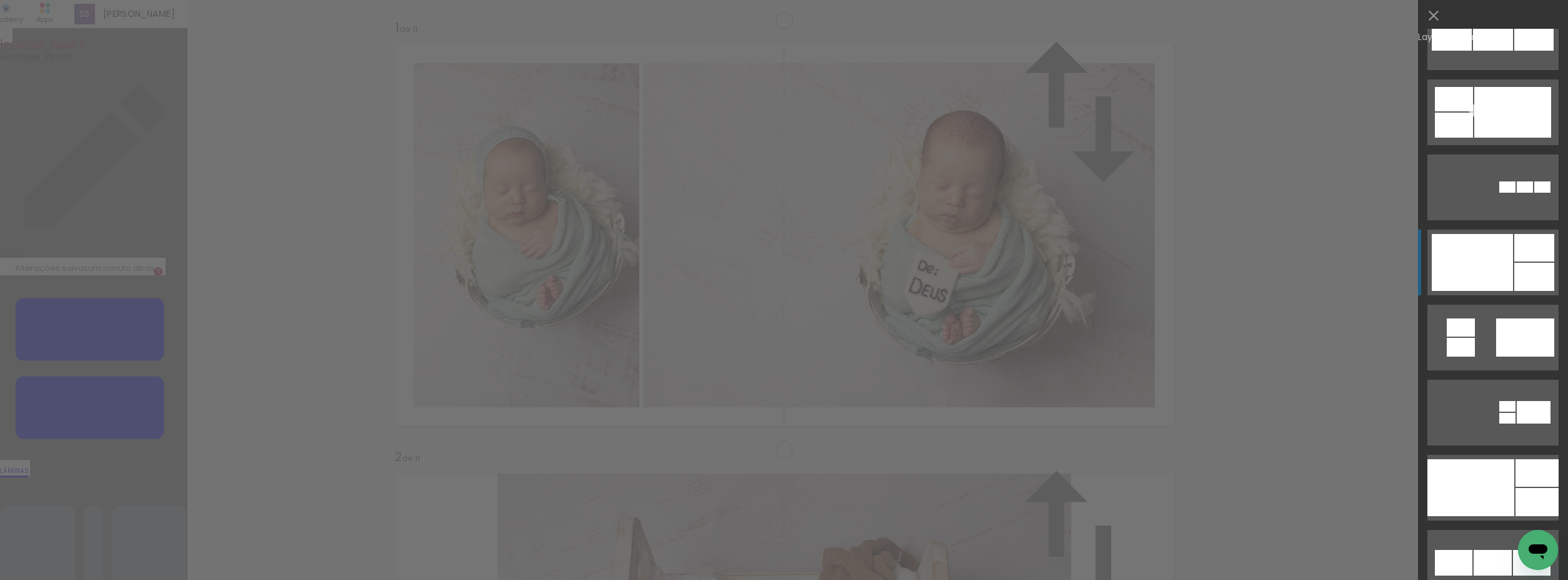
click at [1506, 278] on div at bounding box center [1472, 263] width 81 height 57
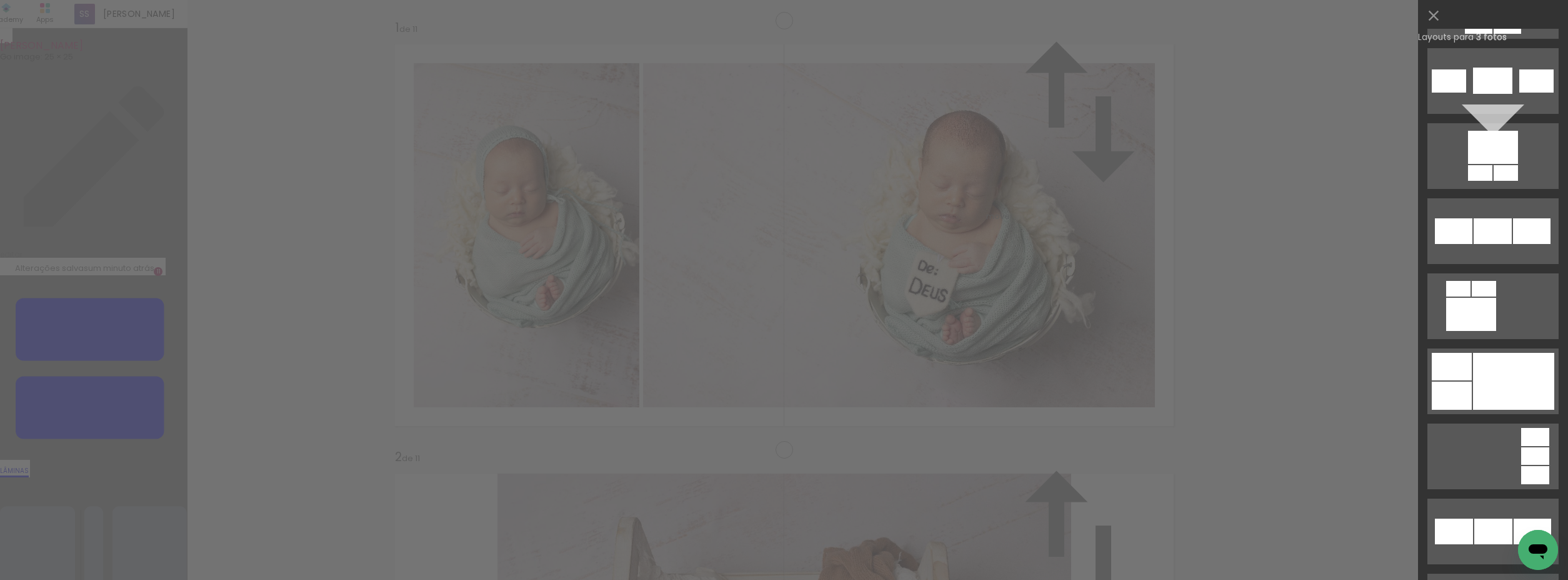
scroll to position [2658, 0]
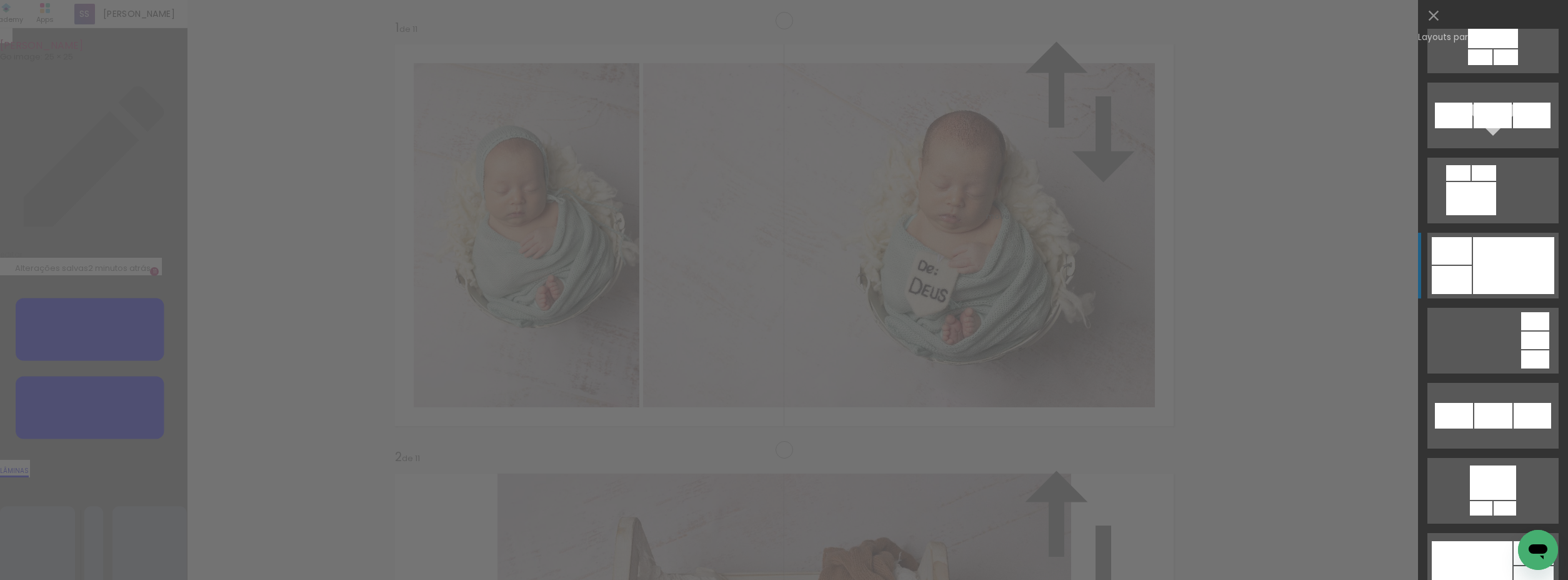
click at [1517, 267] on div at bounding box center [1513, 265] width 81 height 57
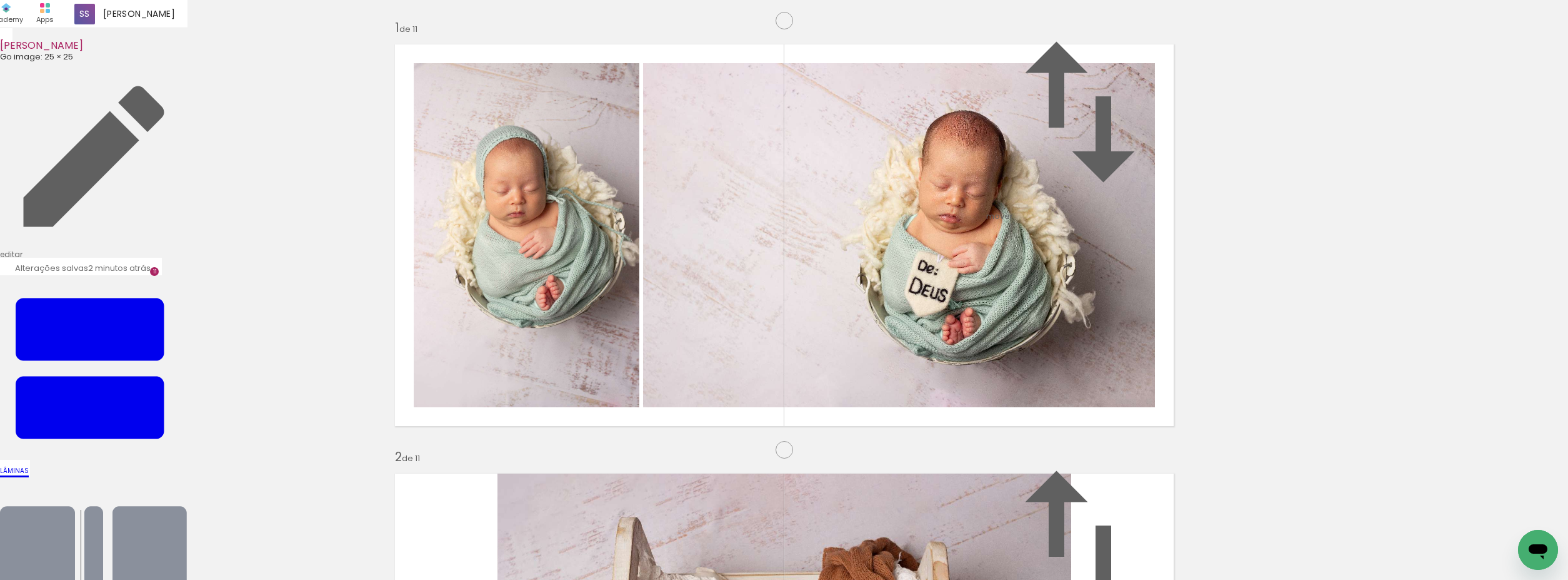
drag, startPoint x: 437, startPoint y: 124, endPoint x: 449, endPoint y: 126, distance: 12.2
type paper-slider "125"
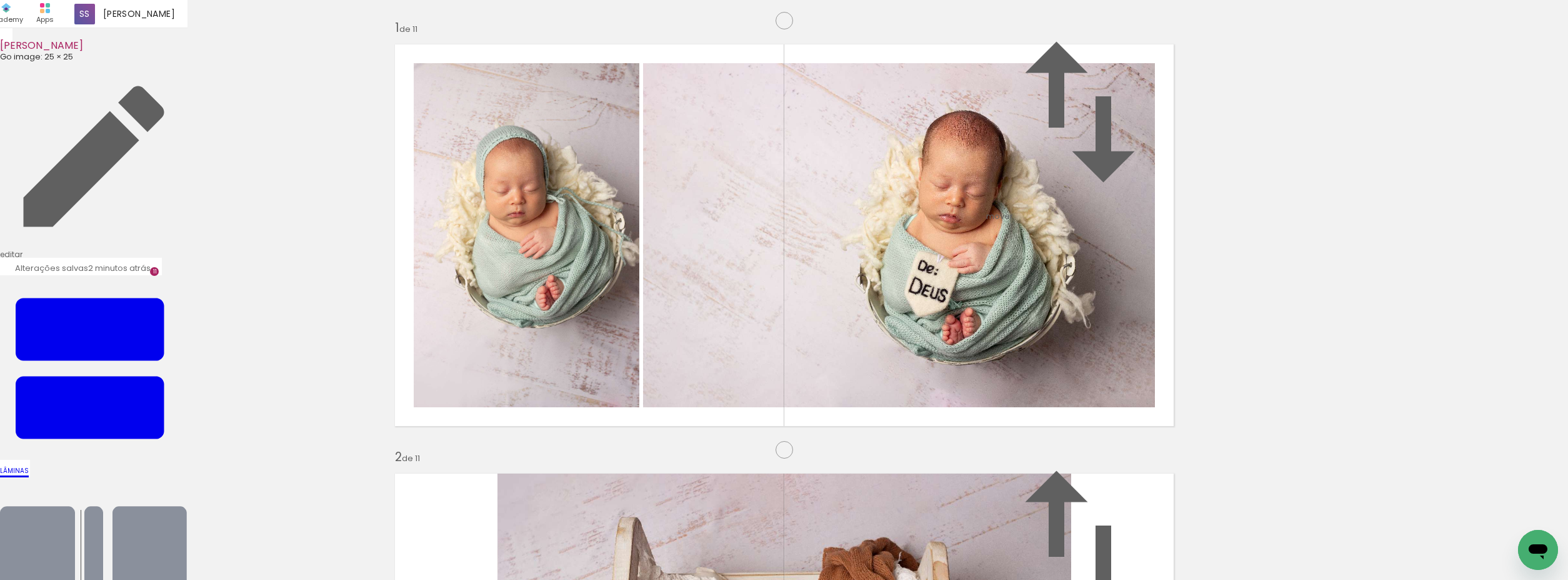
drag, startPoint x: 524, startPoint y: 209, endPoint x: 512, endPoint y: 208, distance: 12.0
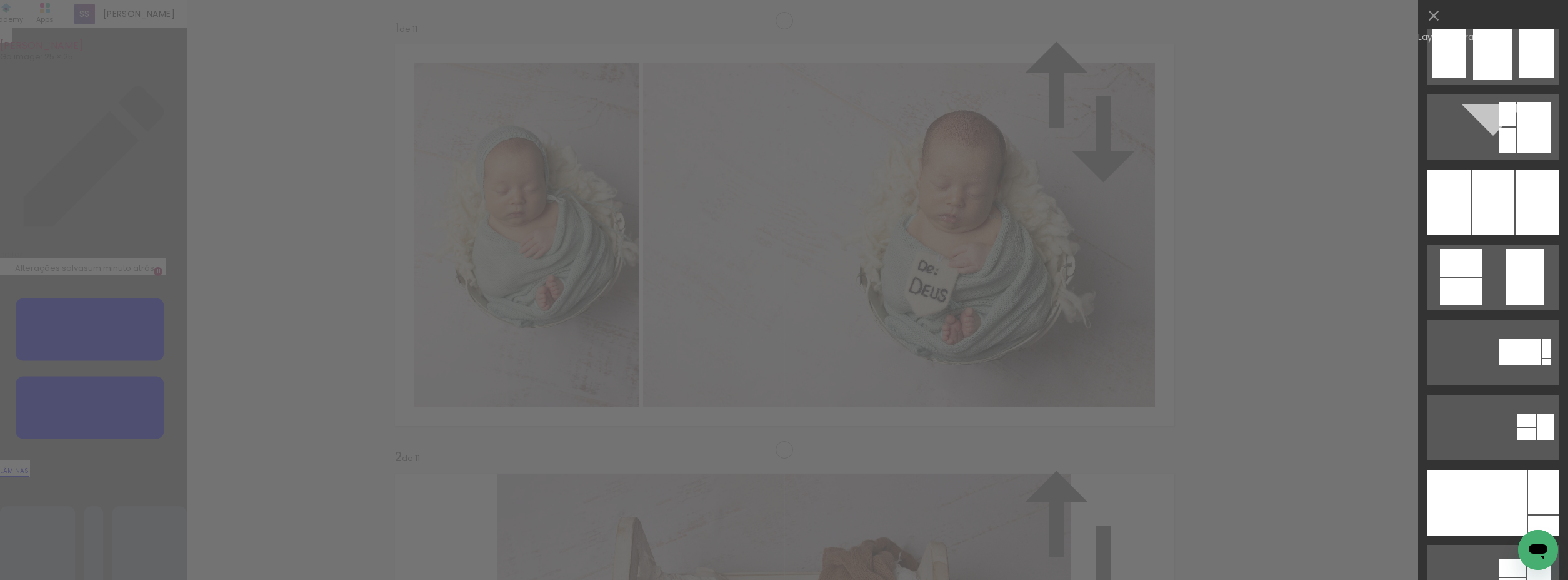
scroll to position [5392, 0]
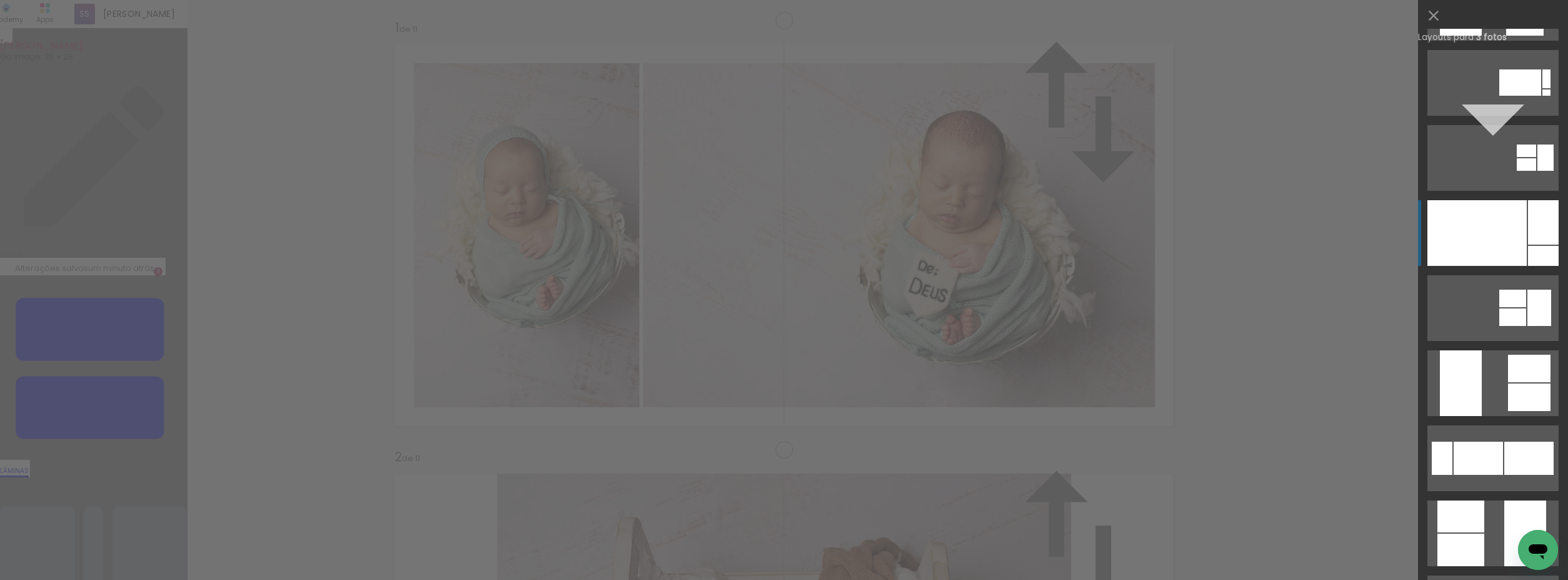
click at [1503, 244] on div at bounding box center [1477, 233] width 99 height 66
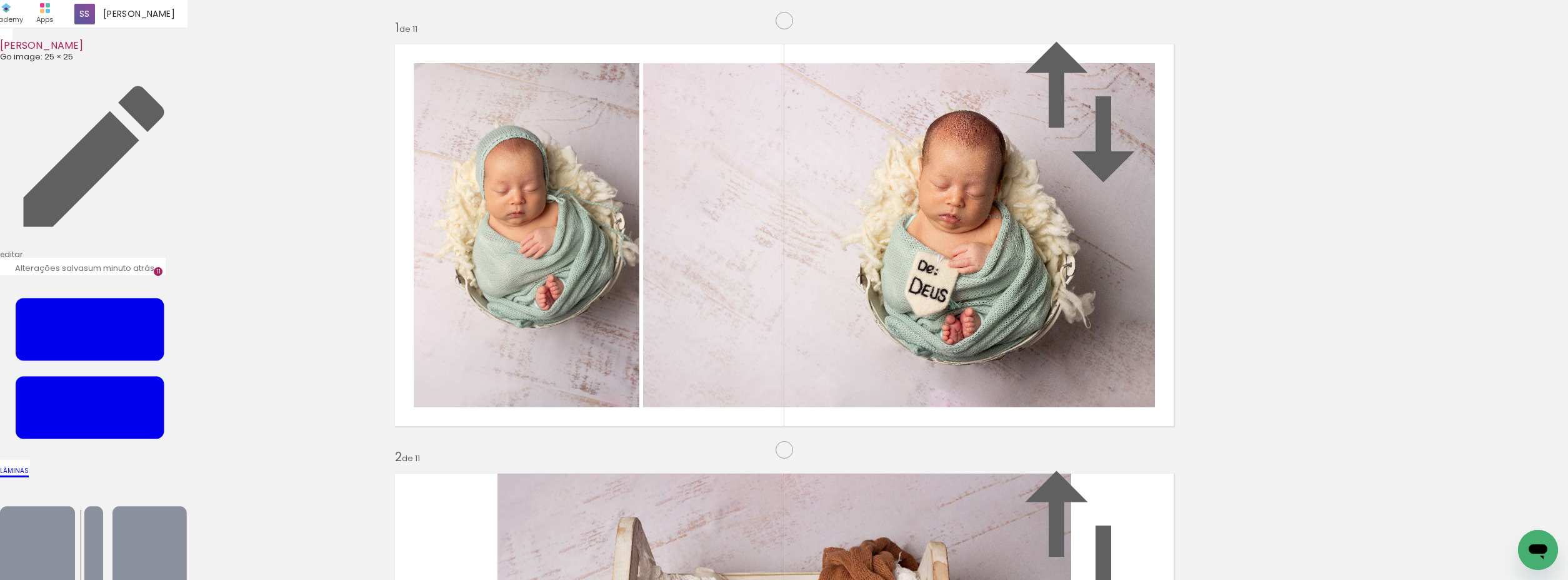
drag, startPoint x: 746, startPoint y: 492, endPoint x: 745, endPoint y: 499, distance: 7.1
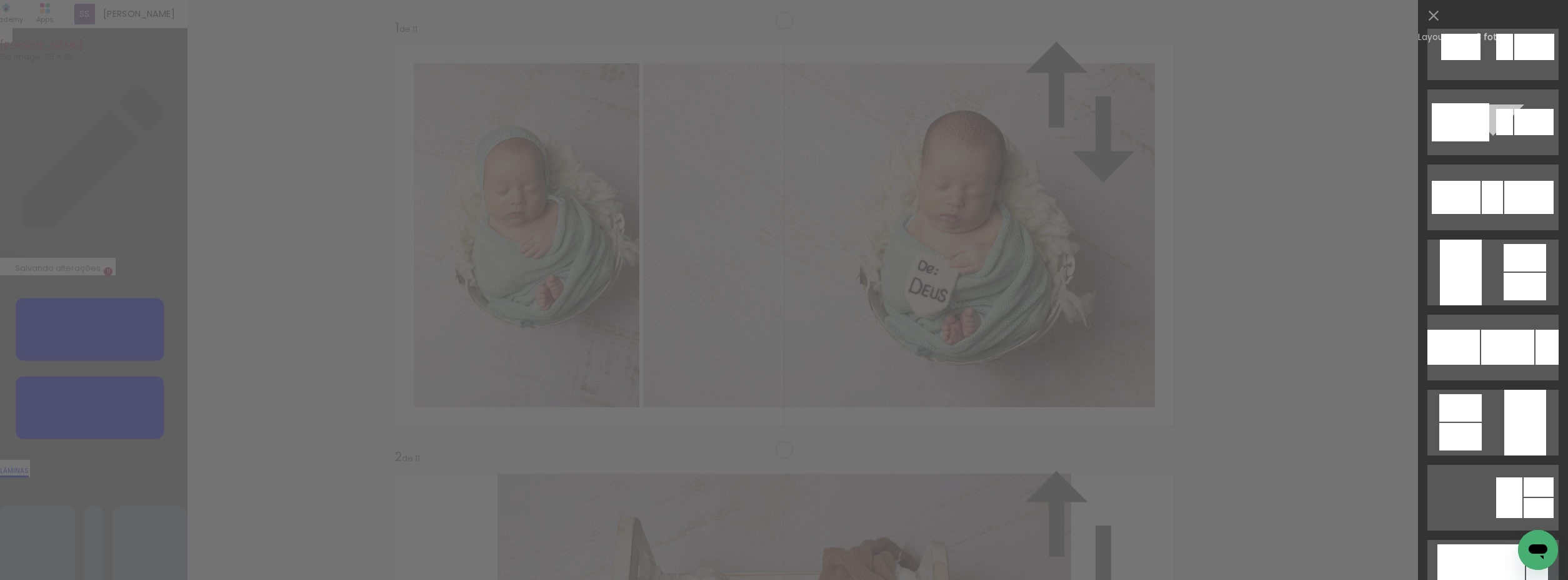
scroll to position [7164, 0]
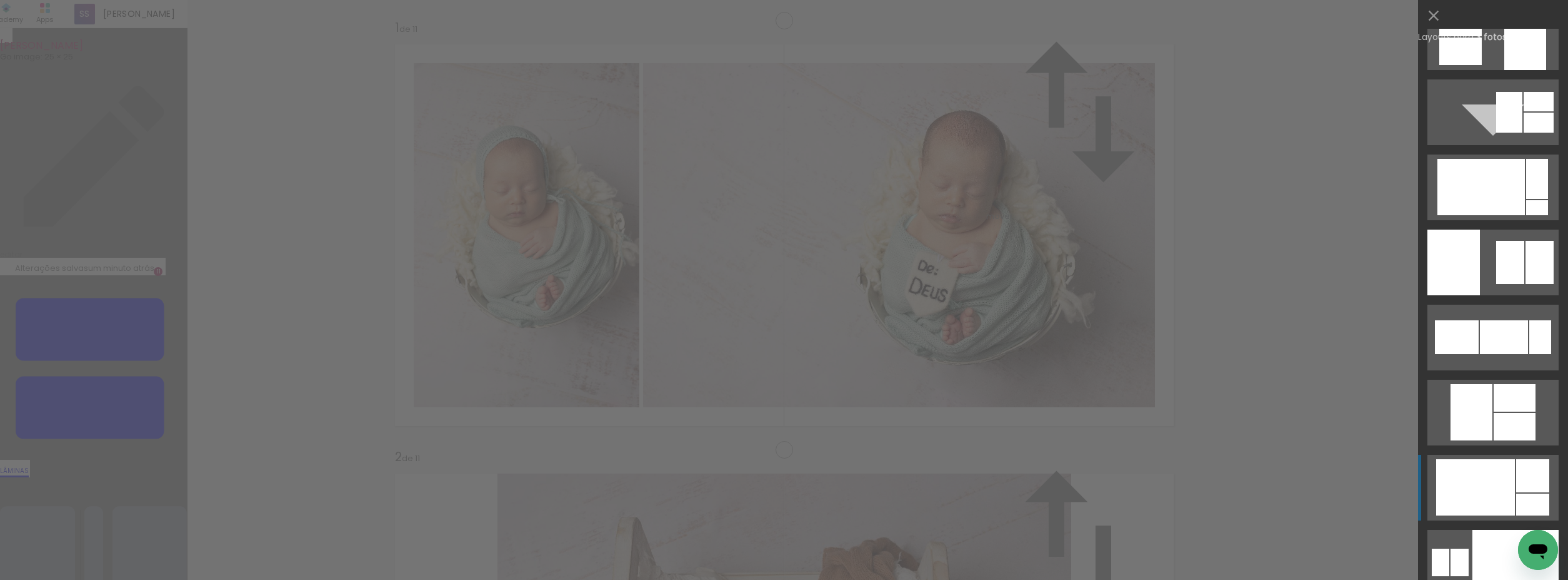
click at [1498, 492] on div at bounding box center [1475, 487] width 78 height 56
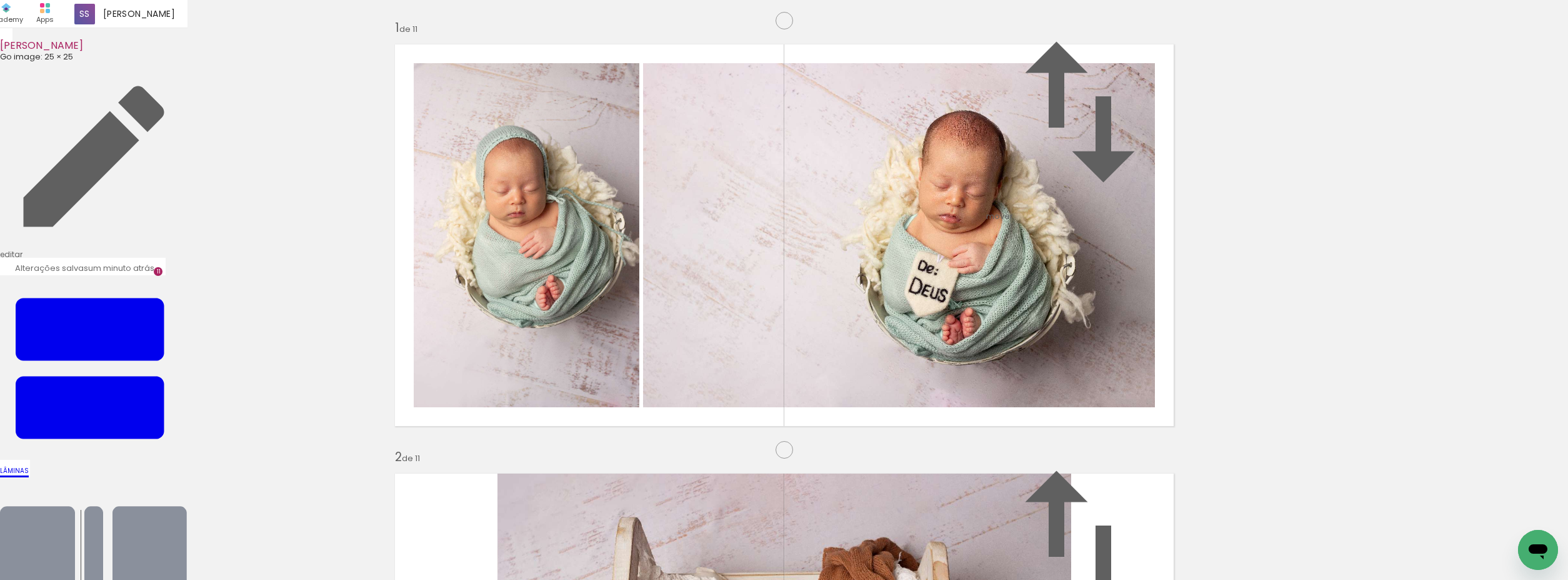
drag, startPoint x: 1021, startPoint y: 409, endPoint x: 657, endPoint y: 363, distance: 366.9
click at [0, 0] on slot at bounding box center [0, 0] width 0 height 0
drag, startPoint x: 1014, startPoint y: 260, endPoint x: 1015, endPoint y: 283, distance: 23.0
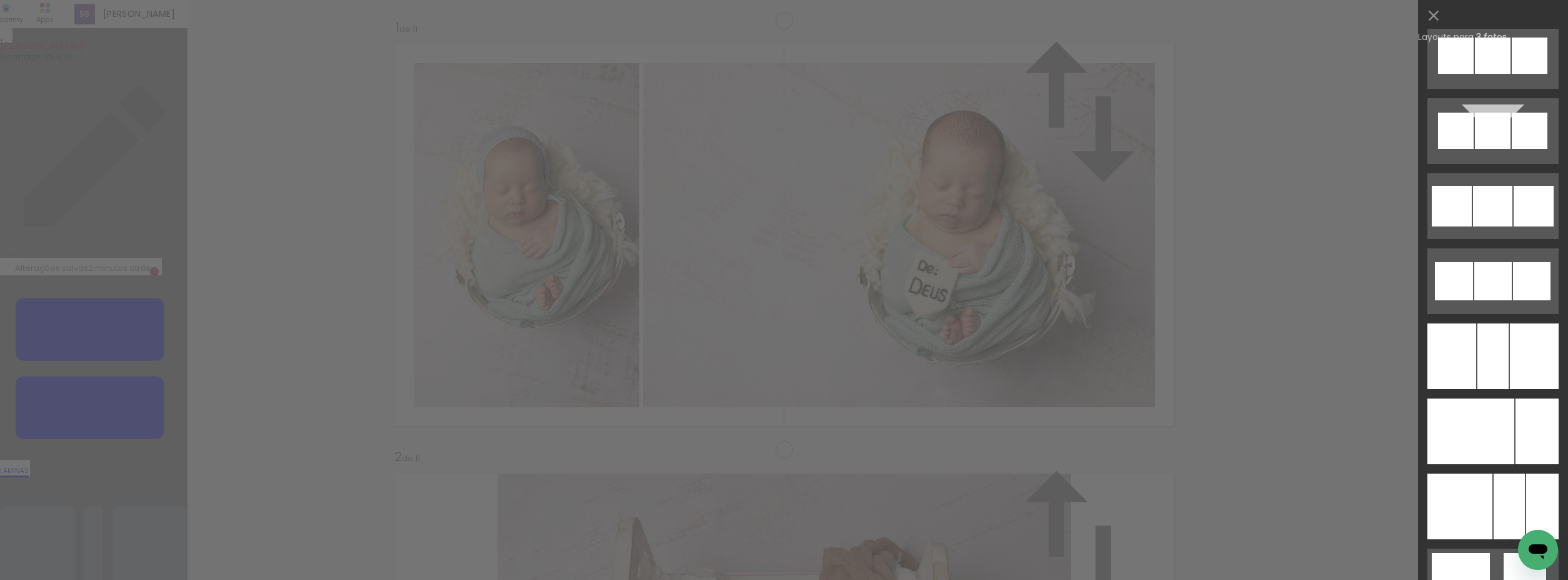
scroll to position [7935, 0]
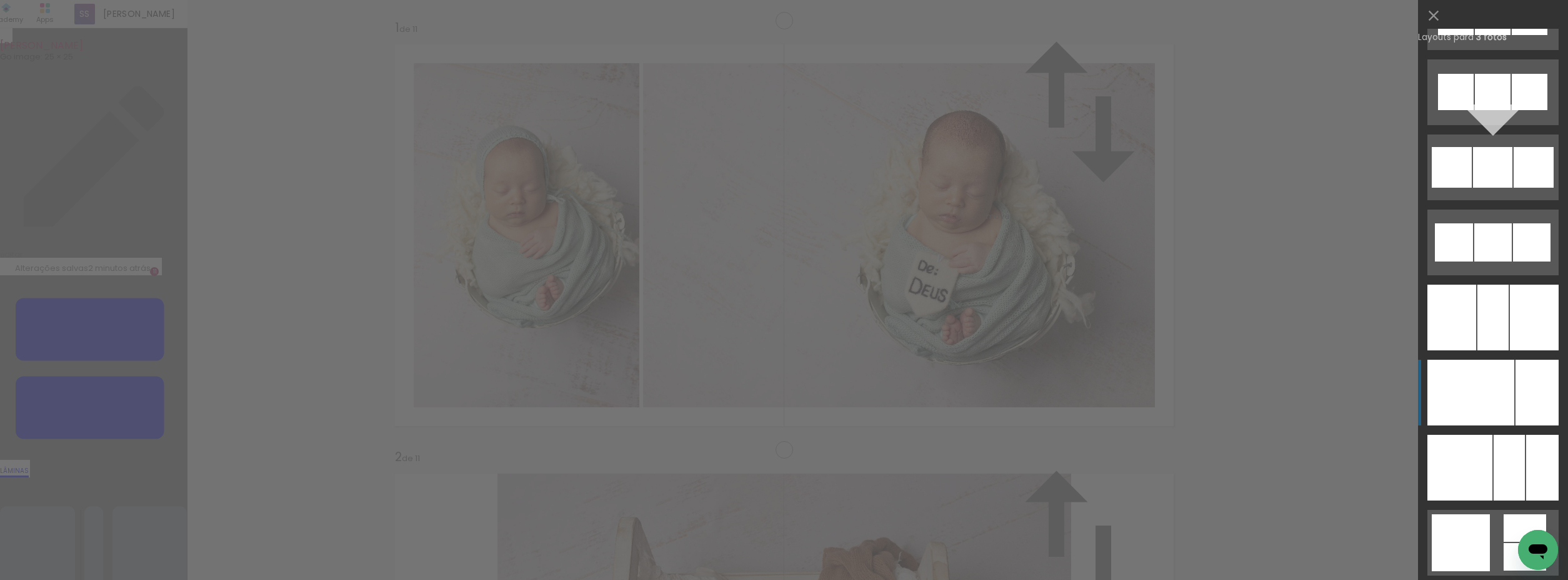
click at [1476, 400] on div at bounding box center [1460, 392] width 66 height 66
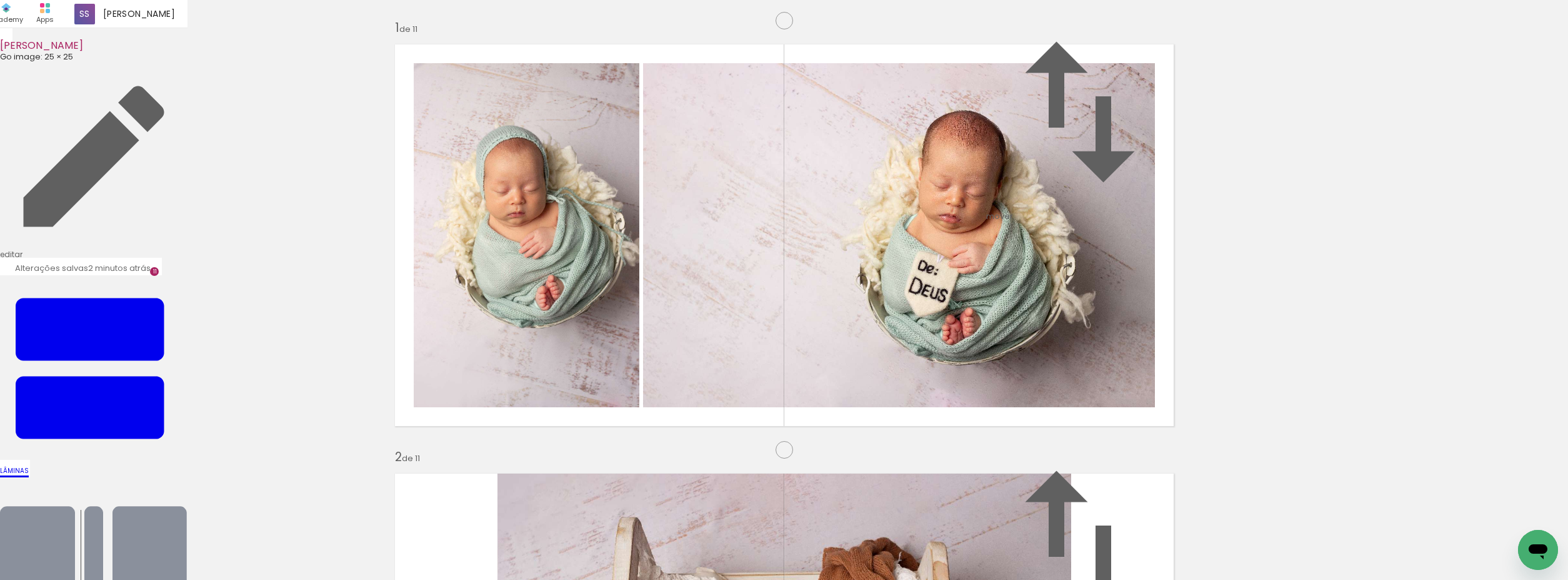
scroll to position [2301, 0]
drag, startPoint x: 990, startPoint y: 463, endPoint x: 889, endPoint y: 255, distance: 231.2
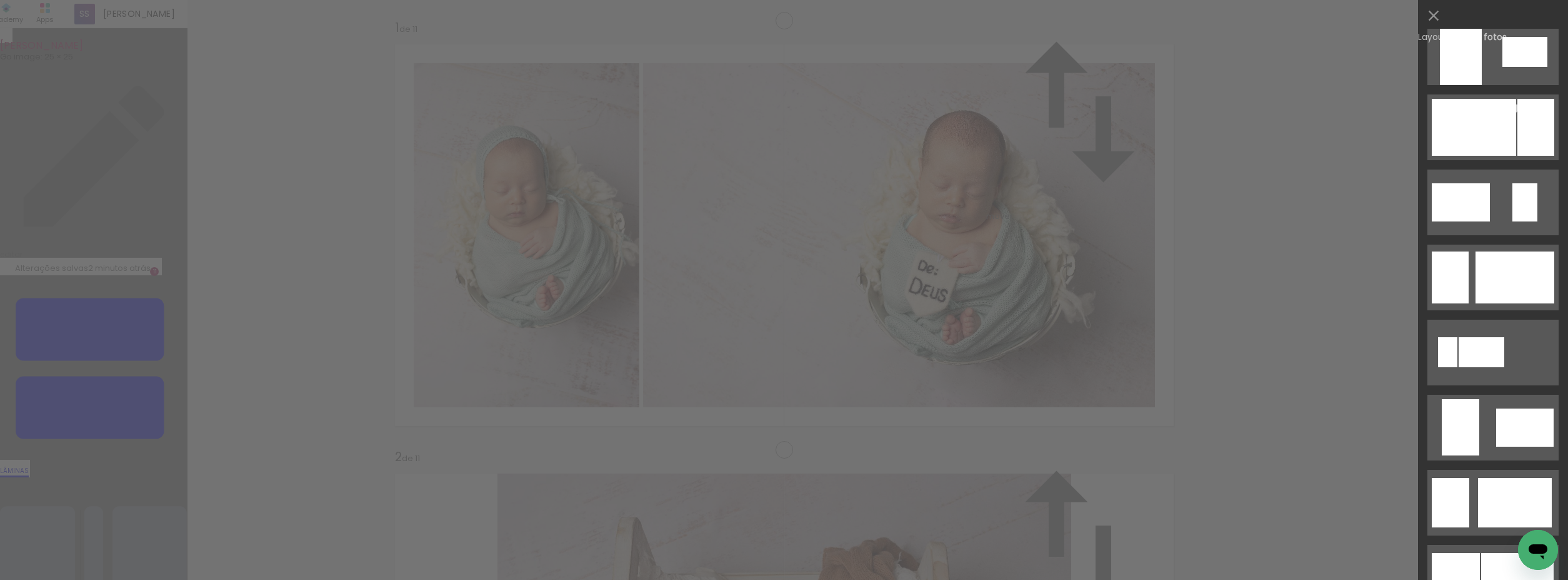
scroll to position [636, 0]
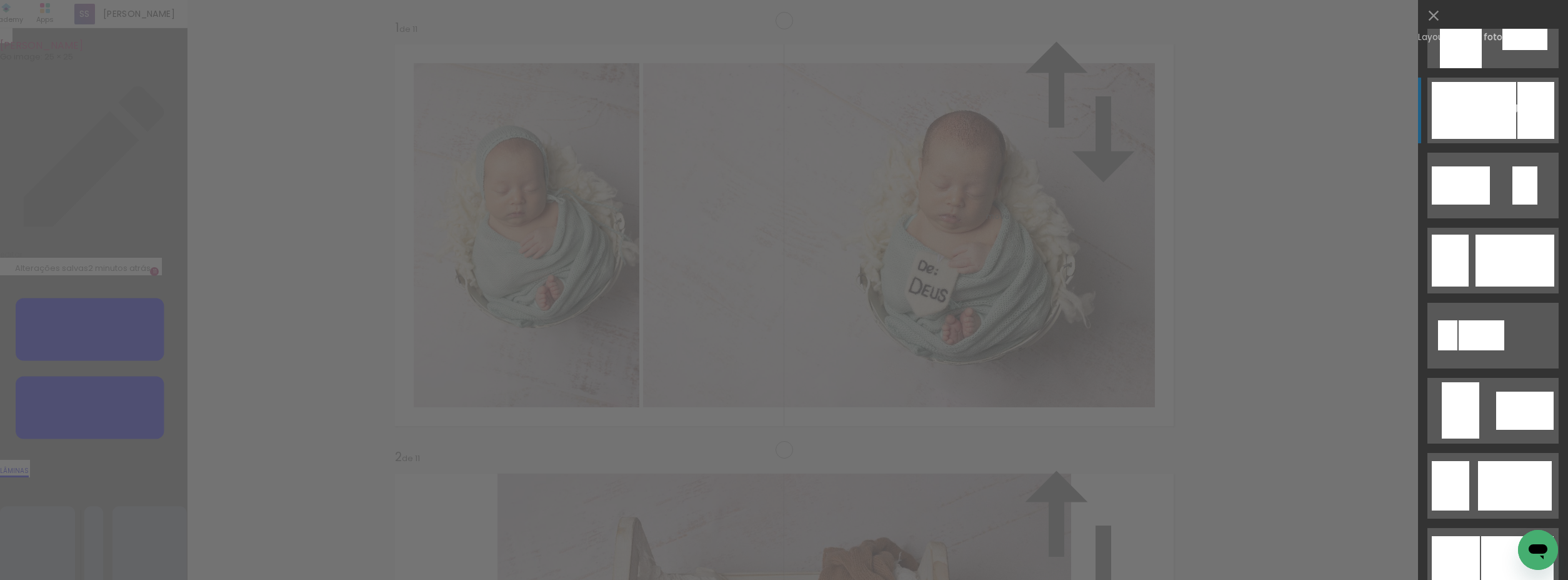
click at [1534, 130] on div at bounding box center [1535, 110] width 37 height 57
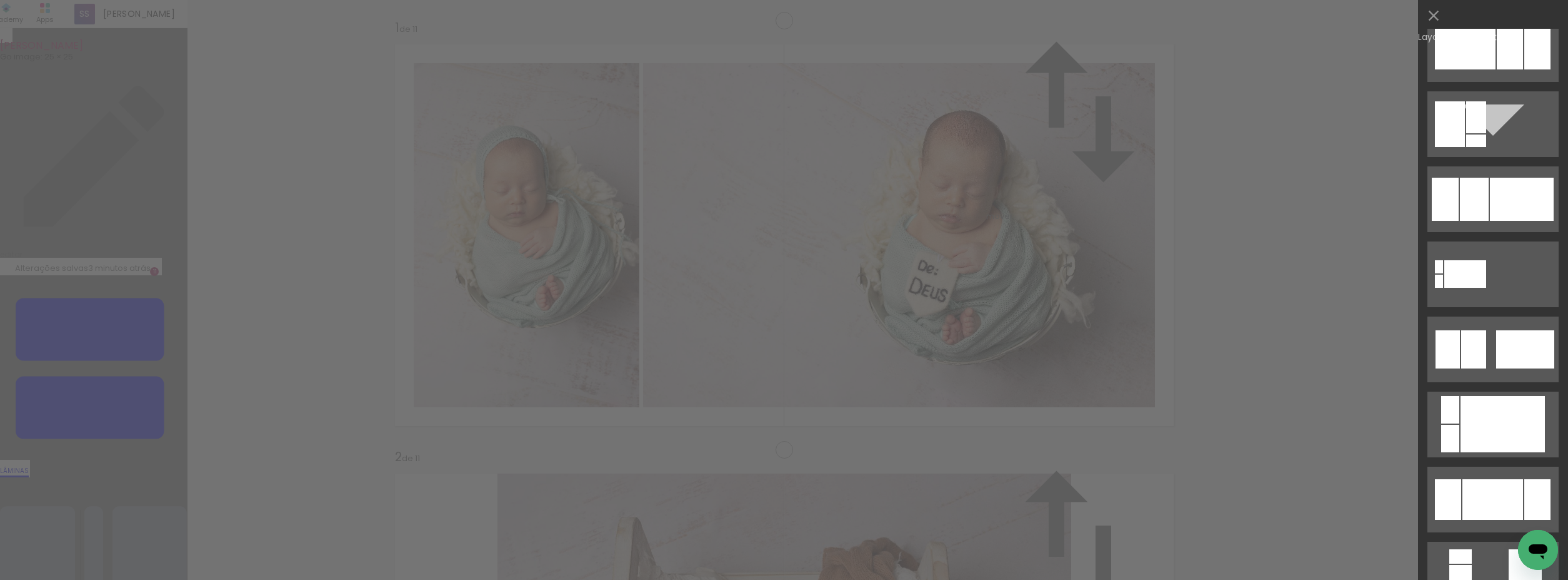
scroll to position [886, 0]
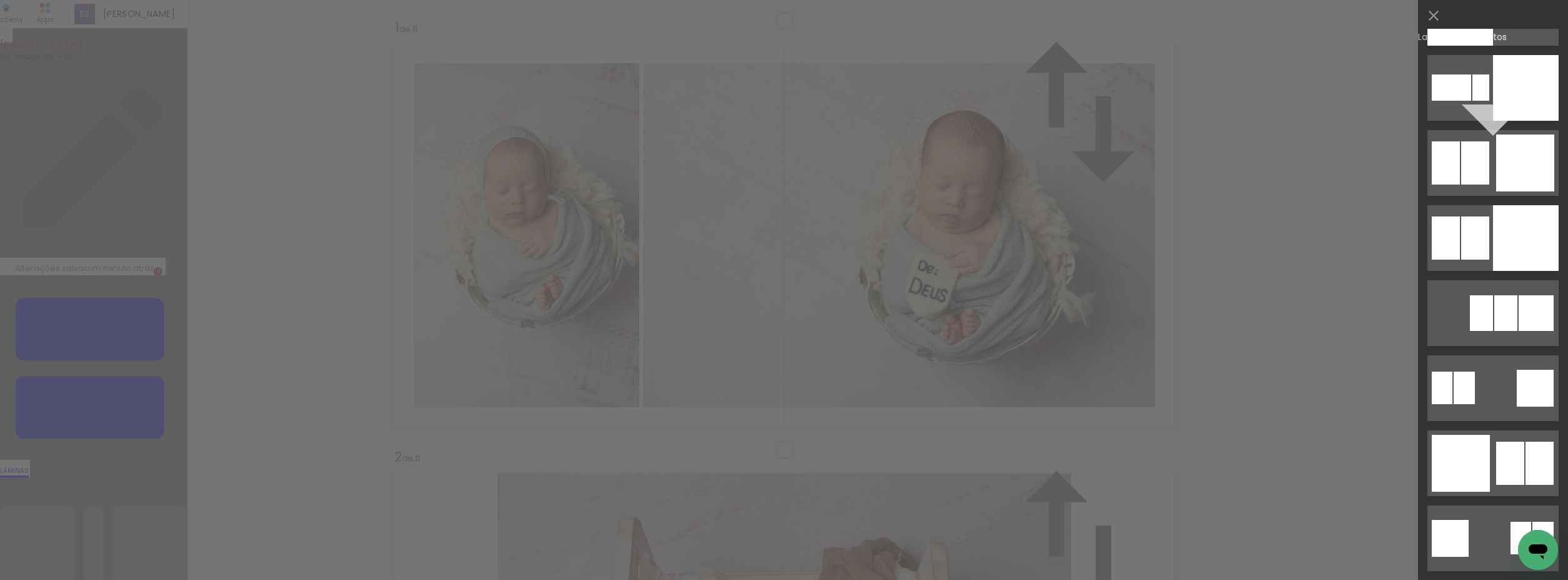
scroll to position [3024, 0]
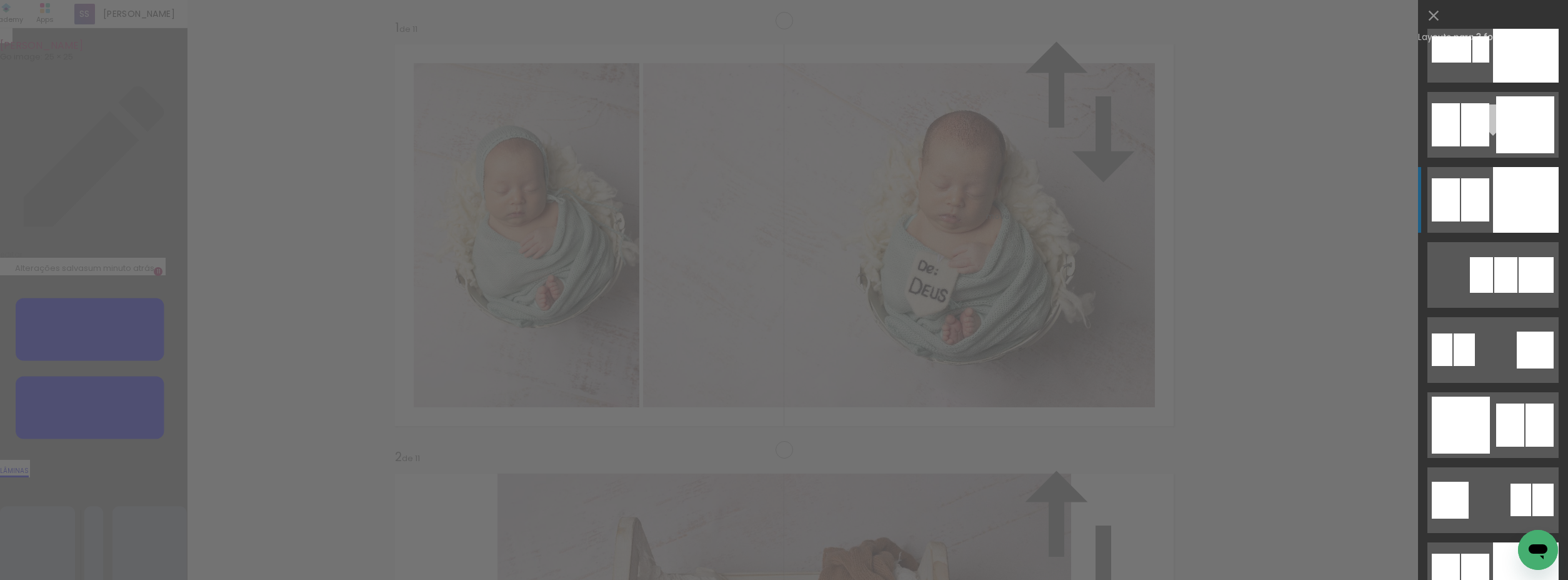
click at [1529, 215] on div at bounding box center [1526, 199] width 66 height 66
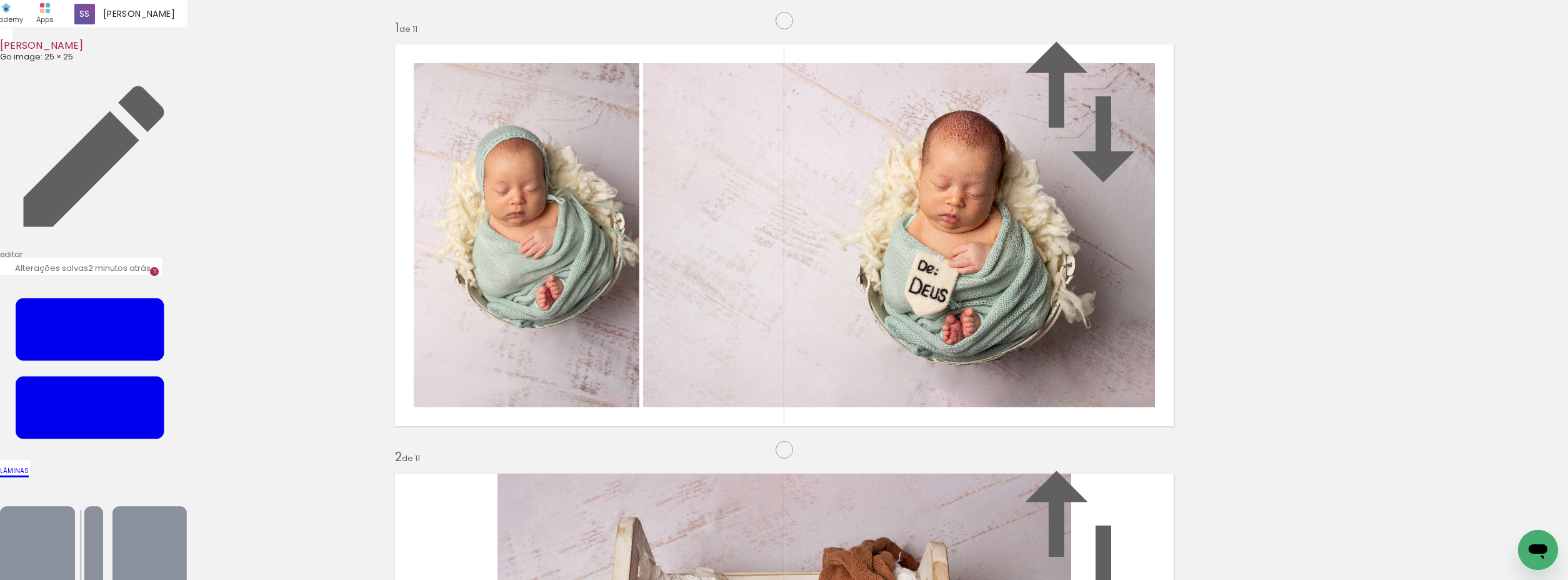
drag, startPoint x: 1106, startPoint y: 330, endPoint x: 1002, endPoint y: 331, distance: 104.0
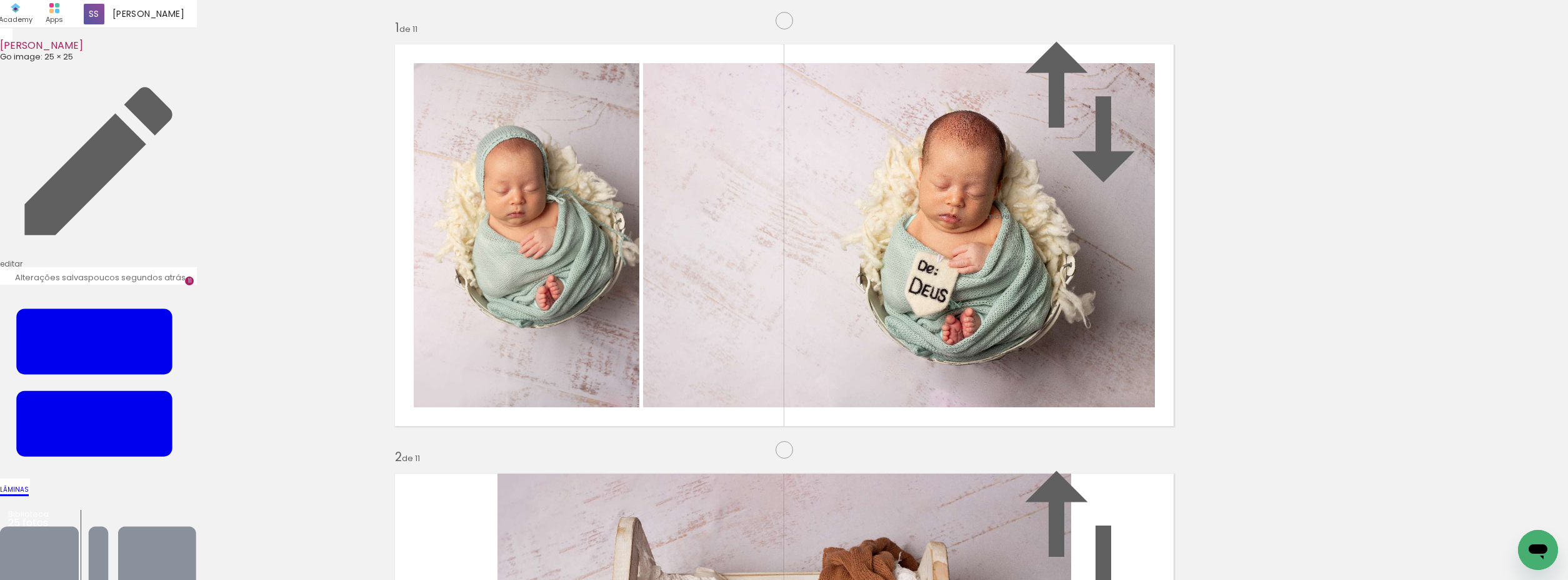
scroll to position [1805, 0]
drag, startPoint x: 894, startPoint y: 276, endPoint x: 660, endPoint y: 503, distance: 326.0
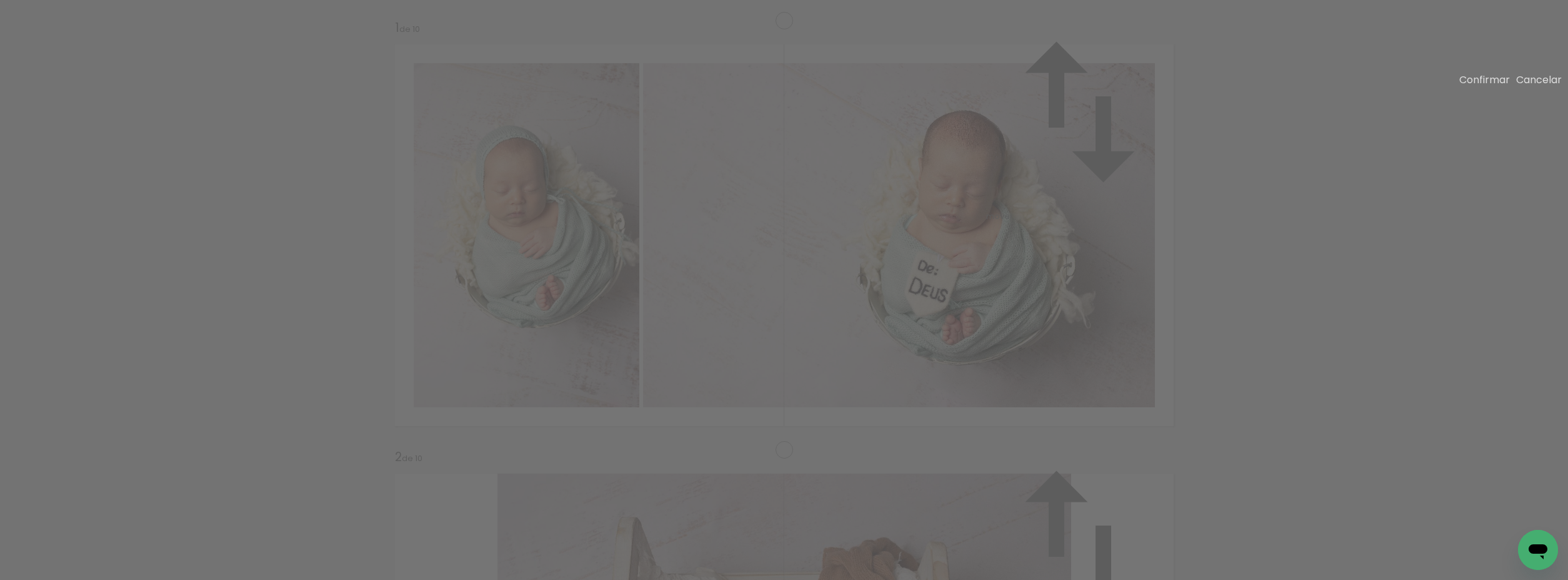
scroll to position [1732, 0]
click at [0, 0] on slot "Cancelar" at bounding box center [0, 0] width 0 height 0
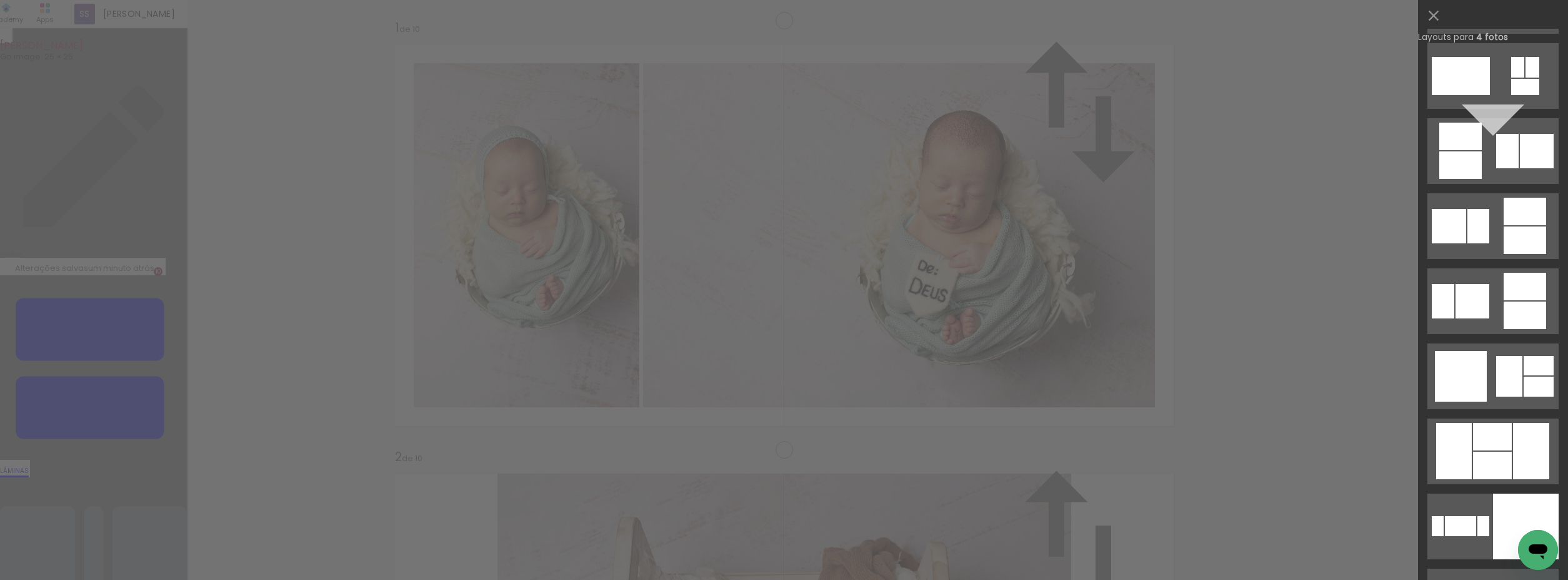
scroll to position [3439, 0]
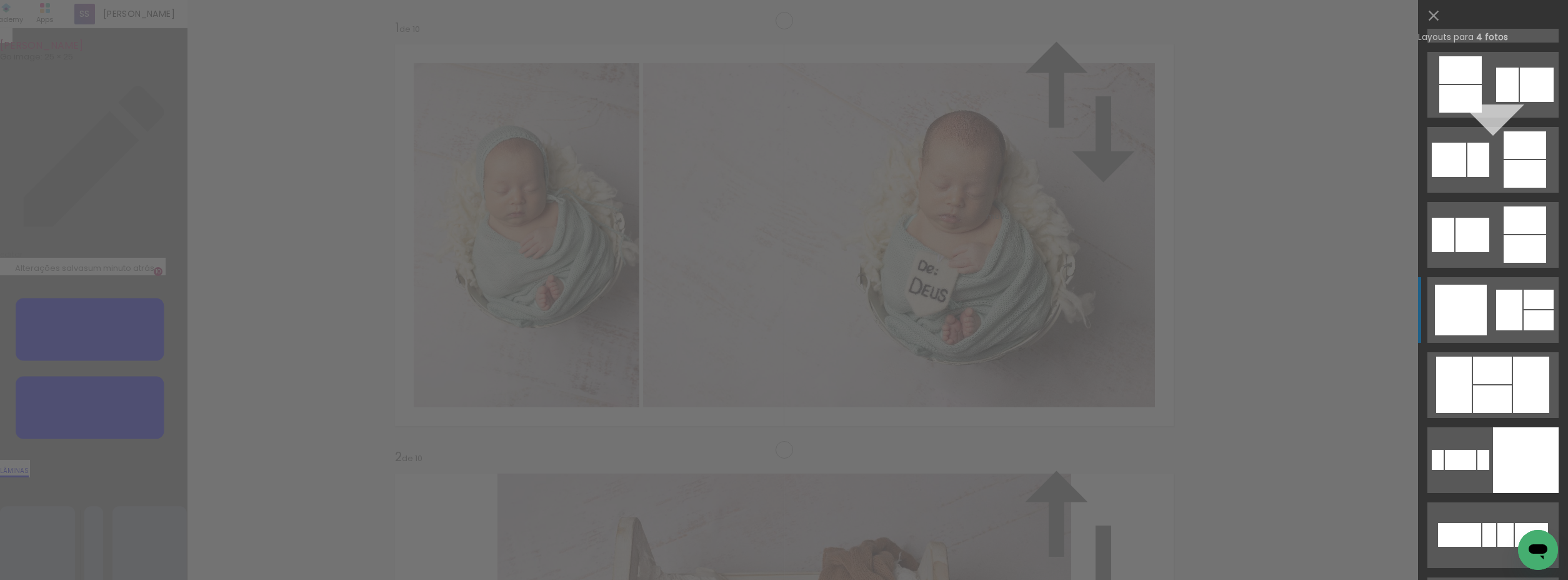
click at [1484, 320] on quentale-layouter at bounding box center [1493, 310] width 131 height 66
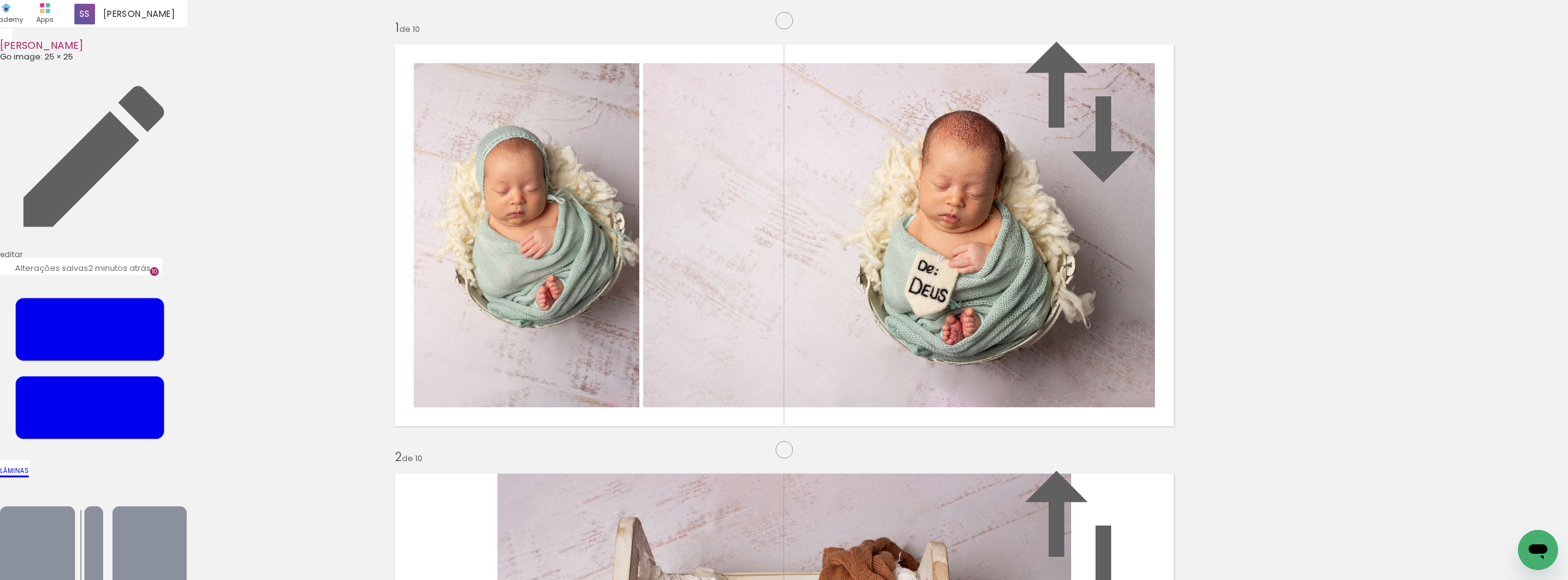
drag, startPoint x: 650, startPoint y: 315, endPoint x: 654, endPoint y: 338, distance: 23.3
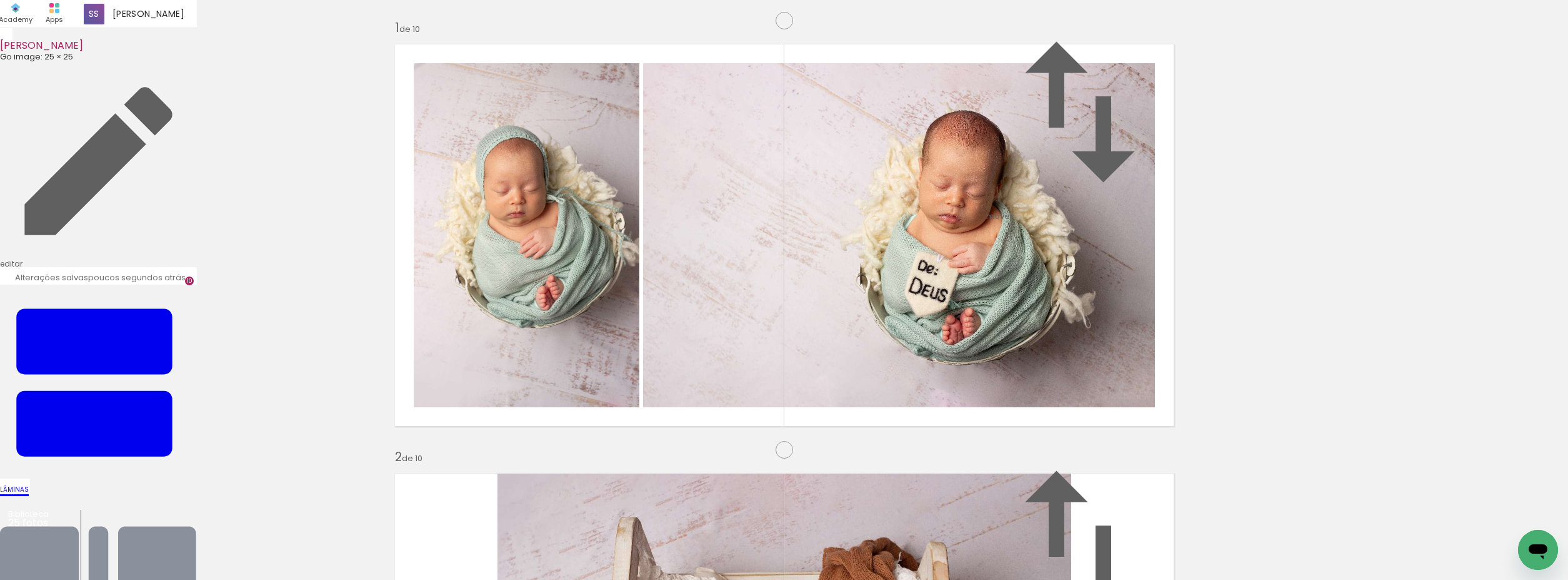
scroll to position [1795, 0]
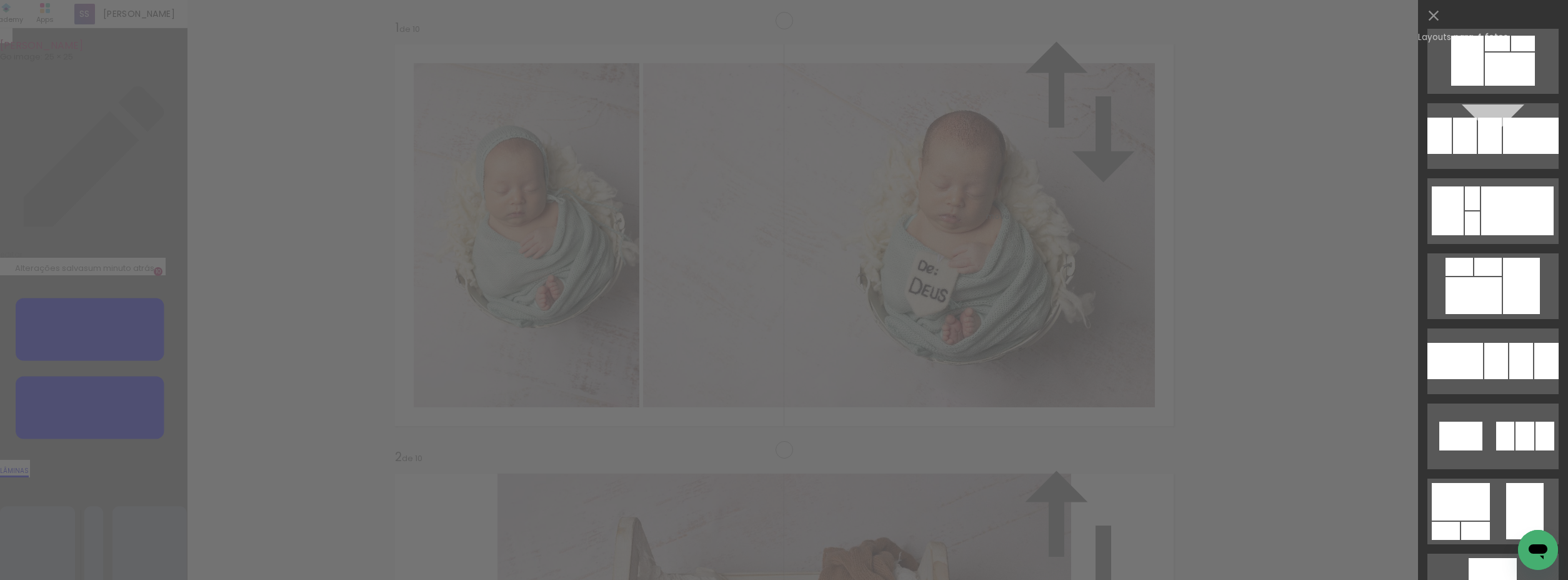
scroll to position [10284, 0]
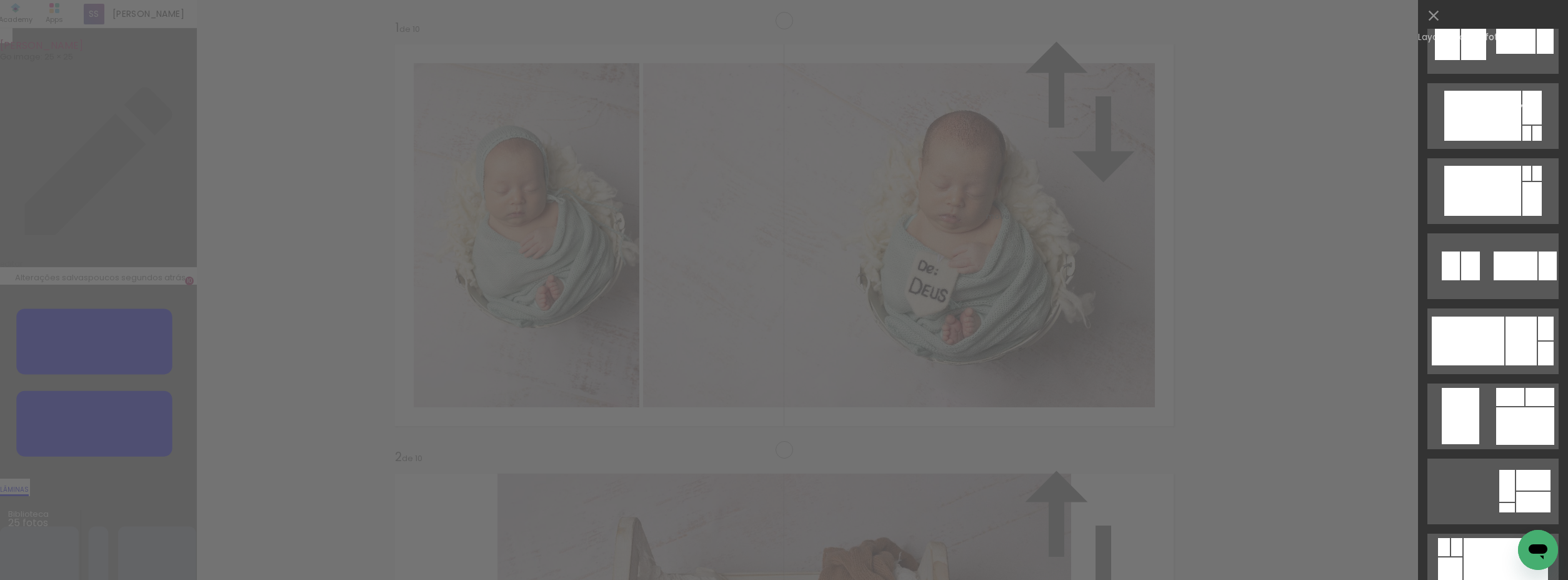
scroll to position [11475, 0]
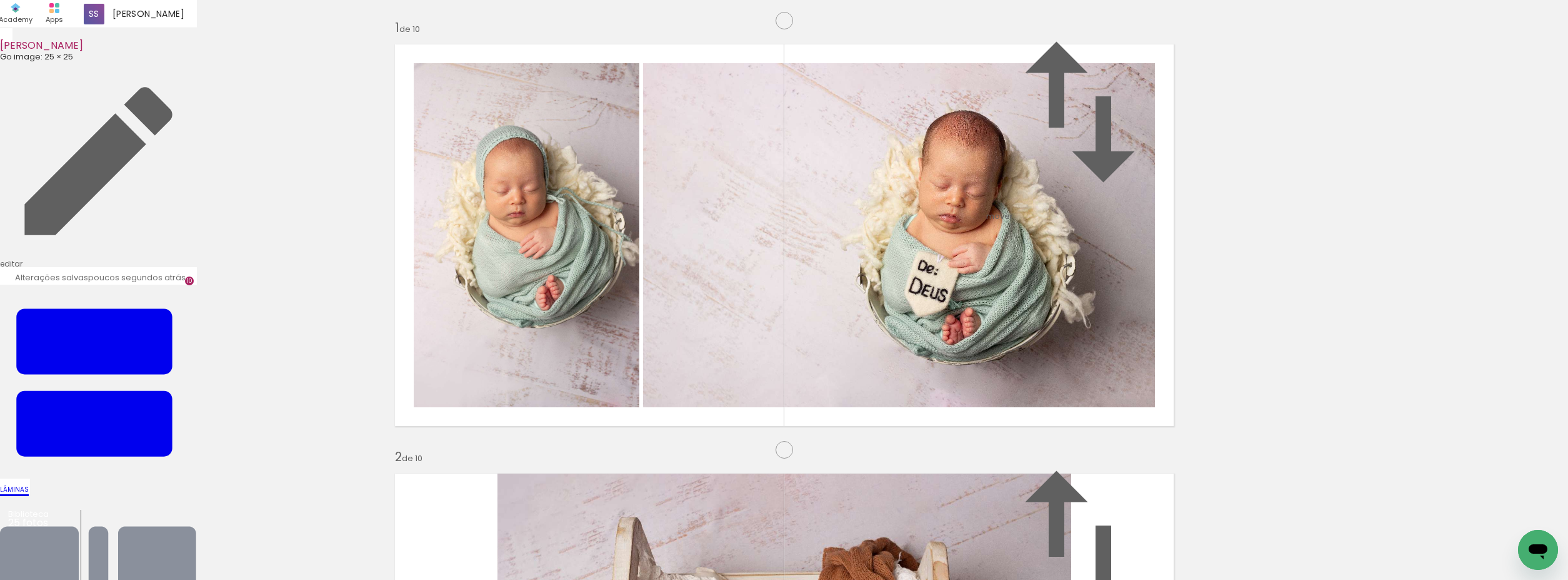
scroll to position [0, 0]
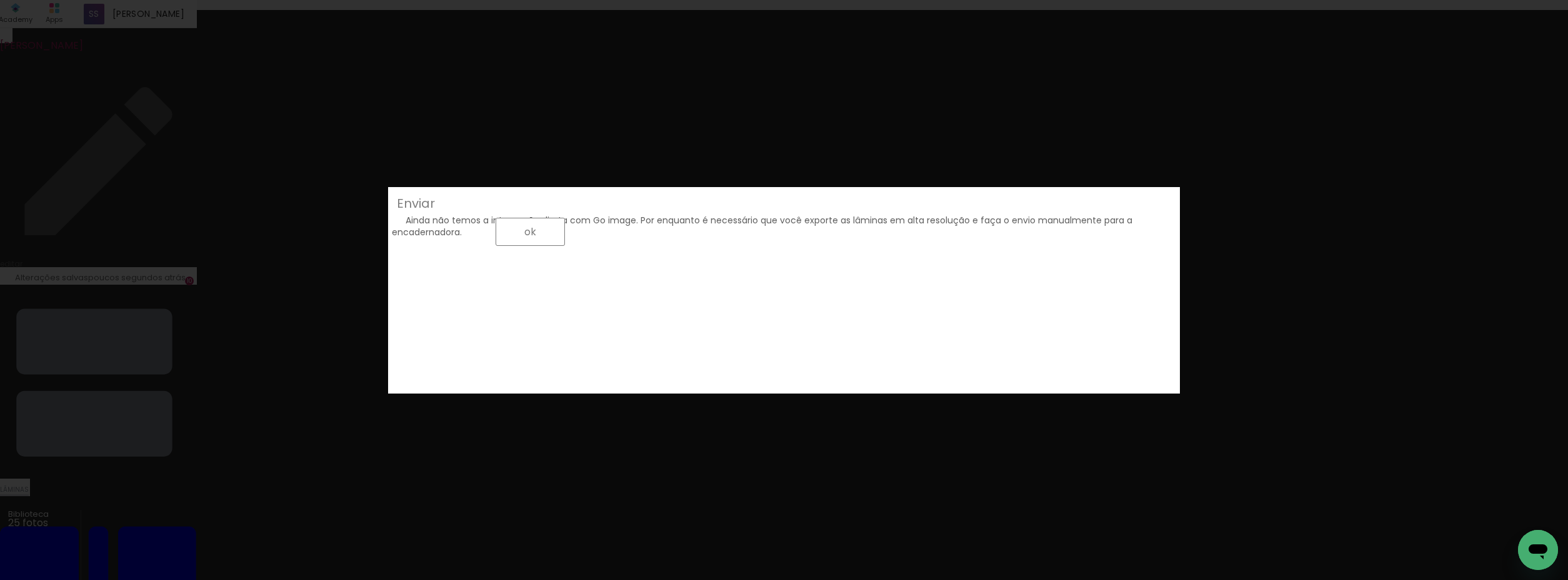
drag, startPoint x: 666, startPoint y: 292, endPoint x: 689, endPoint y: 299, distance: 24.0
click at [675, 239] on div "Ainda não temos a integração direta com Go image. Por enquanto é necessário que…" at bounding box center [762, 219] width 741 height 39
click at [0, 0] on slot "ok" at bounding box center [0, 0] width 0 height 0
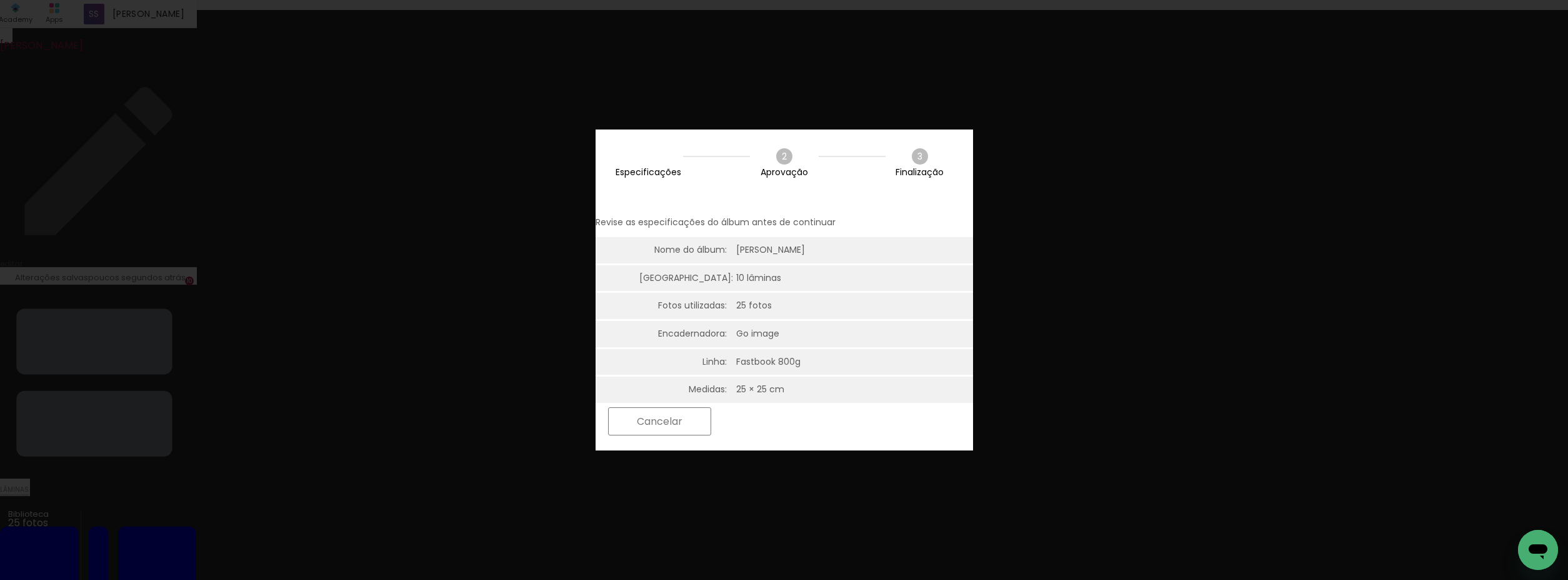
scroll to position [3, 0]
click at [0, 0] on slot "Próximo" at bounding box center [0, 0] width 0 height 0
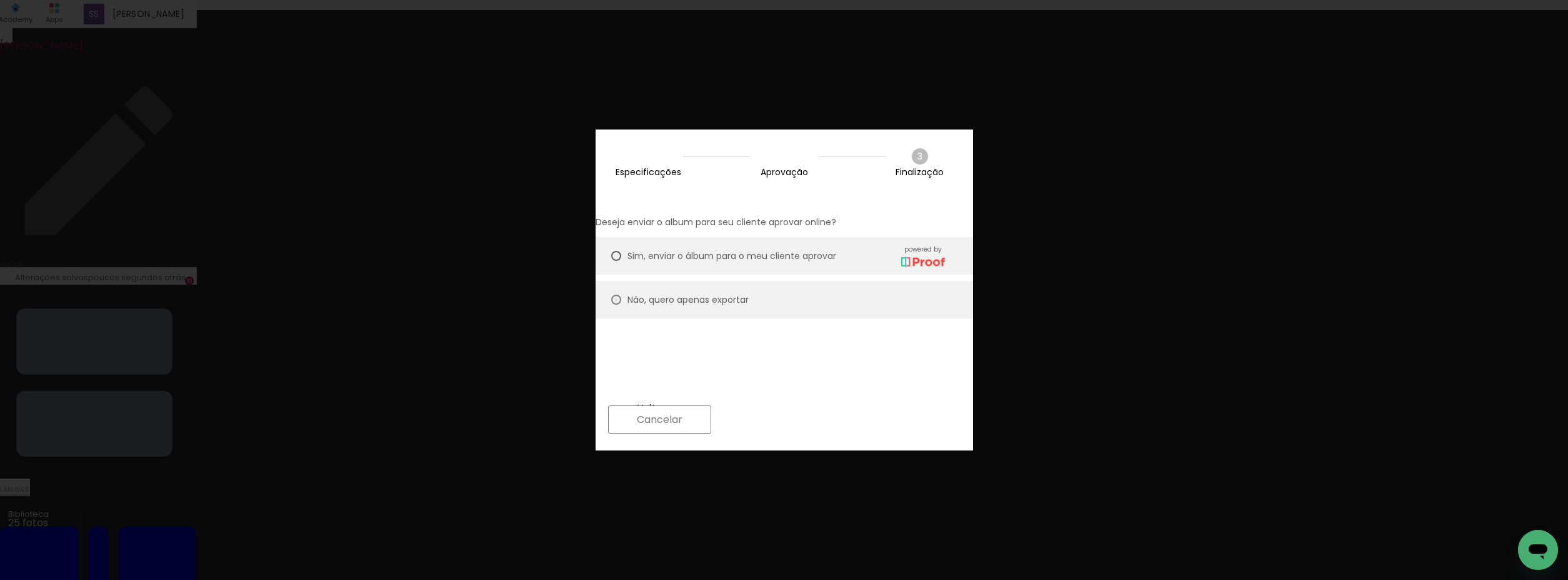
drag, startPoint x: 634, startPoint y: 285, endPoint x: 644, endPoint y: 294, distance: 13.5
click at [621, 295] on div at bounding box center [616, 299] width 10 height 10
type paper-radio-button "on"
click at [0, 0] on slot "Próximo" at bounding box center [0, 0] width 0 height 0
type input "Alta, 300 DPI"
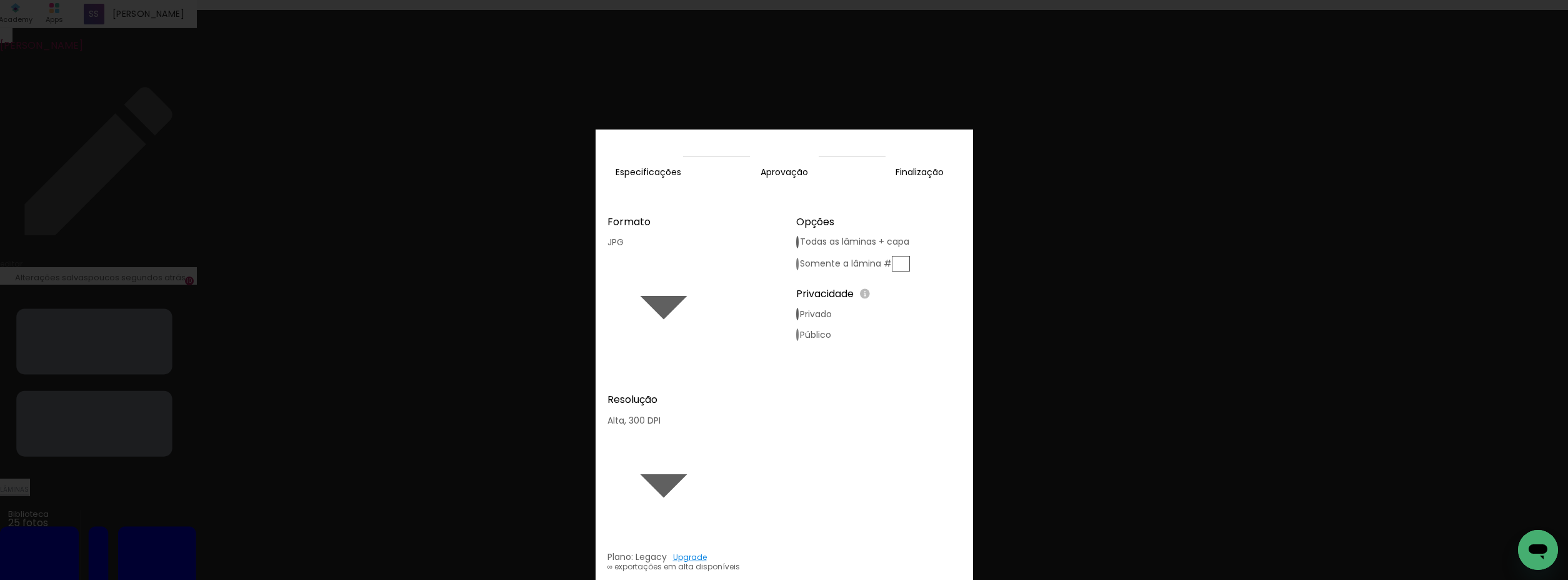
scroll to position [11475, 0]
click at [799, 258] on div at bounding box center [798, 264] width 3 height 13
type paper-radio-button "on"
click at [799, 235] on div at bounding box center [798, 242] width 3 height 13
type paper-radio-button "on"
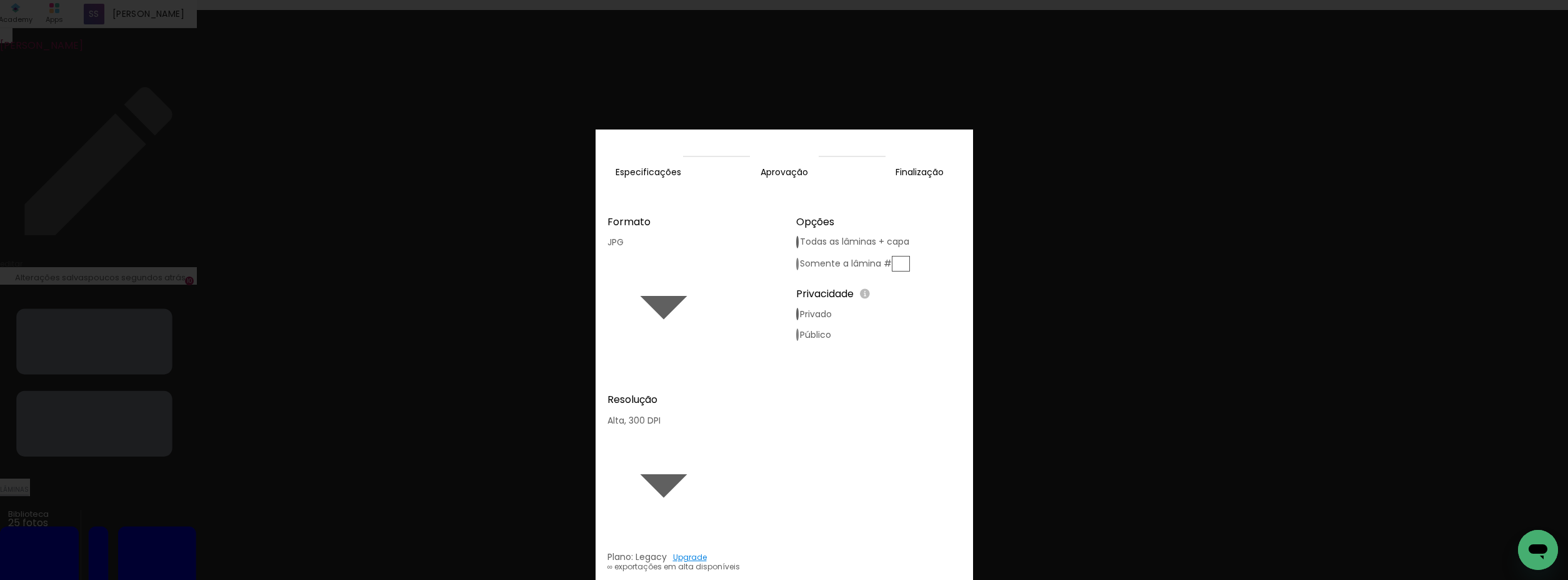
click at [0, 0] on slot "Exportar" at bounding box center [0, 0] width 0 height 0
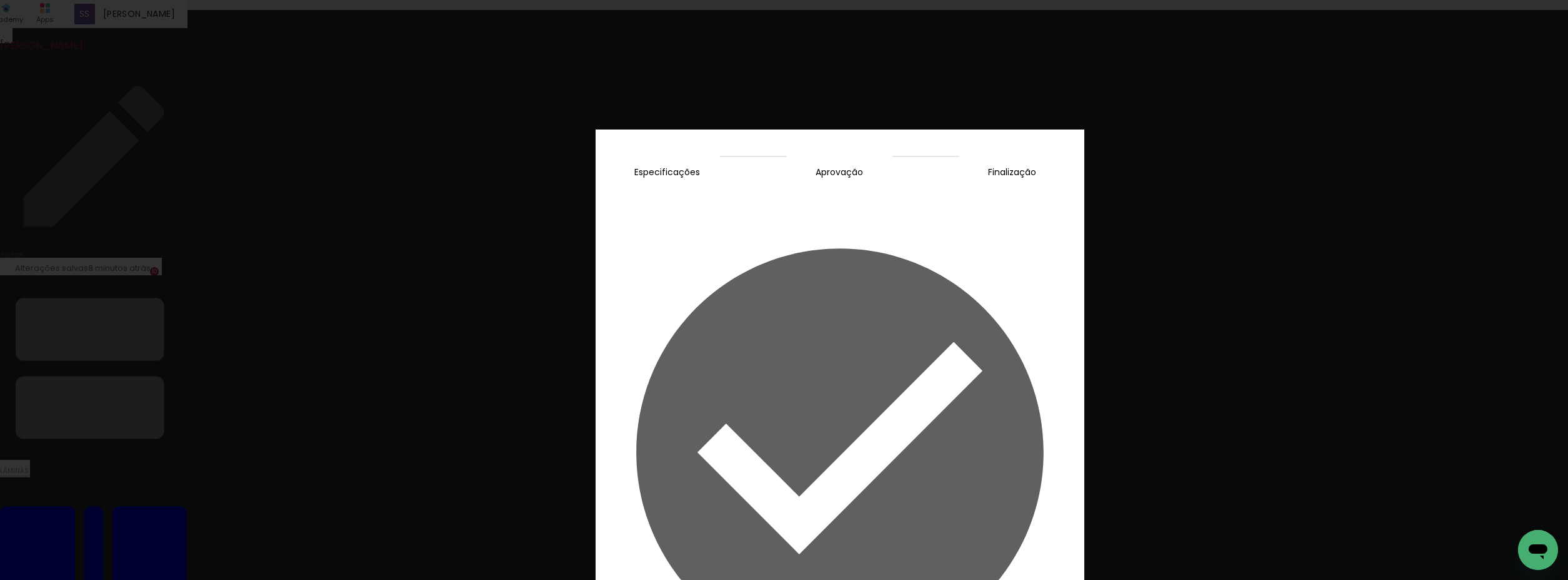
click at [0, 0] on slot "Concluir" at bounding box center [0, 0] width 0 height 0
